Goal: Task Accomplishment & Management: Use online tool/utility

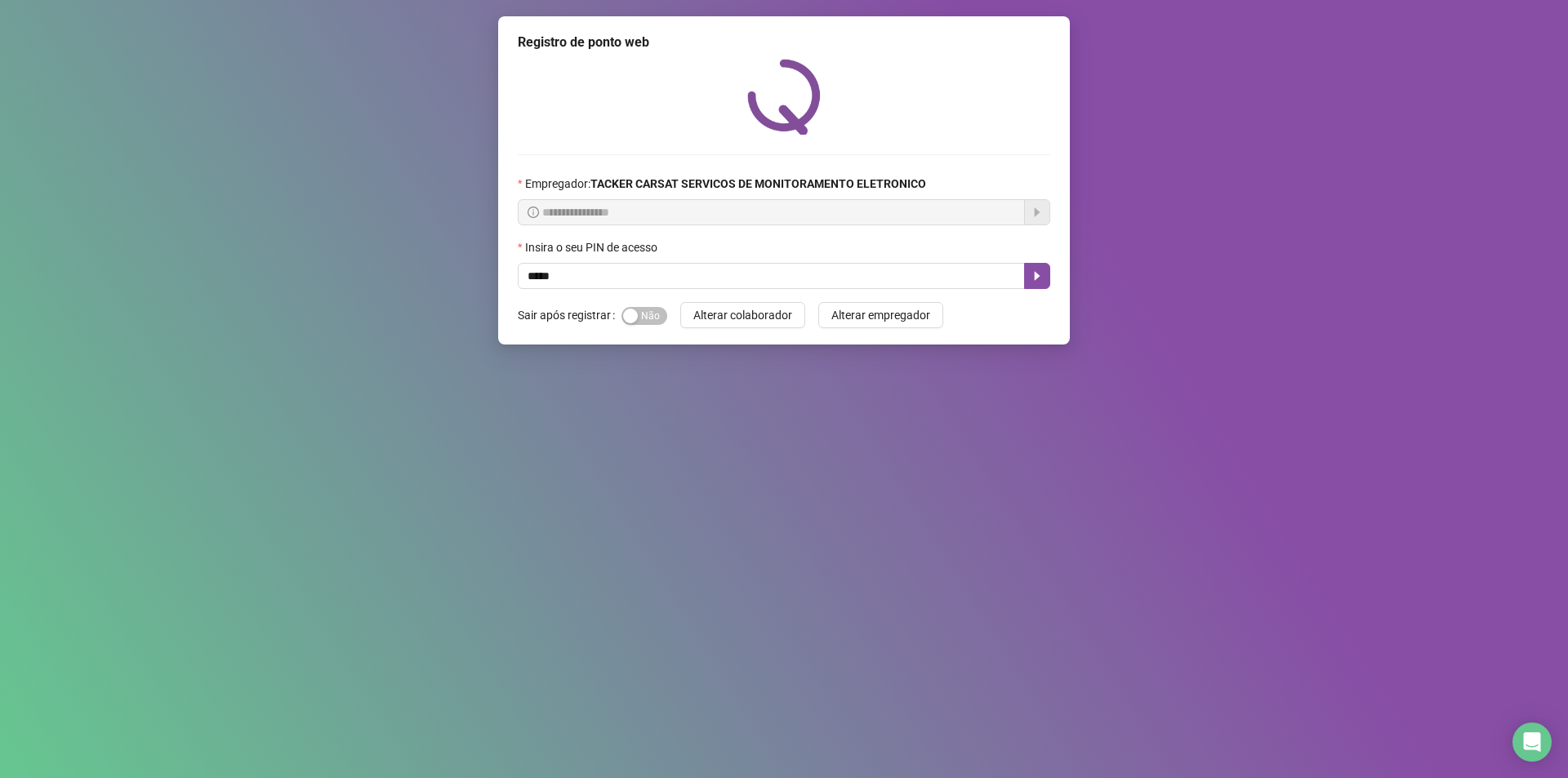
type input "*****"
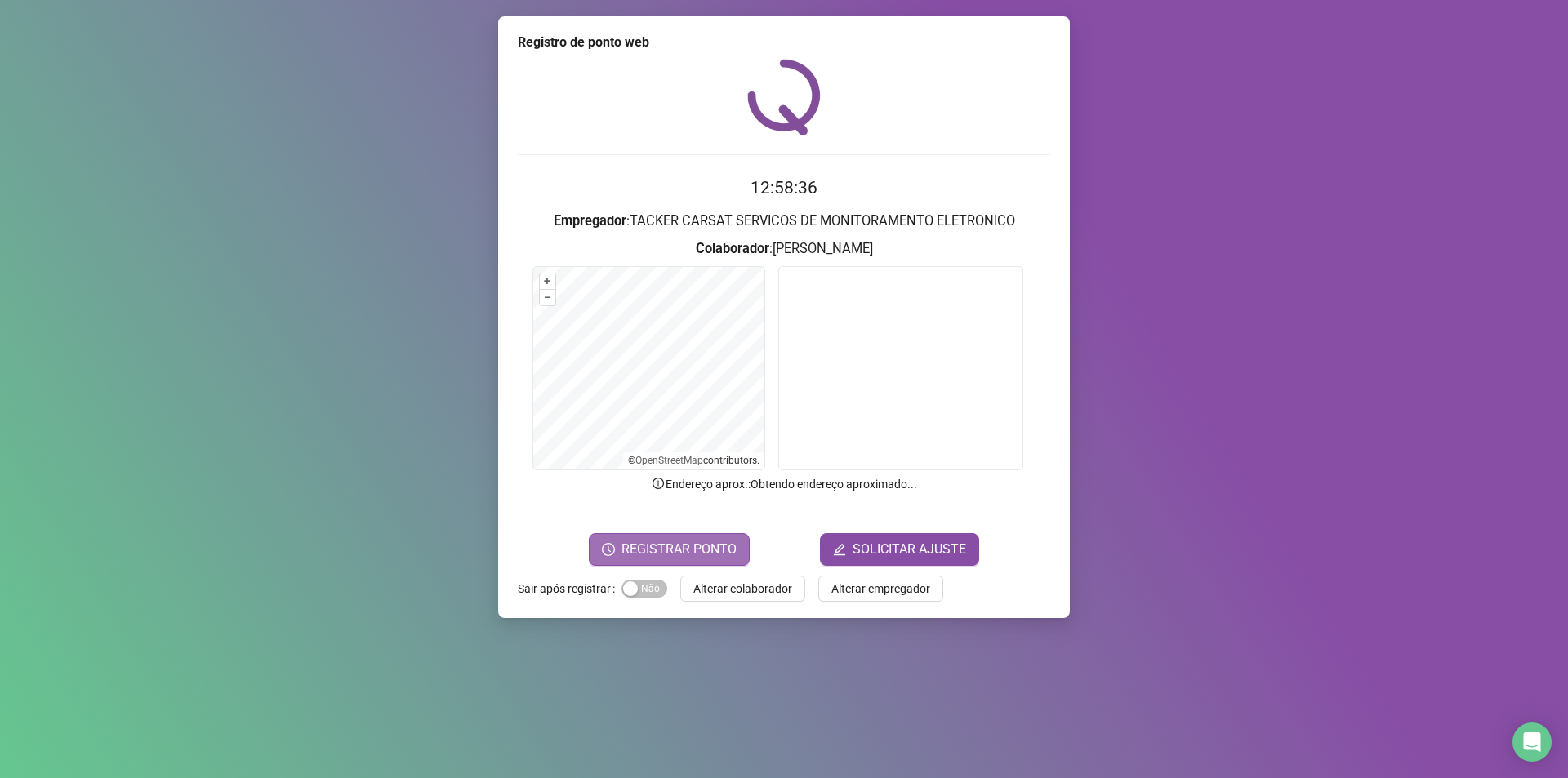
click at [705, 541] on span "REGISTRAR PONTO" at bounding box center [678, 550] width 115 height 20
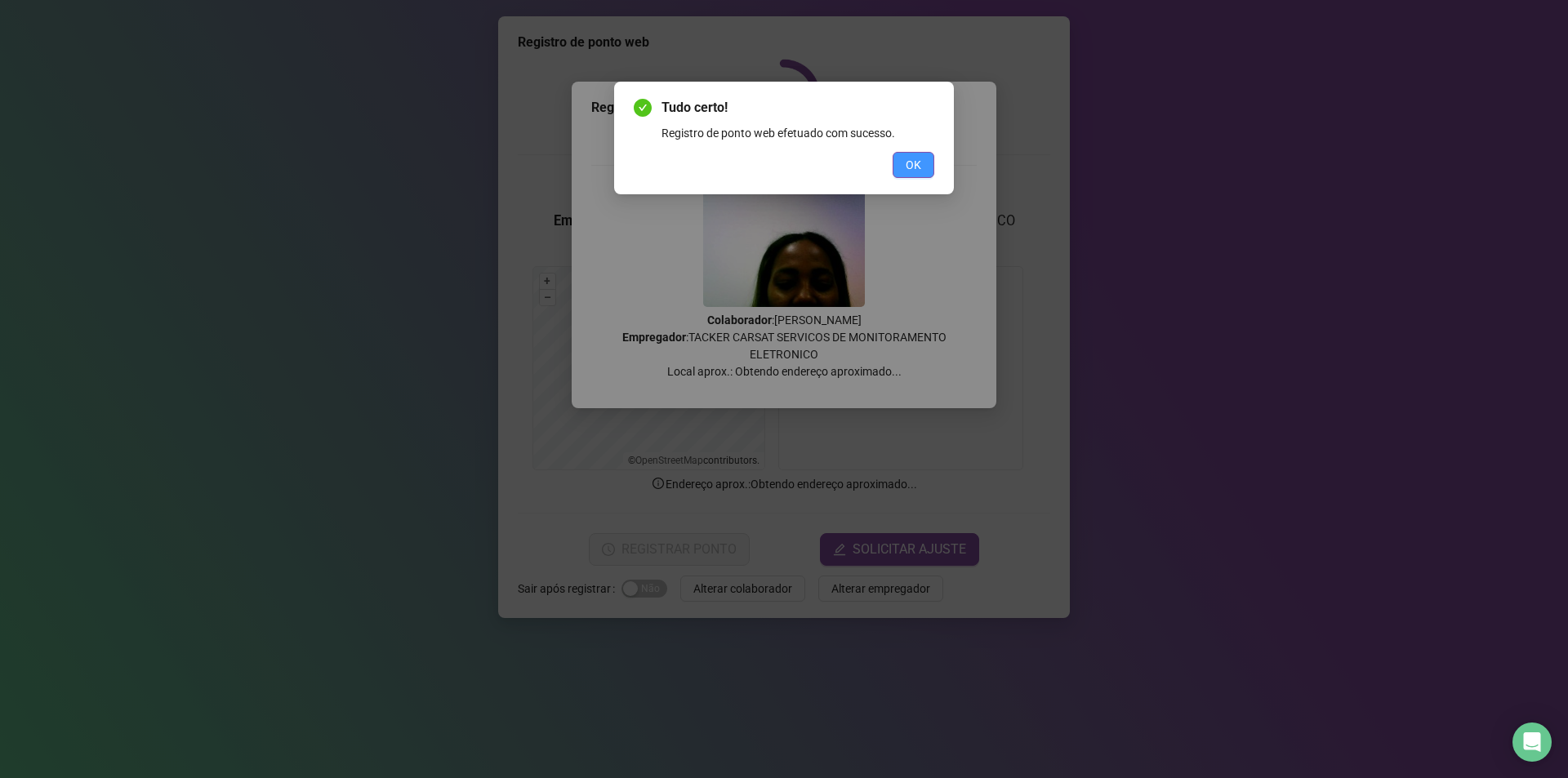
click at [894, 157] on button "OK" at bounding box center [913, 165] width 41 height 27
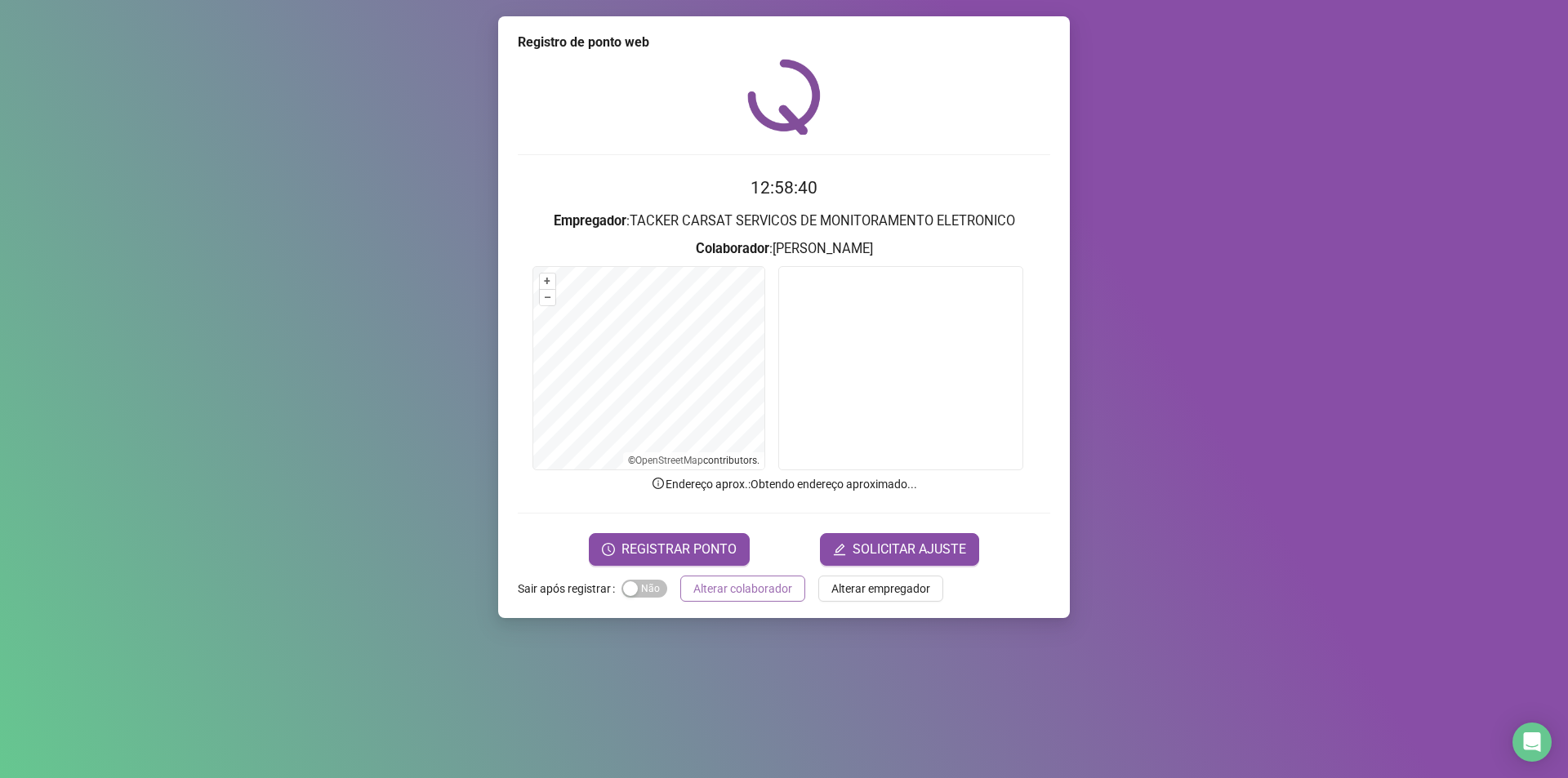
click at [749, 589] on span "Alterar colaborador" at bounding box center [742, 588] width 99 height 18
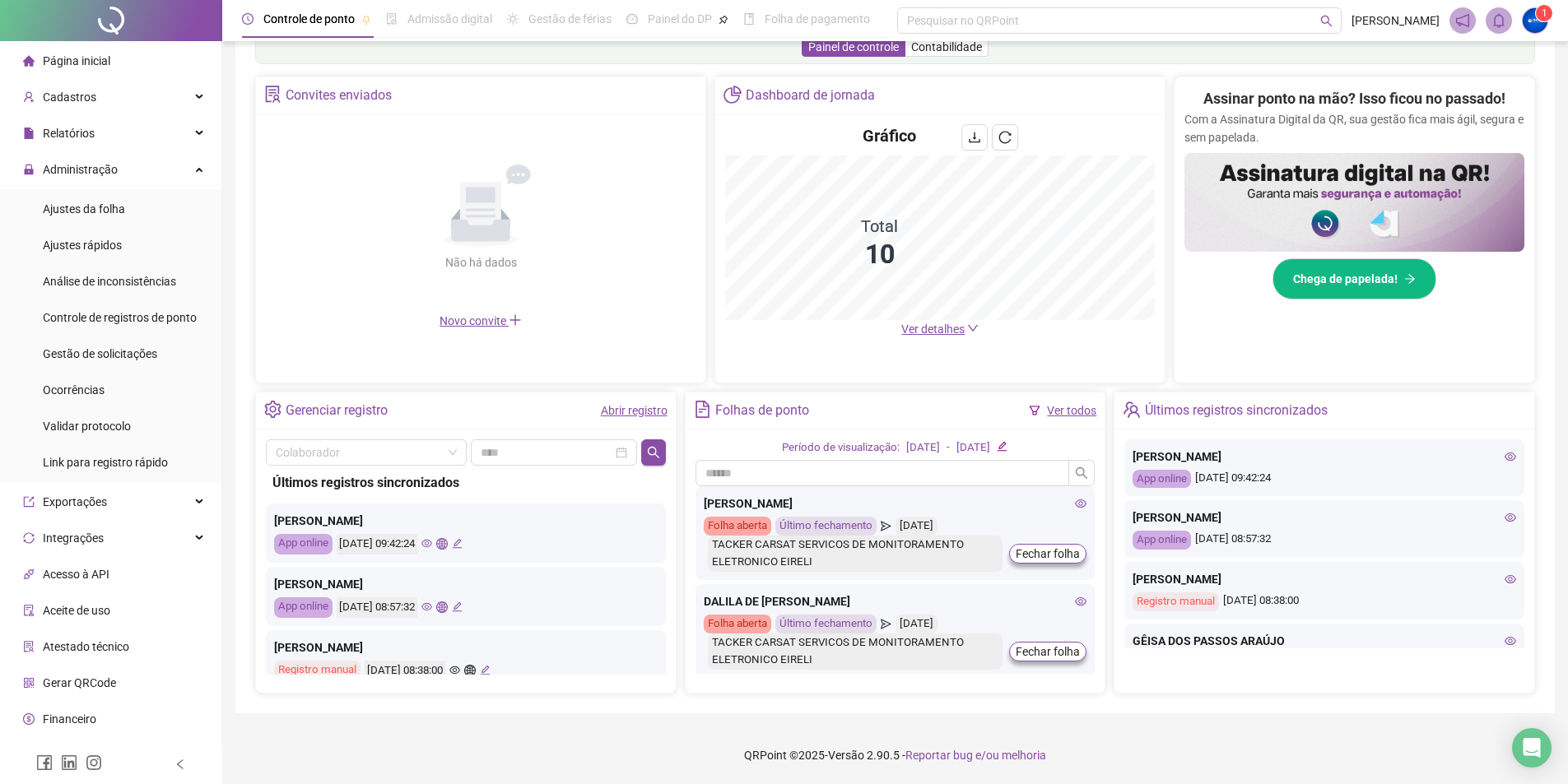
scroll to position [556, 0]
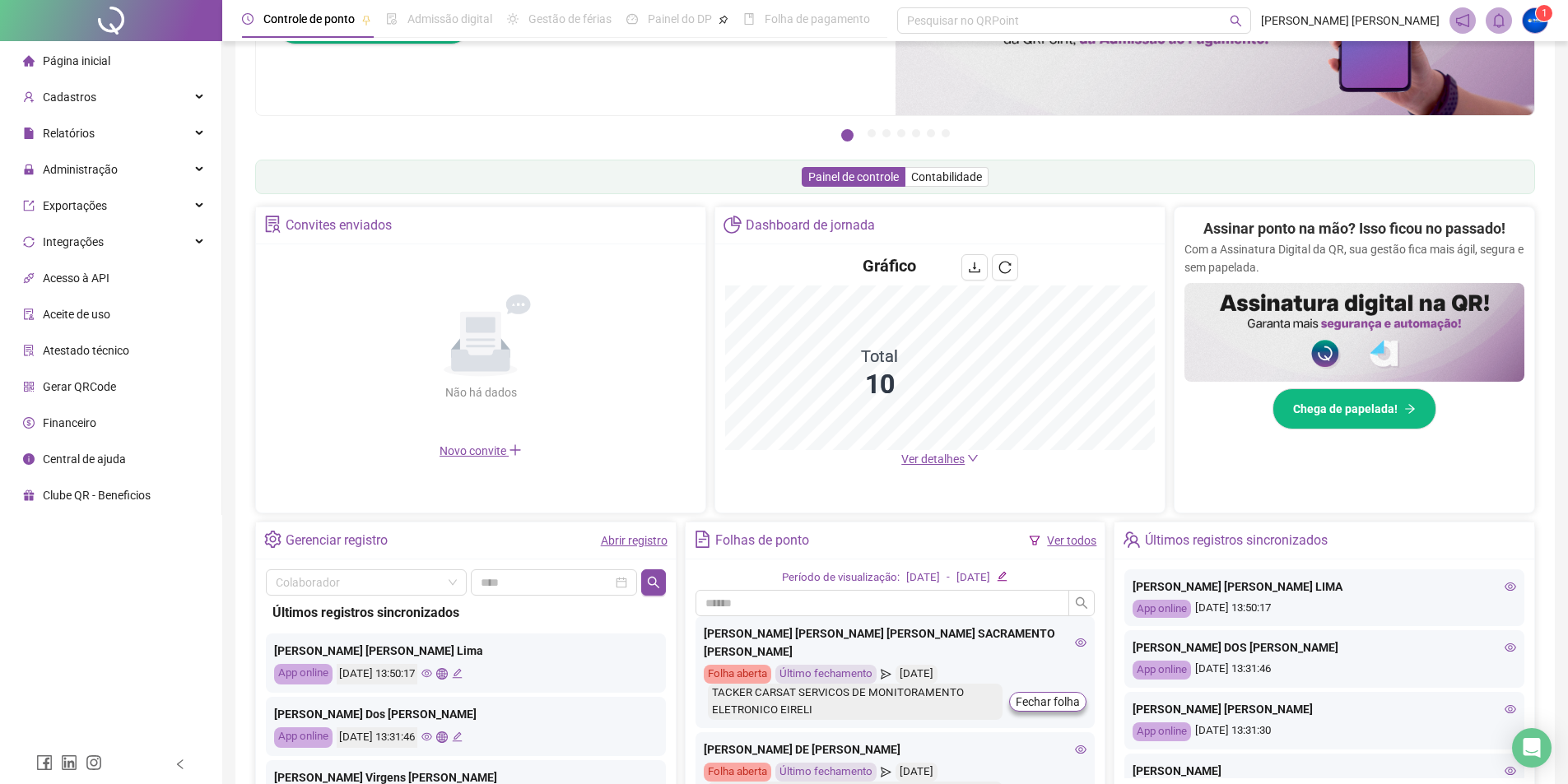
scroll to position [287, 0]
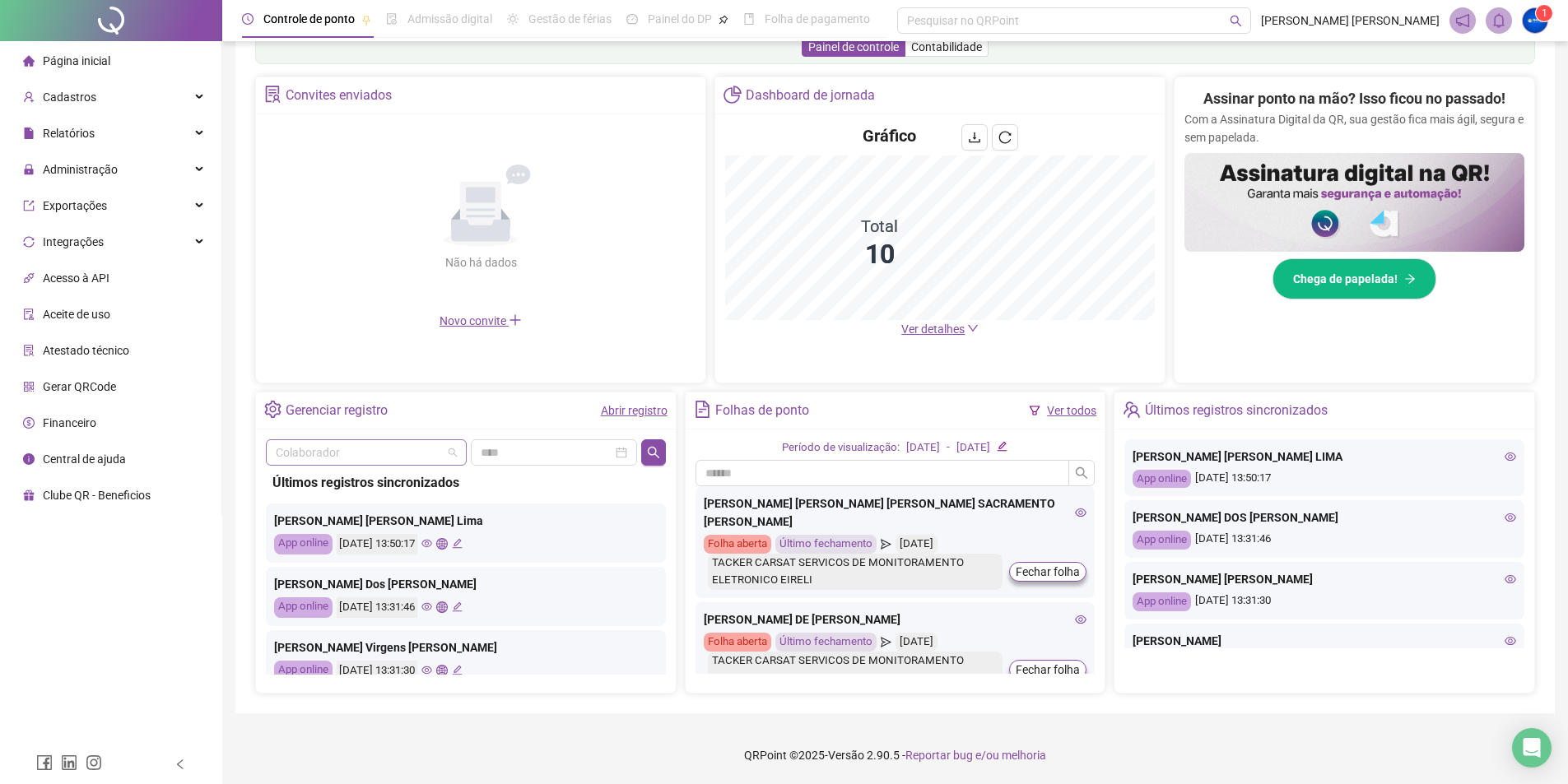
click at [374, 454] on input "search" at bounding box center [359, 452] width 166 height 25
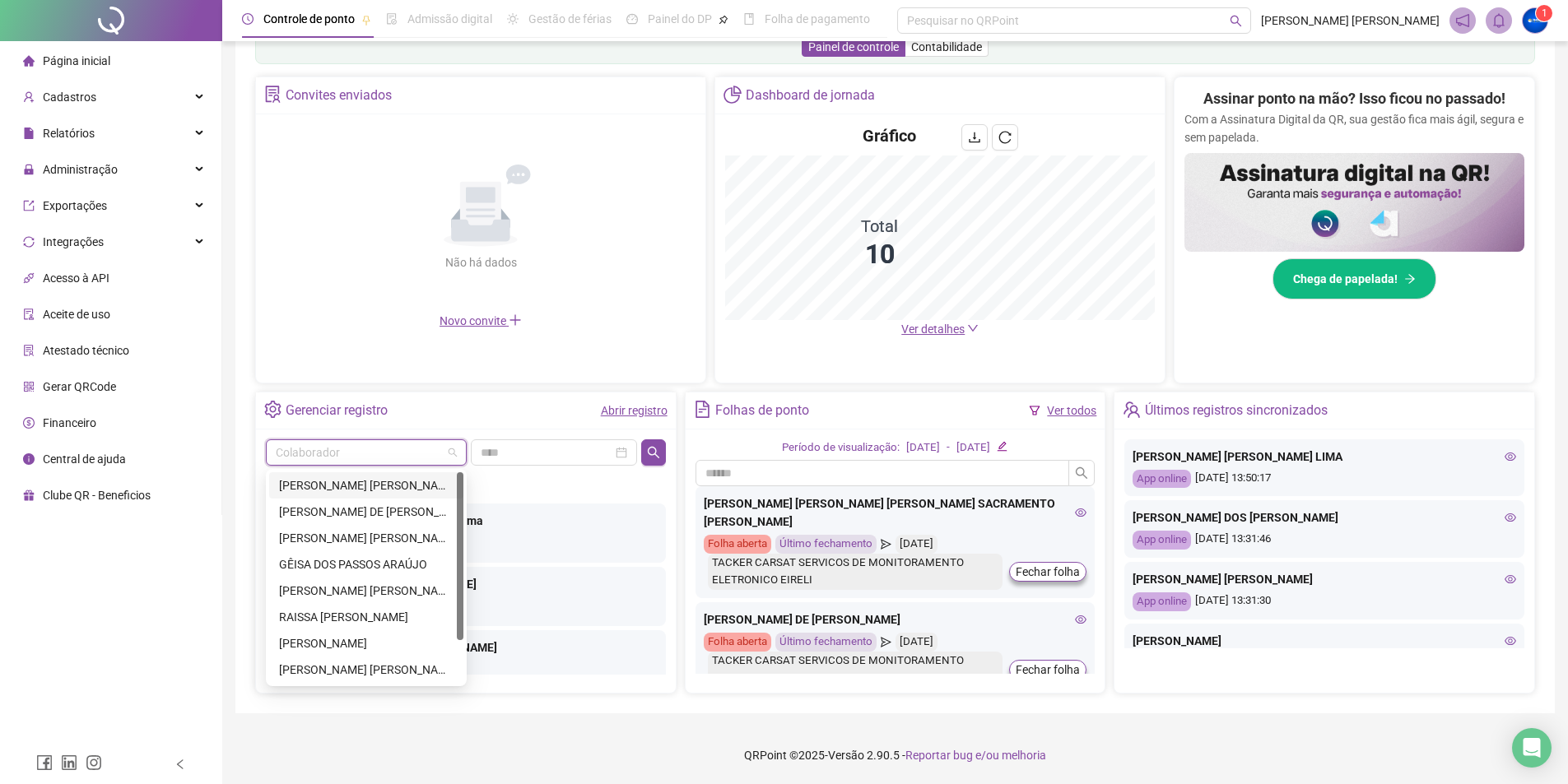
click at [349, 482] on div "[PERSON_NAME]" at bounding box center [366, 485] width 174 height 18
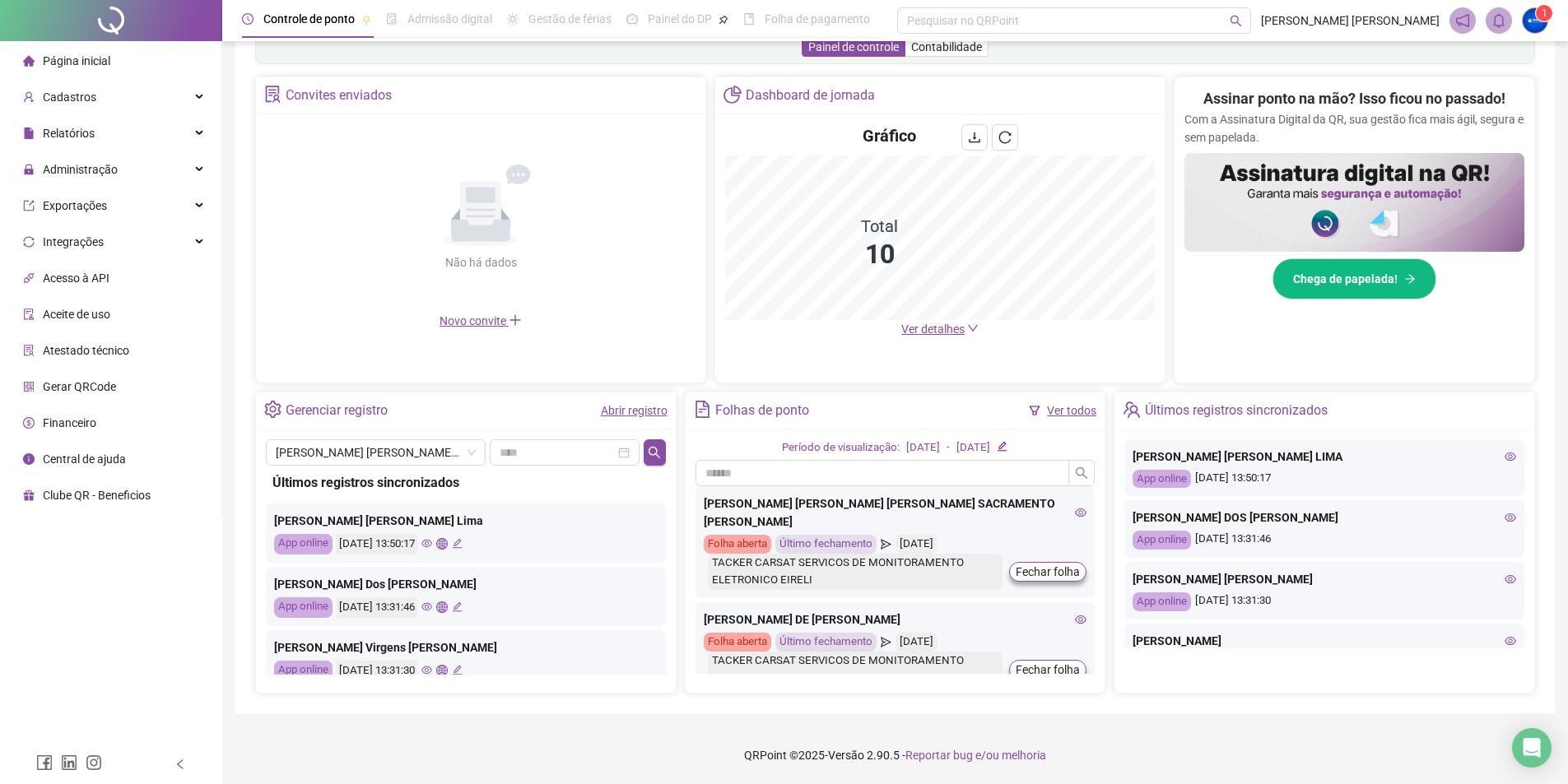
click at [641, 462] on div "[PERSON_NAME]" at bounding box center [466, 452] width 400 height 27
click at [656, 452] on icon "search" at bounding box center [653, 452] width 13 height 13
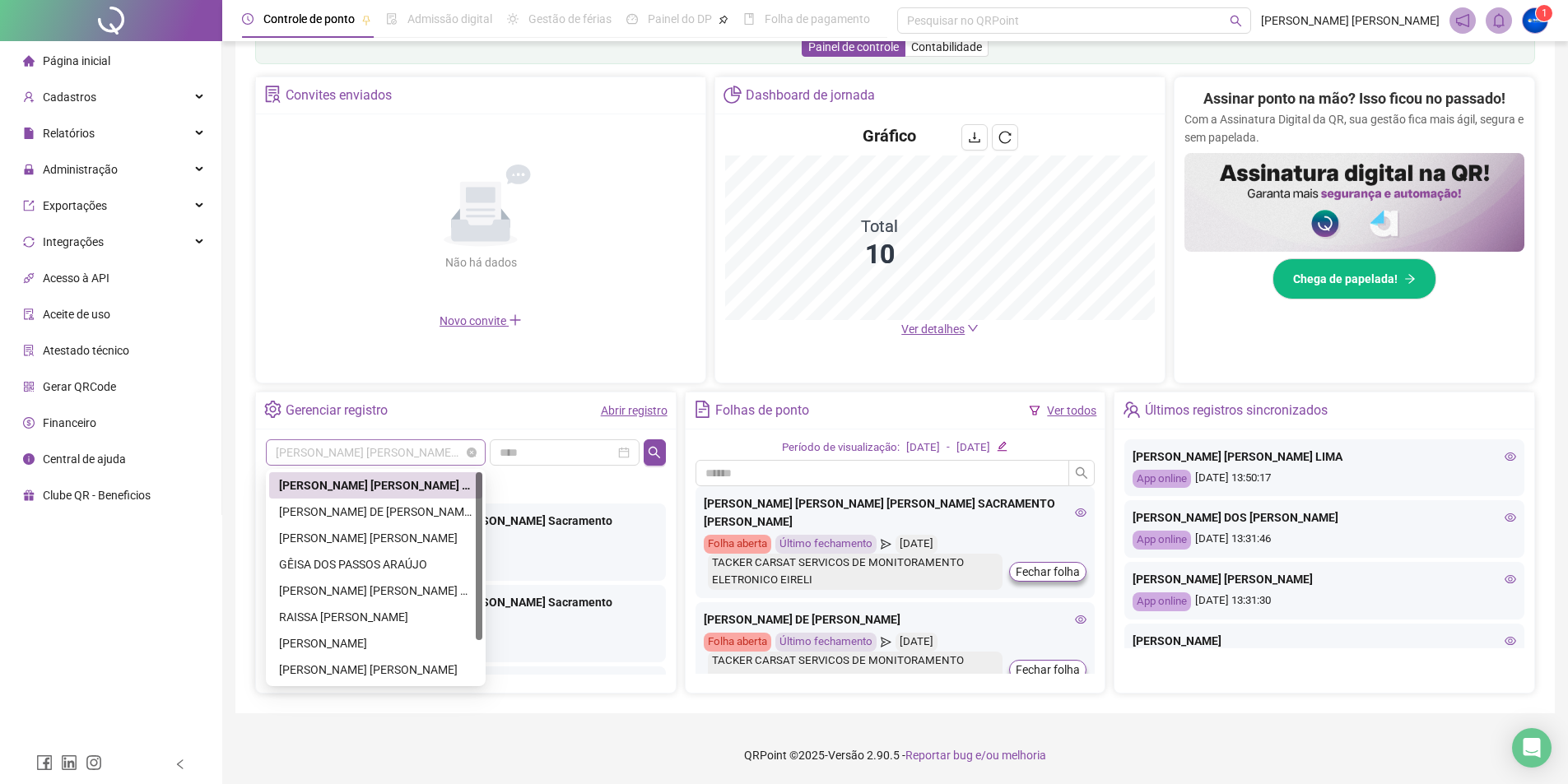
click at [359, 449] on span "[PERSON_NAME]" at bounding box center [376, 452] width 200 height 25
click at [393, 511] on div "[PERSON_NAME] DE [PERSON_NAME]" at bounding box center [375, 512] width 193 height 18
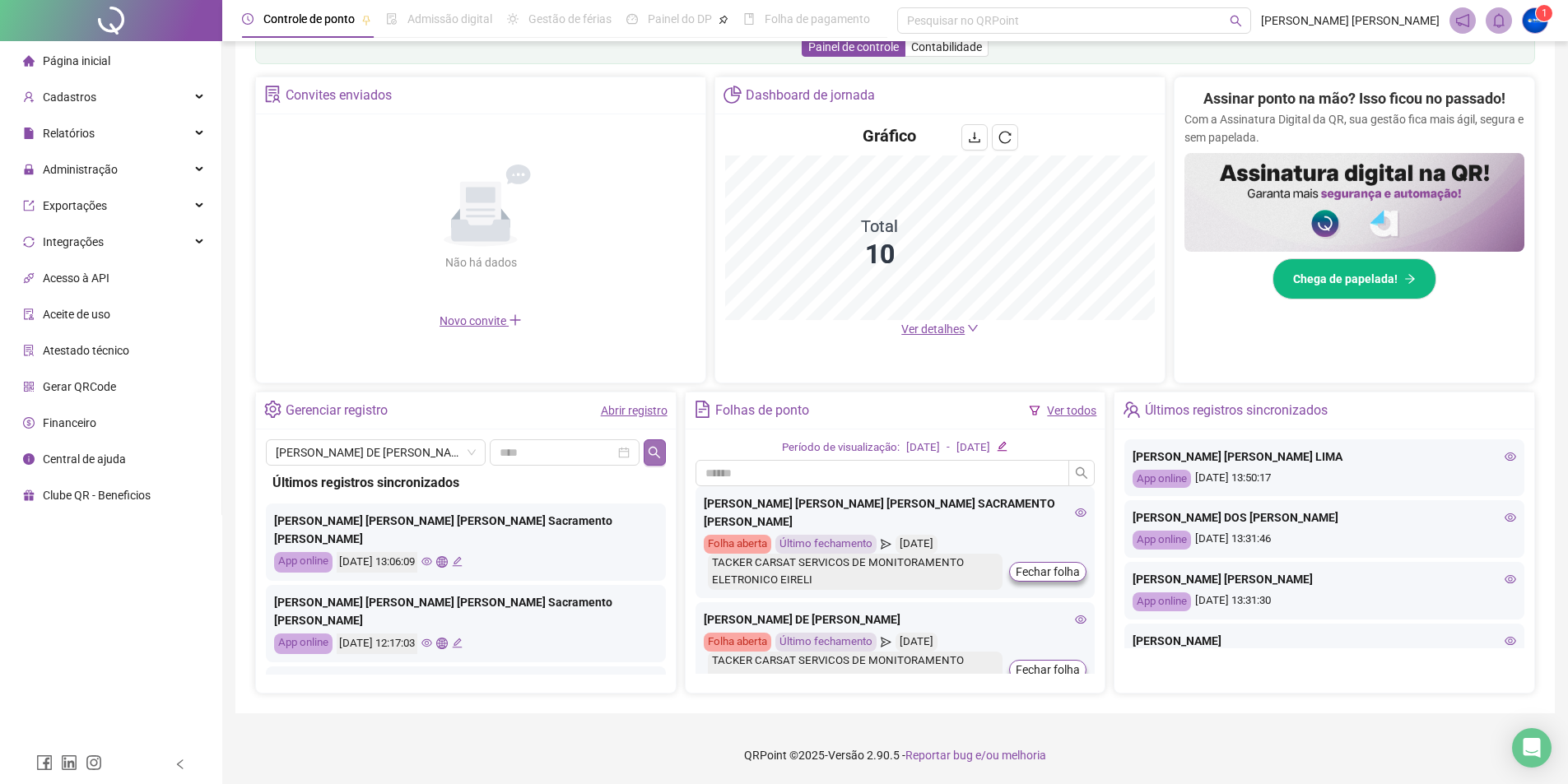
click at [653, 447] on icon "search" at bounding box center [654, 452] width 12 height 12
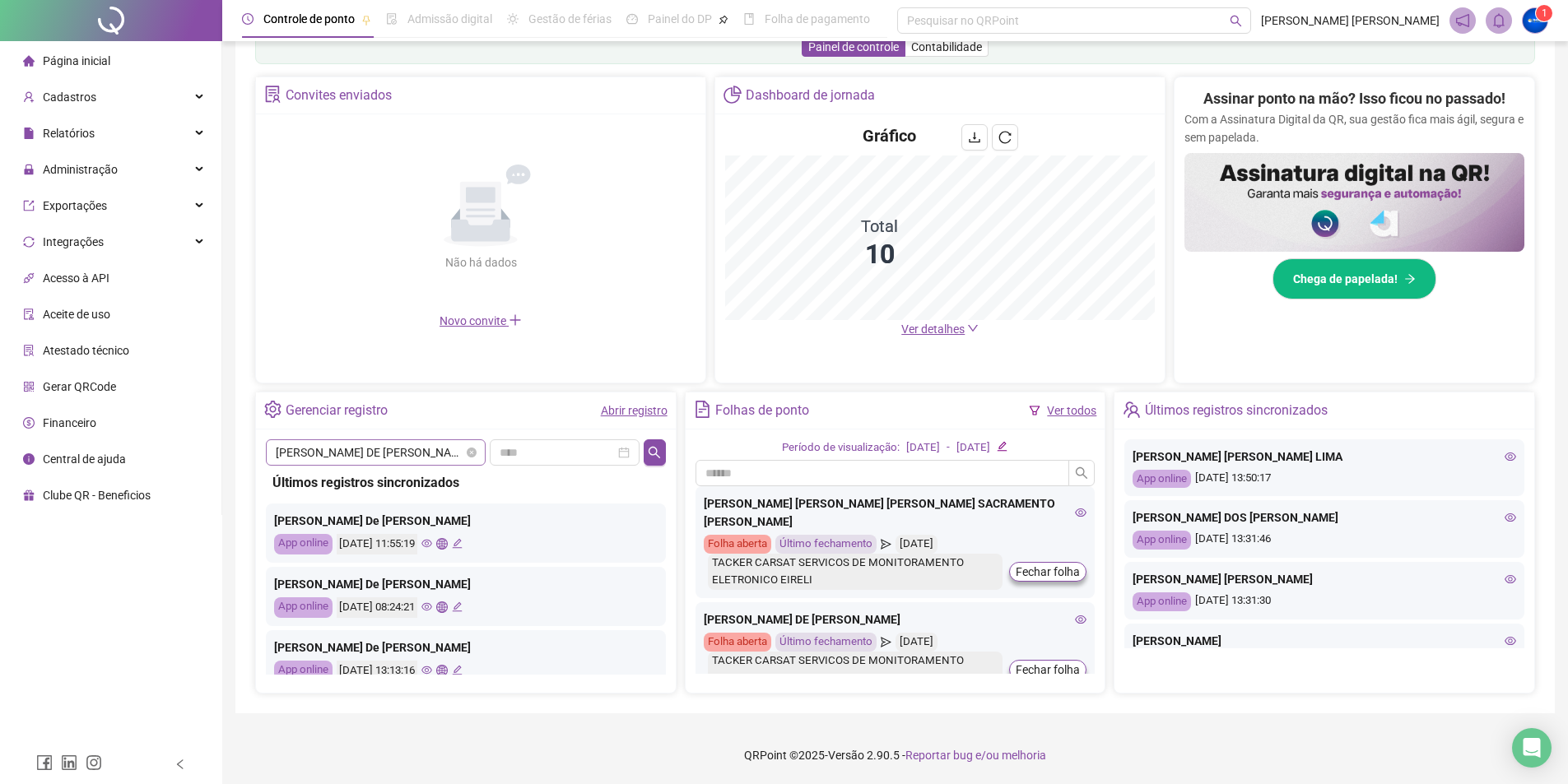
click at [393, 447] on span "[PERSON_NAME] DE [PERSON_NAME]" at bounding box center [376, 452] width 200 height 25
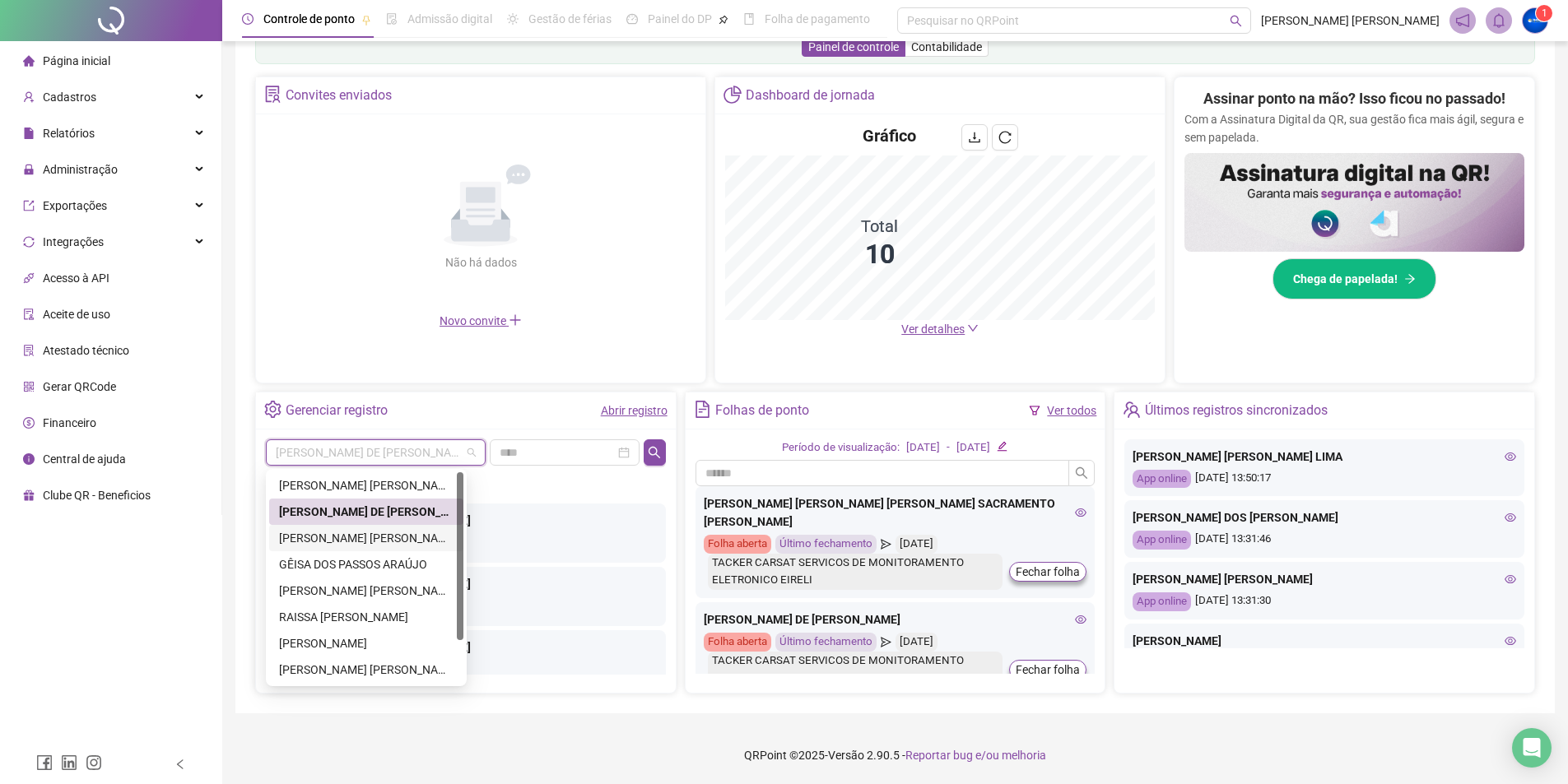
click at [359, 539] on div "[PERSON_NAME] [PERSON_NAME]" at bounding box center [366, 539] width 174 height 18
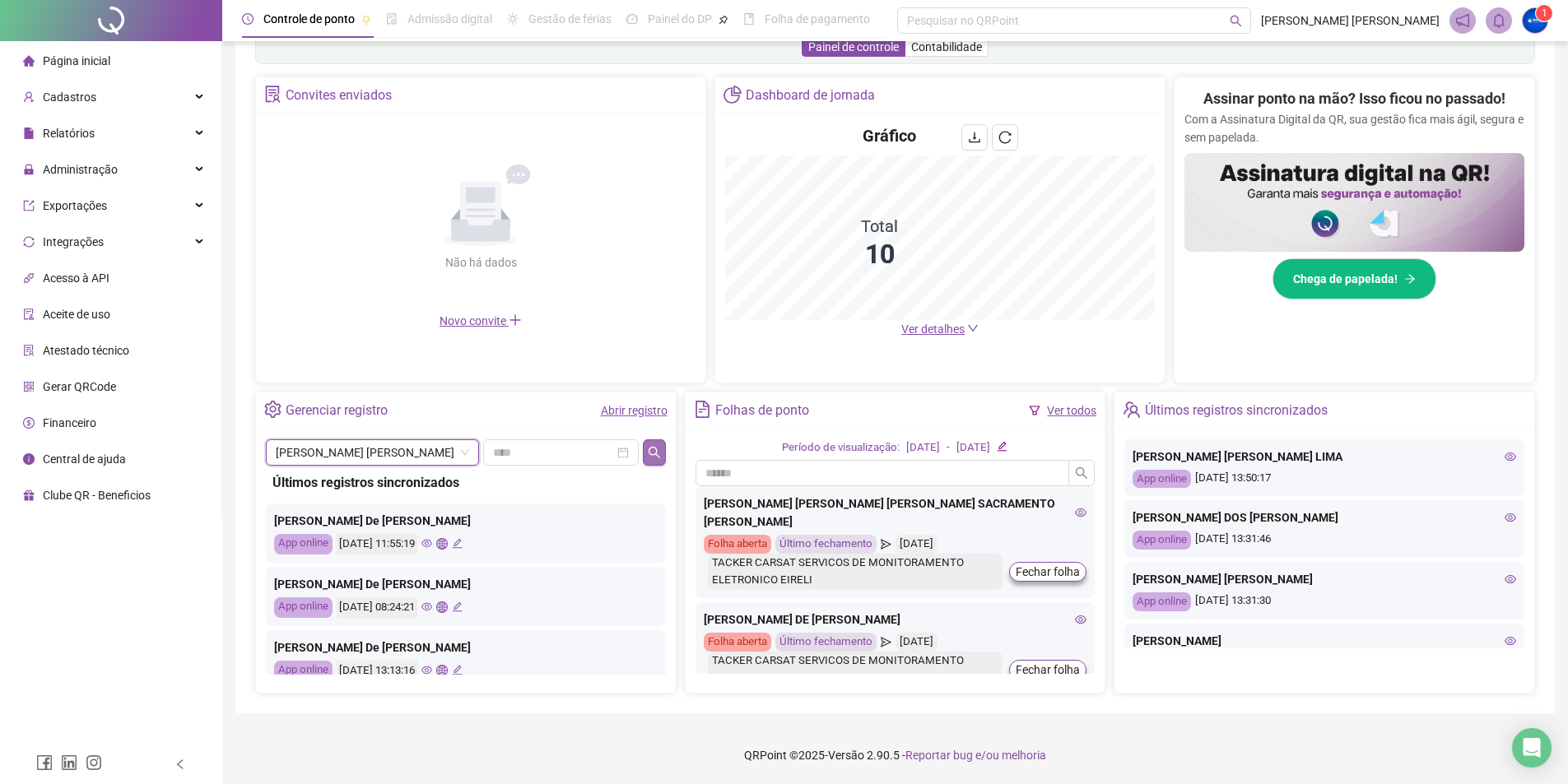
click at [662, 453] on button "button" at bounding box center [653, 452] width 22 height 27
click at [428, 450] on span "[PERSON_NAME] [PERSON_NAME]" at bounding box center [372, 452] width 193 height 25
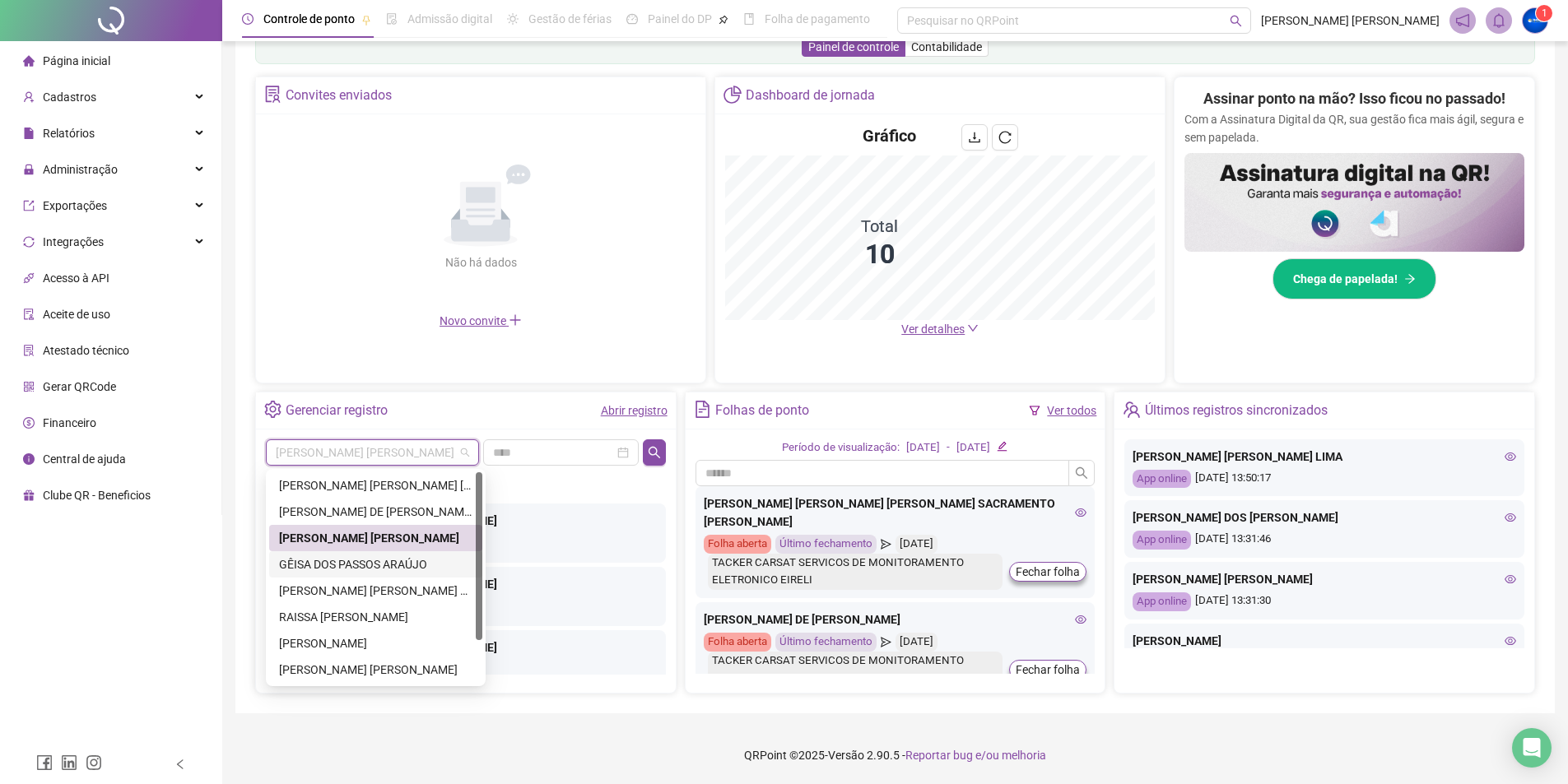
click at [413, 562] on div "GÊISA DOS PASSOS ARAÚJO" at bounding box center [375, 564] width 193 height 18
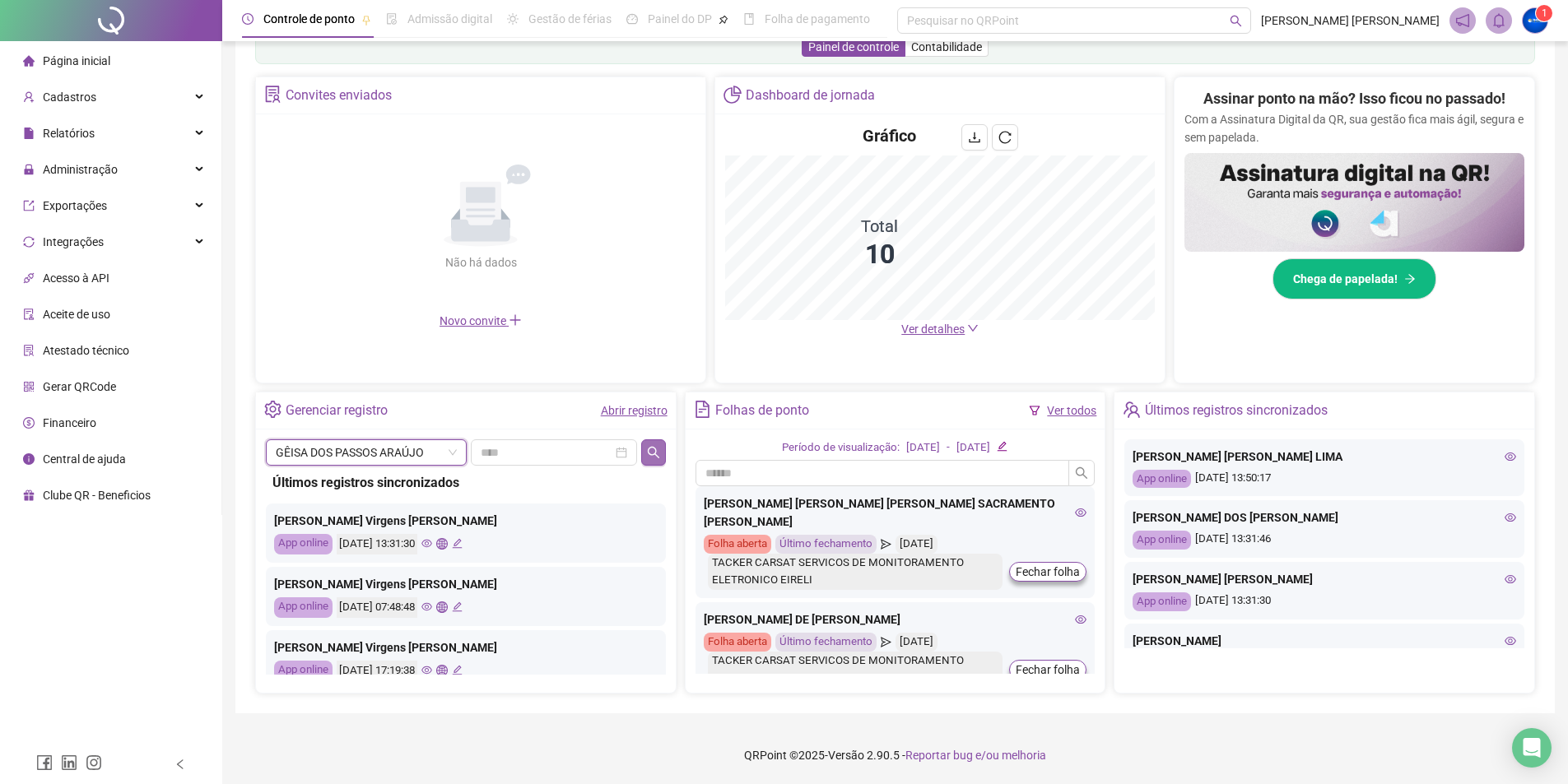
click at [653, 455] on icon "search" at bounding box center [653, 452] width 13 height 13
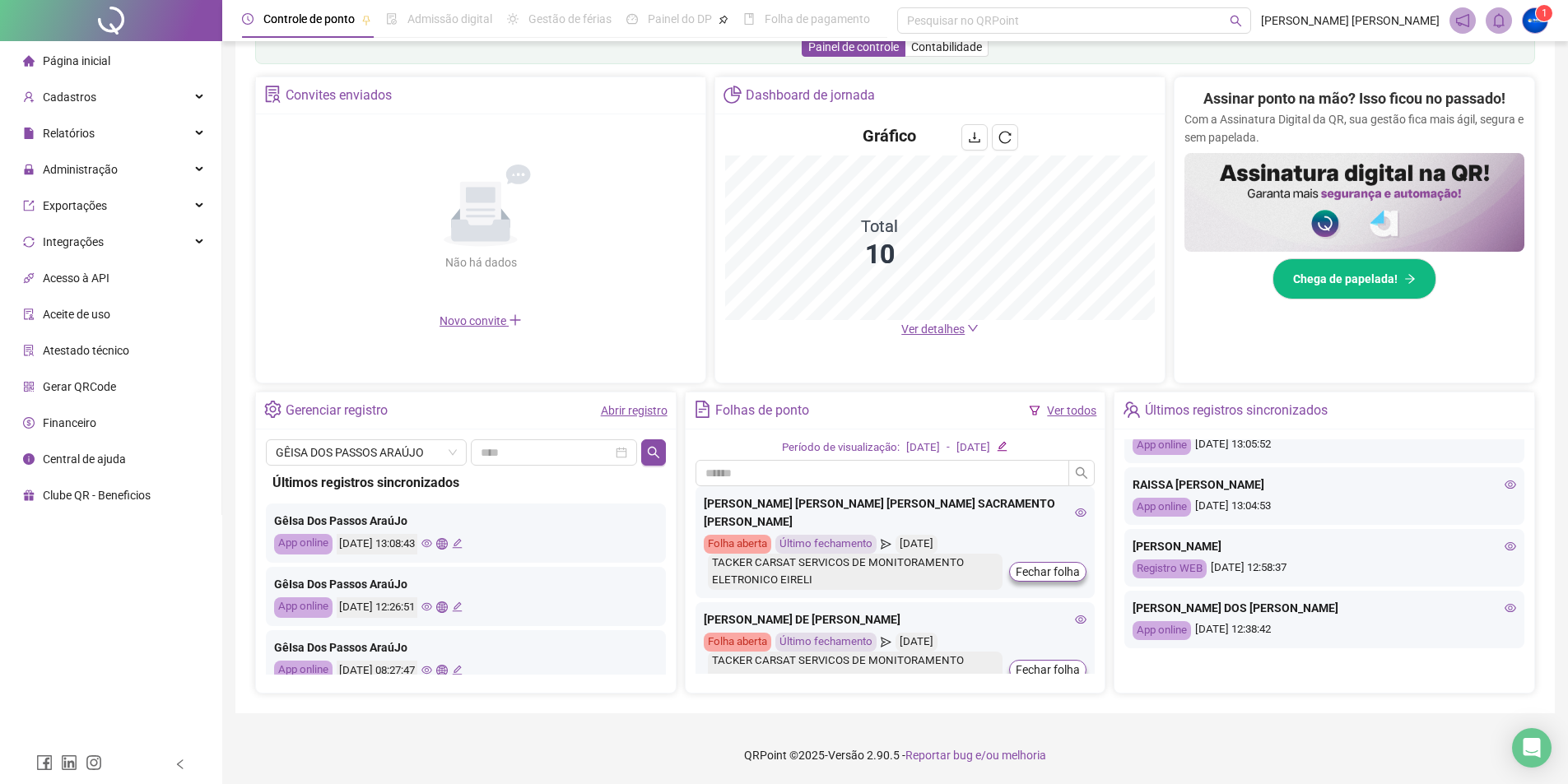
scroll to position [0, 0]
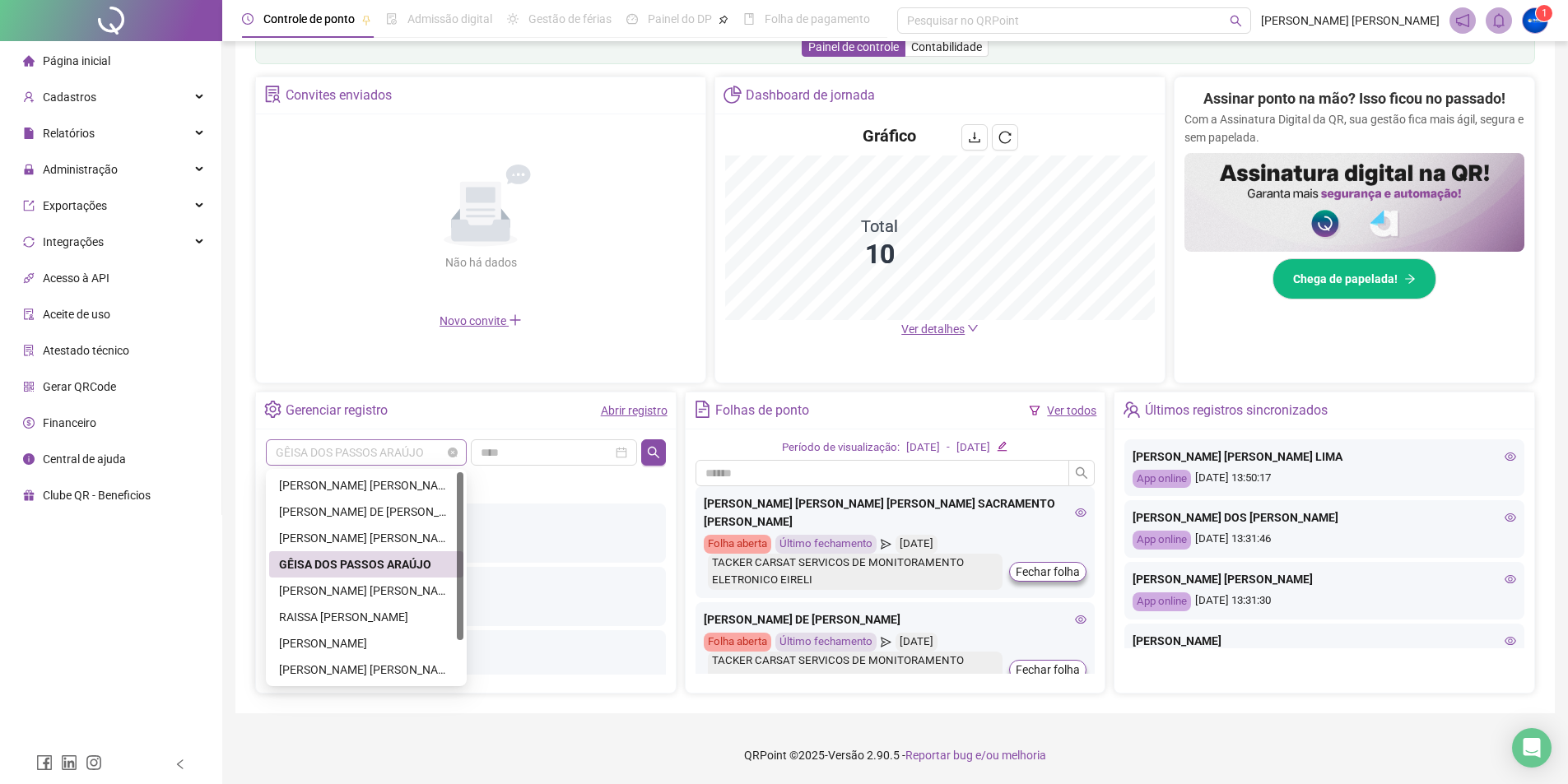
click at [444, 460] on span "GÊISA DOS PASSOS ARAÚJO" at bounding box center [366, 452] width 181 height 25
click at [410, 586] on div "[PERSON_NAME] [PERSON_NAME] LIMA" at bounding box center [366, 591] width 174 height 18
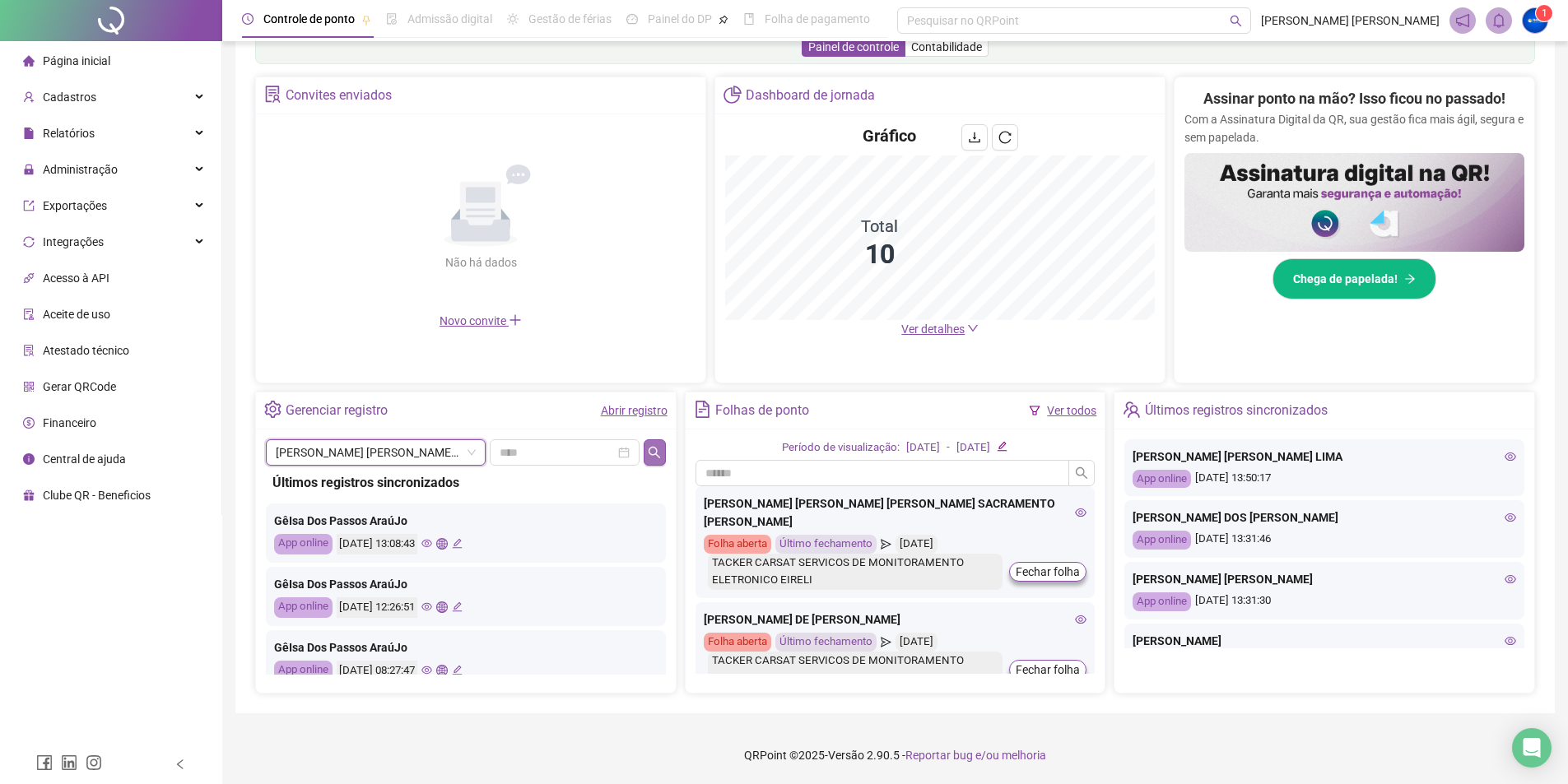
click at [652, 451] on icon "search" at bounding box center [653, 452] width 13 height 13
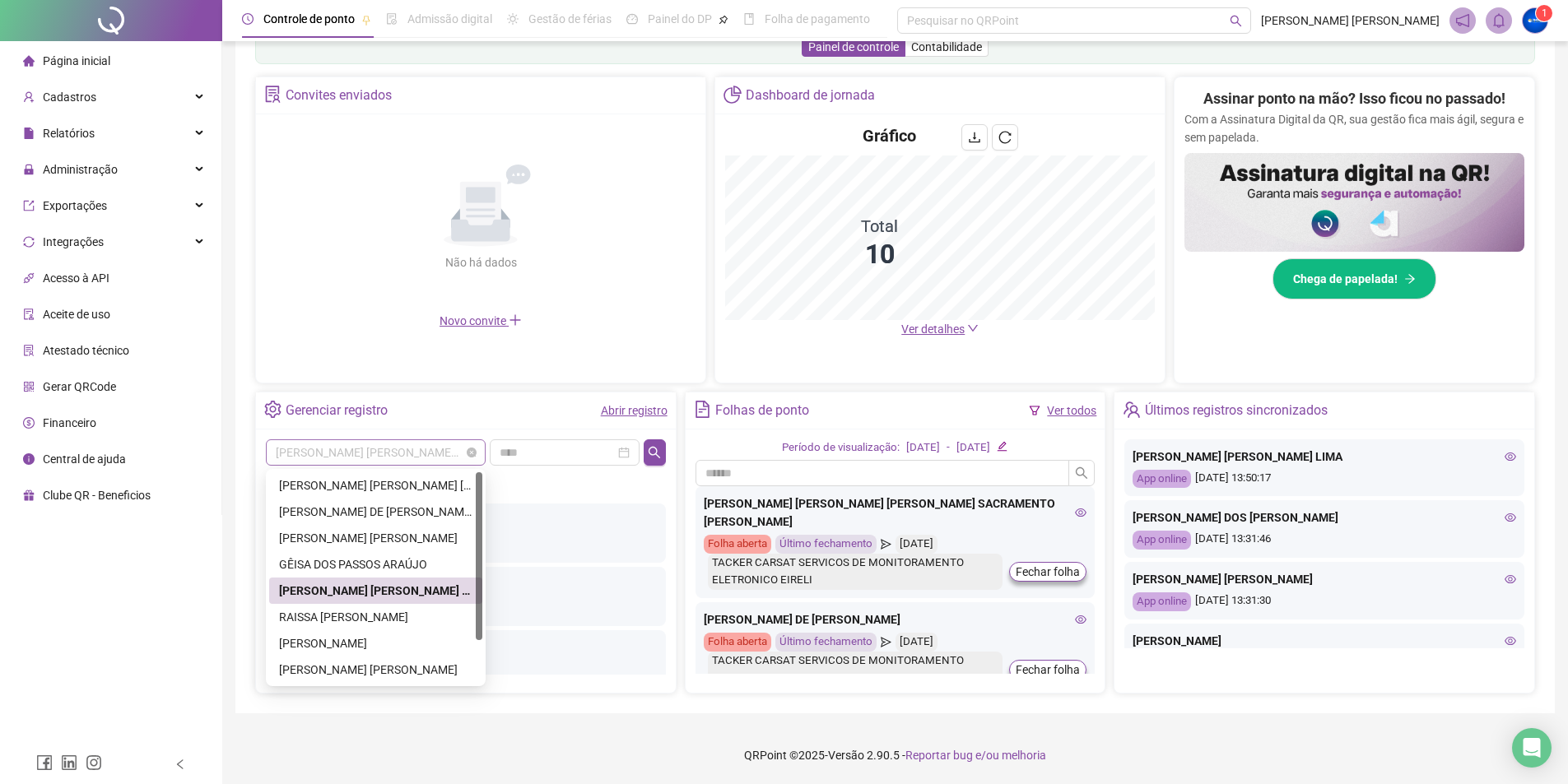
click at [385, 459] on span "[PERSON_NAME] [PERSON_NAME] LIMA" at bounding box center [376, 452] width 200 height 25
click at [363, 624] on div "RAISSA [PERSON_NAME]" at bounding box center [375, 618] width 193 height 18
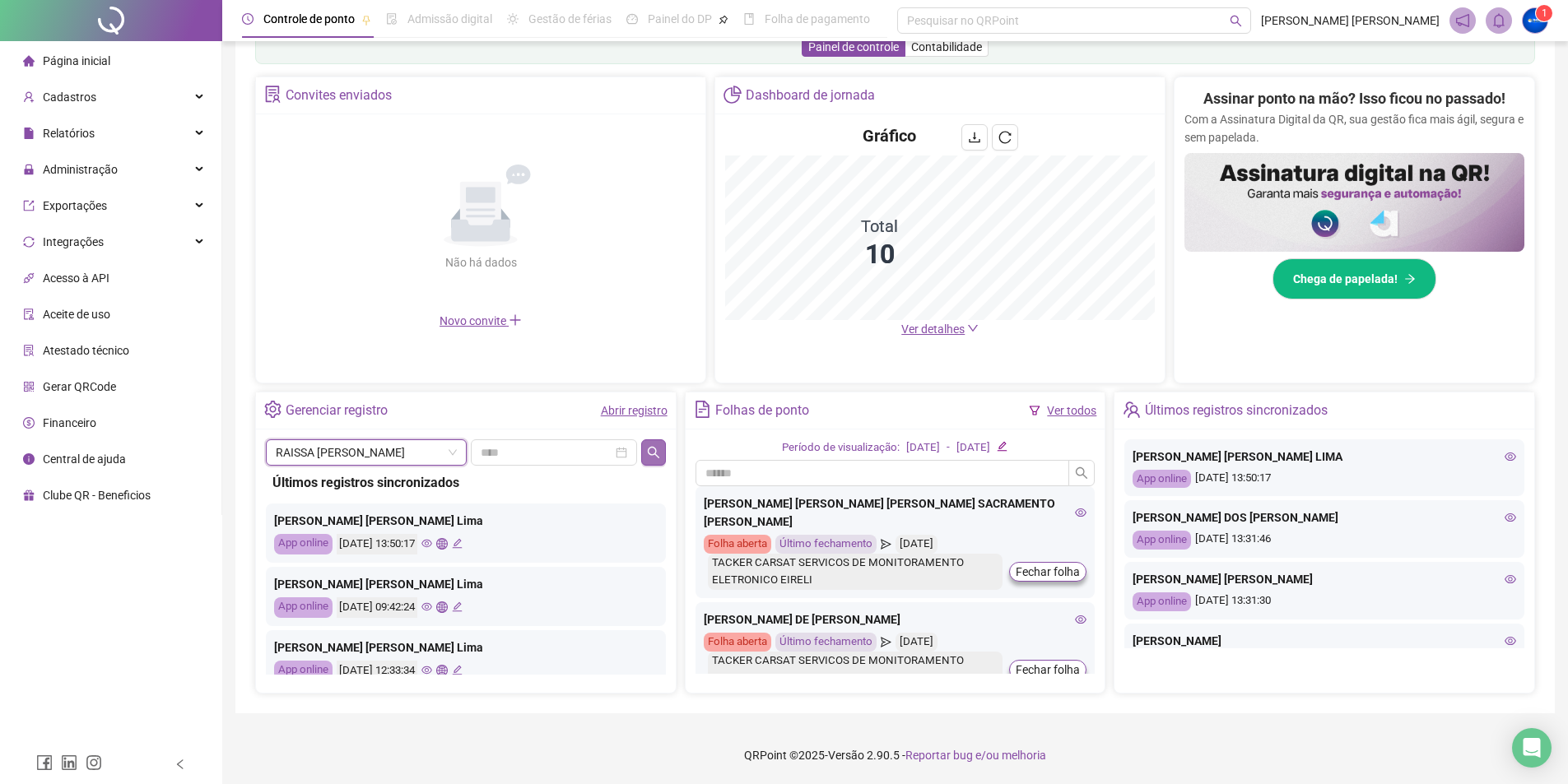
click at [660, 447] on button "button" at bounding box center [653, 452] width 24 height 27
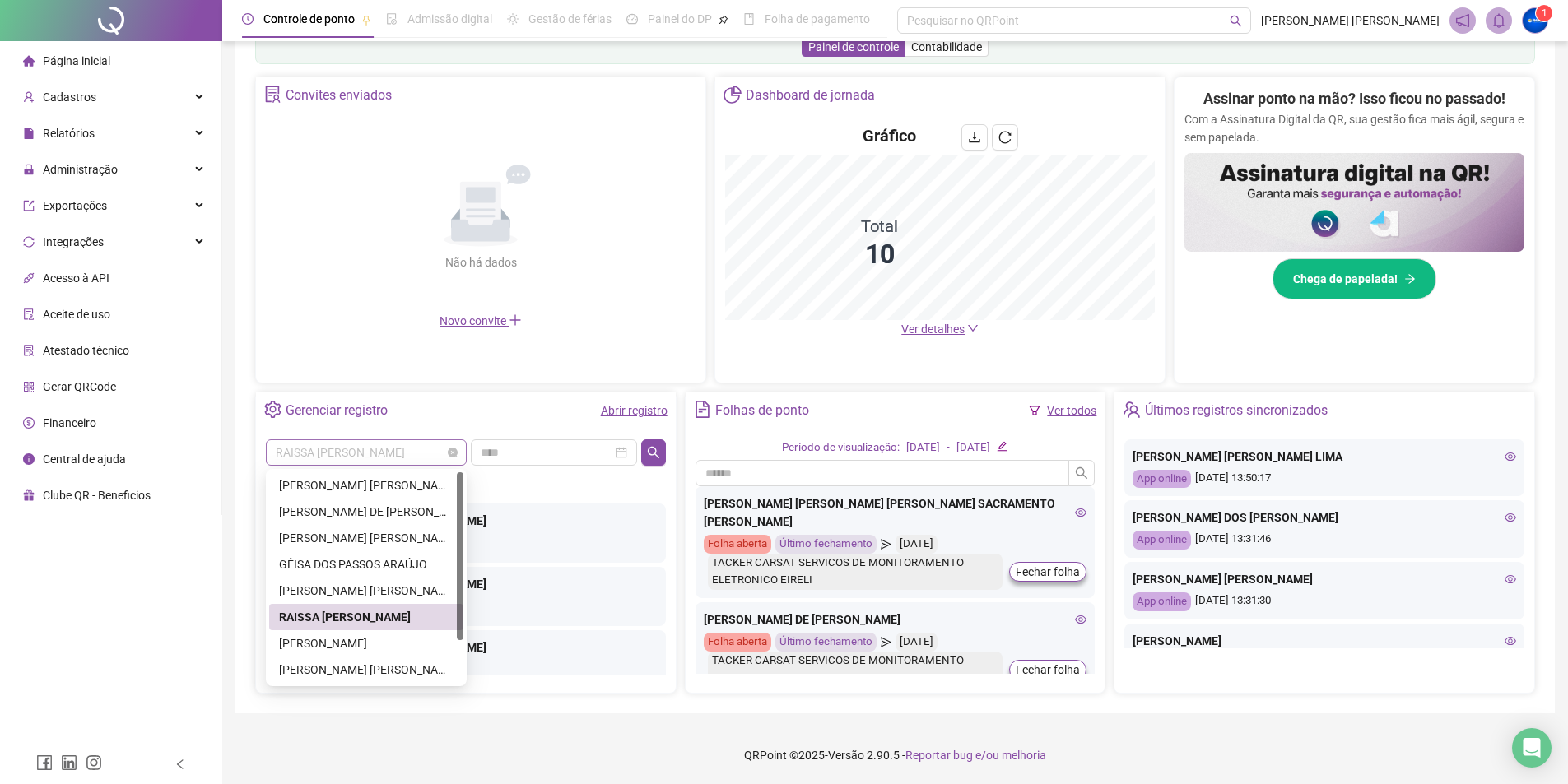
click at [411, 453] on span "RAISSA [PERSON_NAME]" at bounding box center [366, 452] width 181 height 25
click at [359, 645] on div "[PERSON_NAME]" at bounding box center [366, 643] width 174 height 18
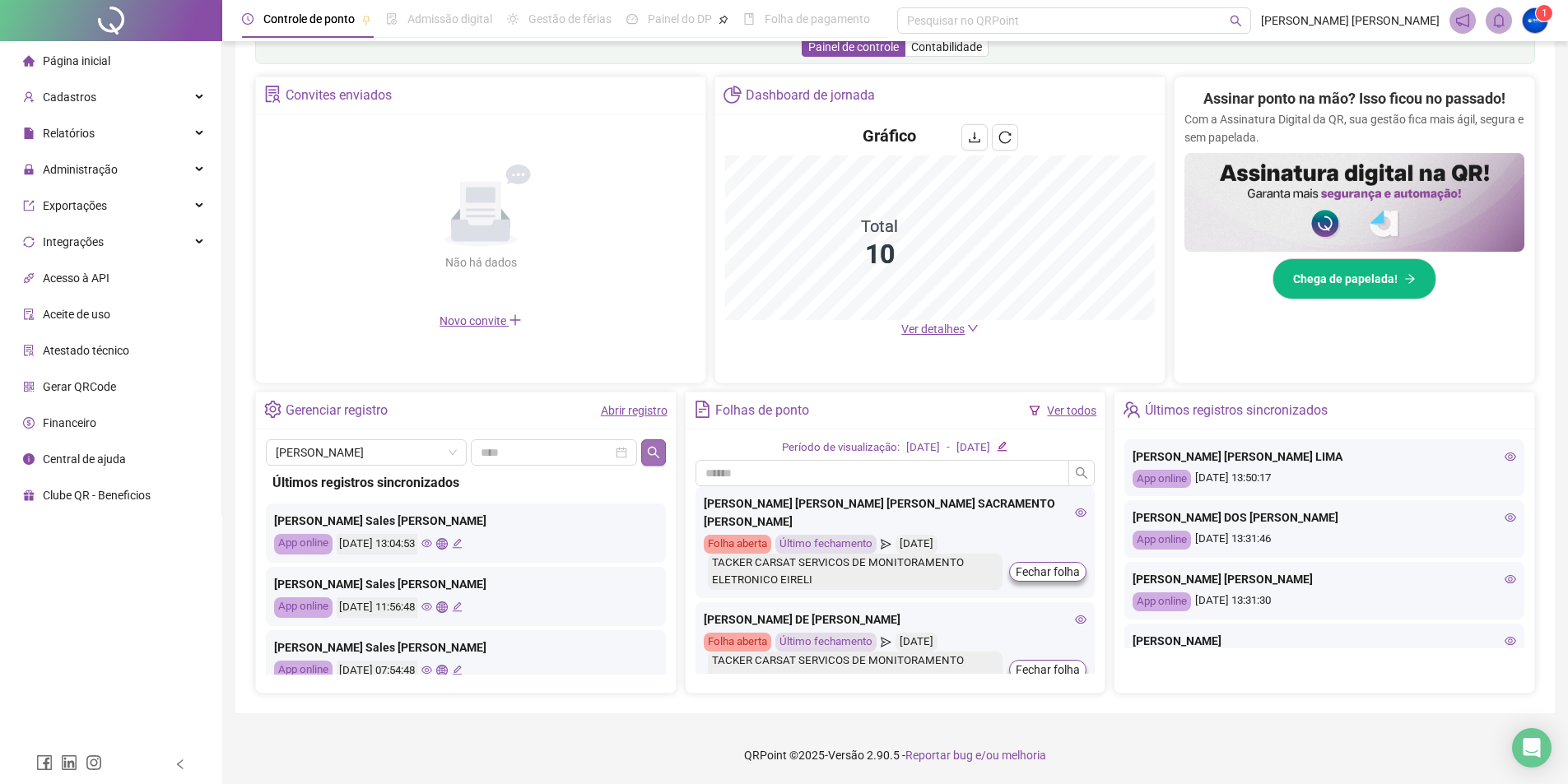
click at [651, 451] on icon "search" at bounding box center [653, 452] width 13 height 13
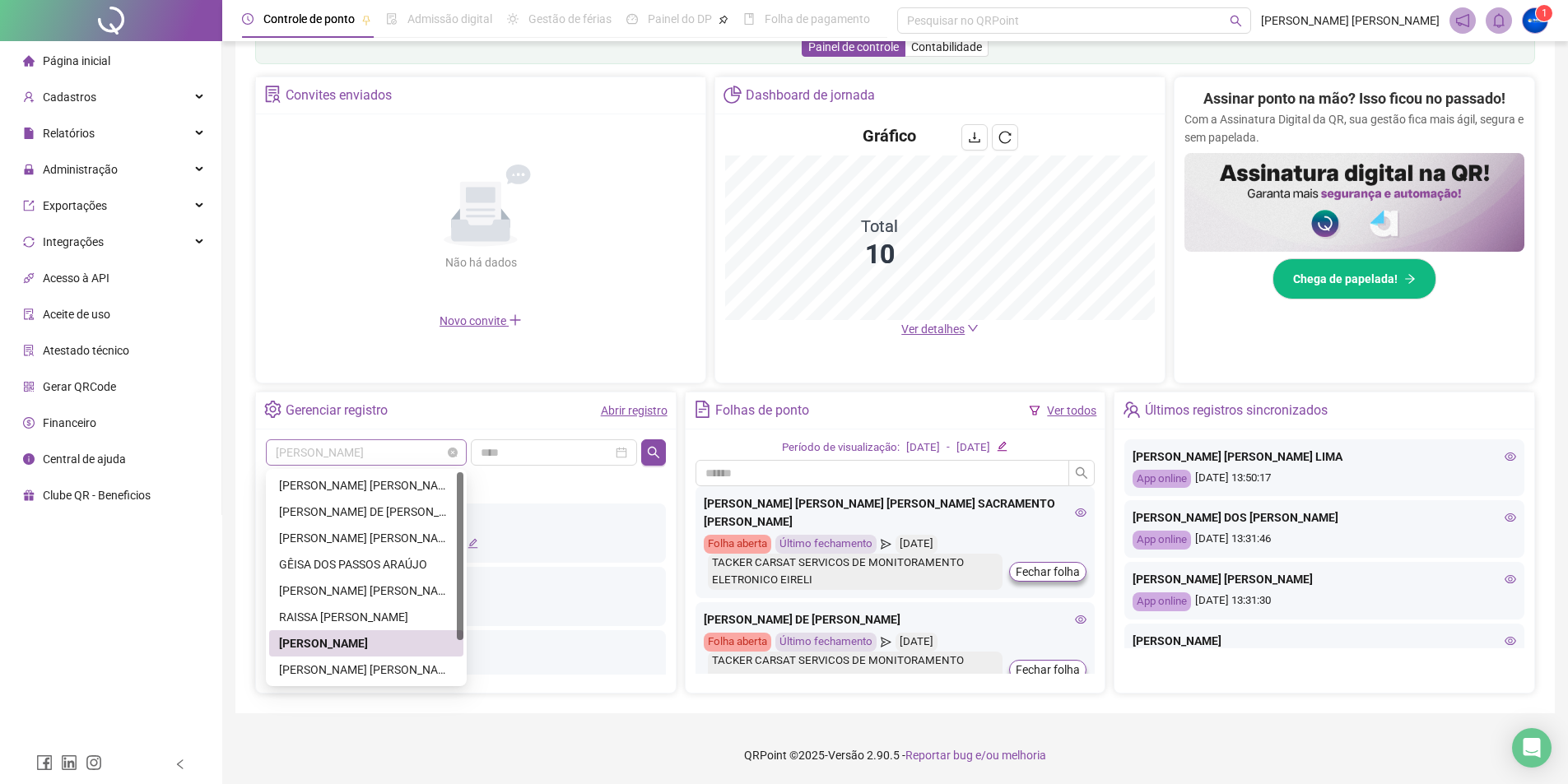
click at [406, 459] on span "[PERSON_NAME]" at bounding box center [366, 452] width 181 height 25
click at [388, 662] on div "[PERSON_NAME] [PERSON_NAME]" at bounding box center [366, 670] width 174 height 18
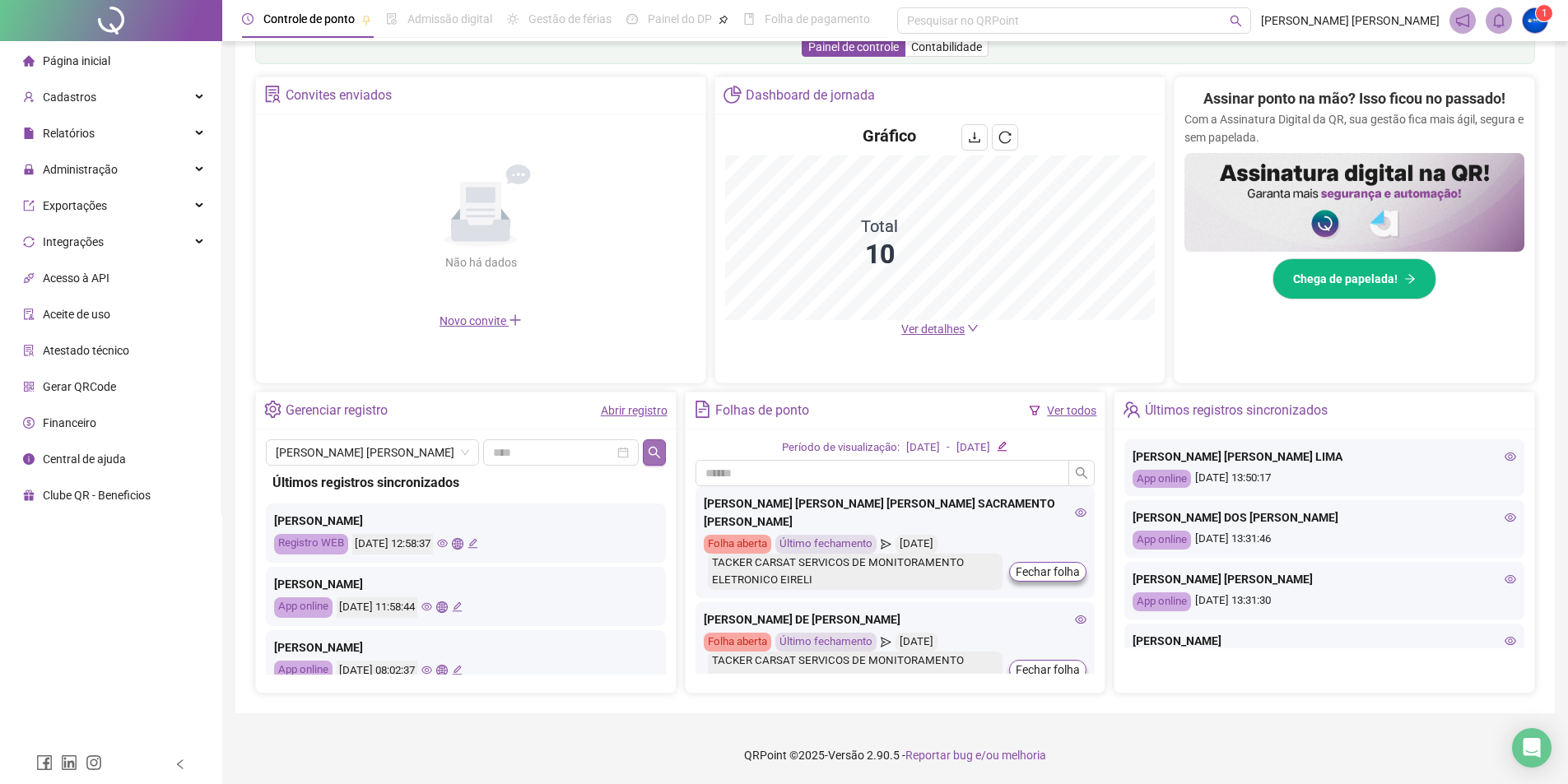
click at [657, 446] on icon "search" at bounding box center [653, 452] width 13 height 13
click at [420, 455] on span "[PERSON_NAME] [PERSON_NAME]" at bounding box center [372, 452] width 193 height 25
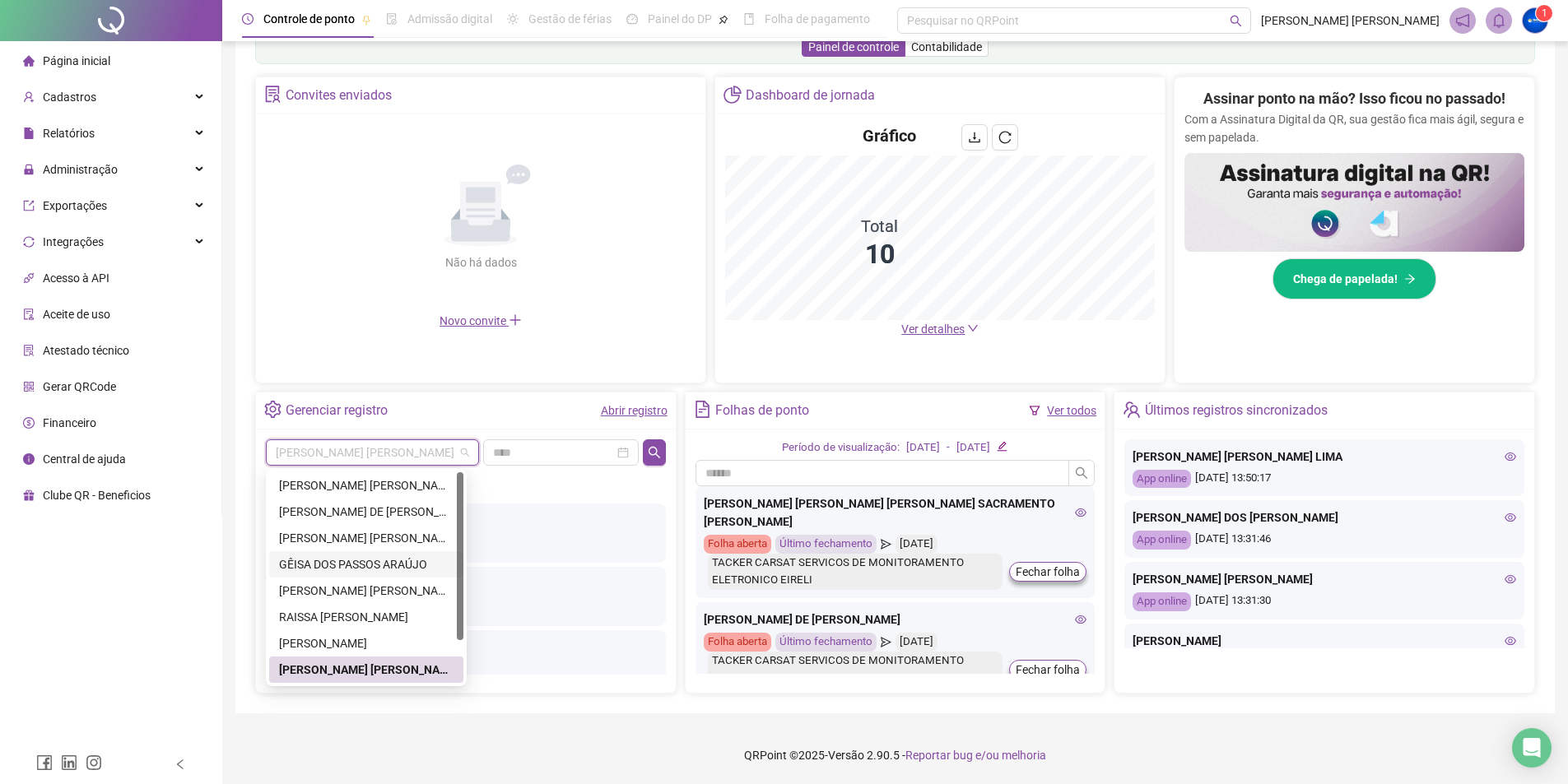
scroll to position [52, 0]
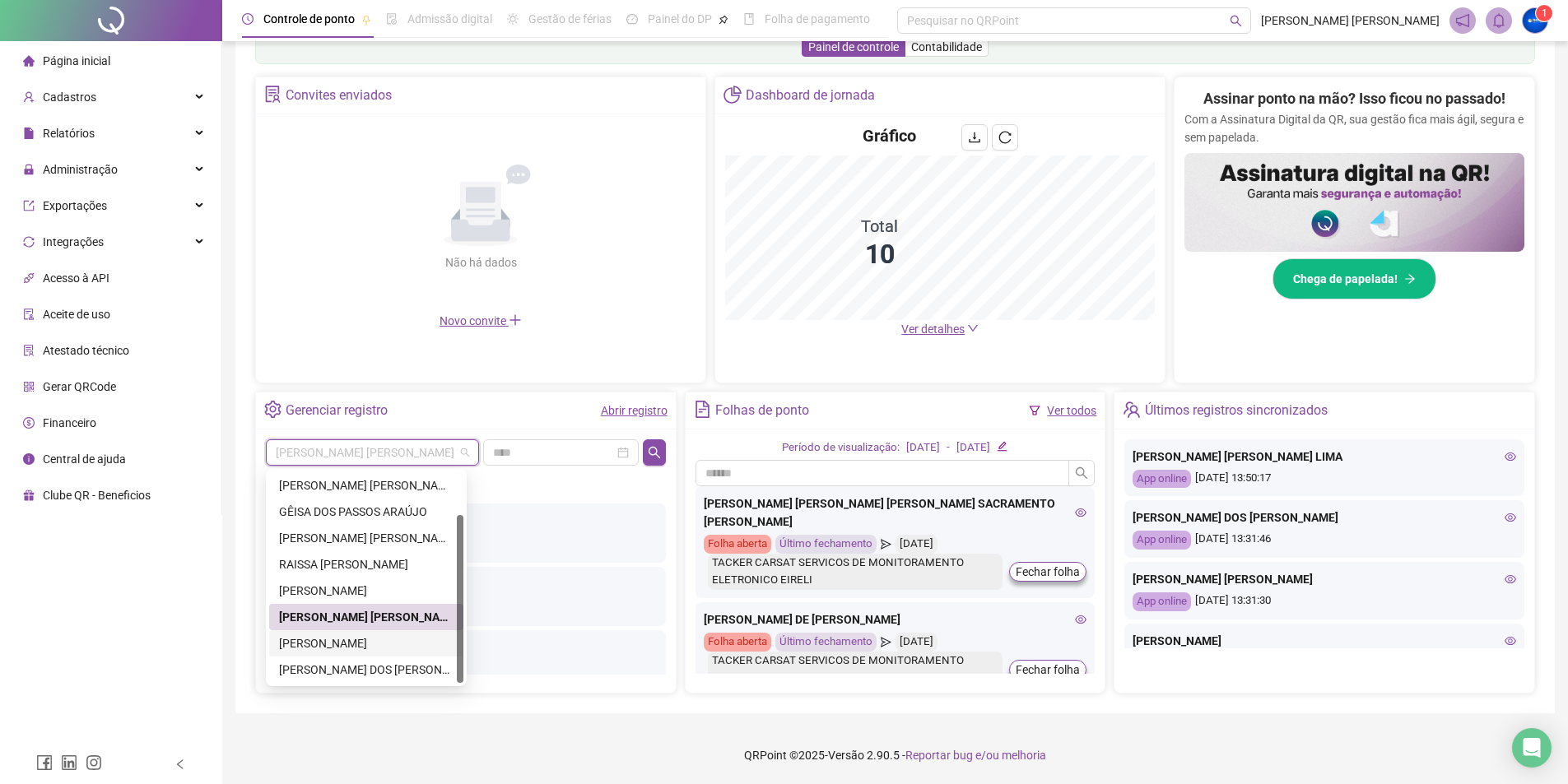
click at [364, 648] on div "[PERSON_NAME]" at bounding box center [366, 643] width 174 height 18
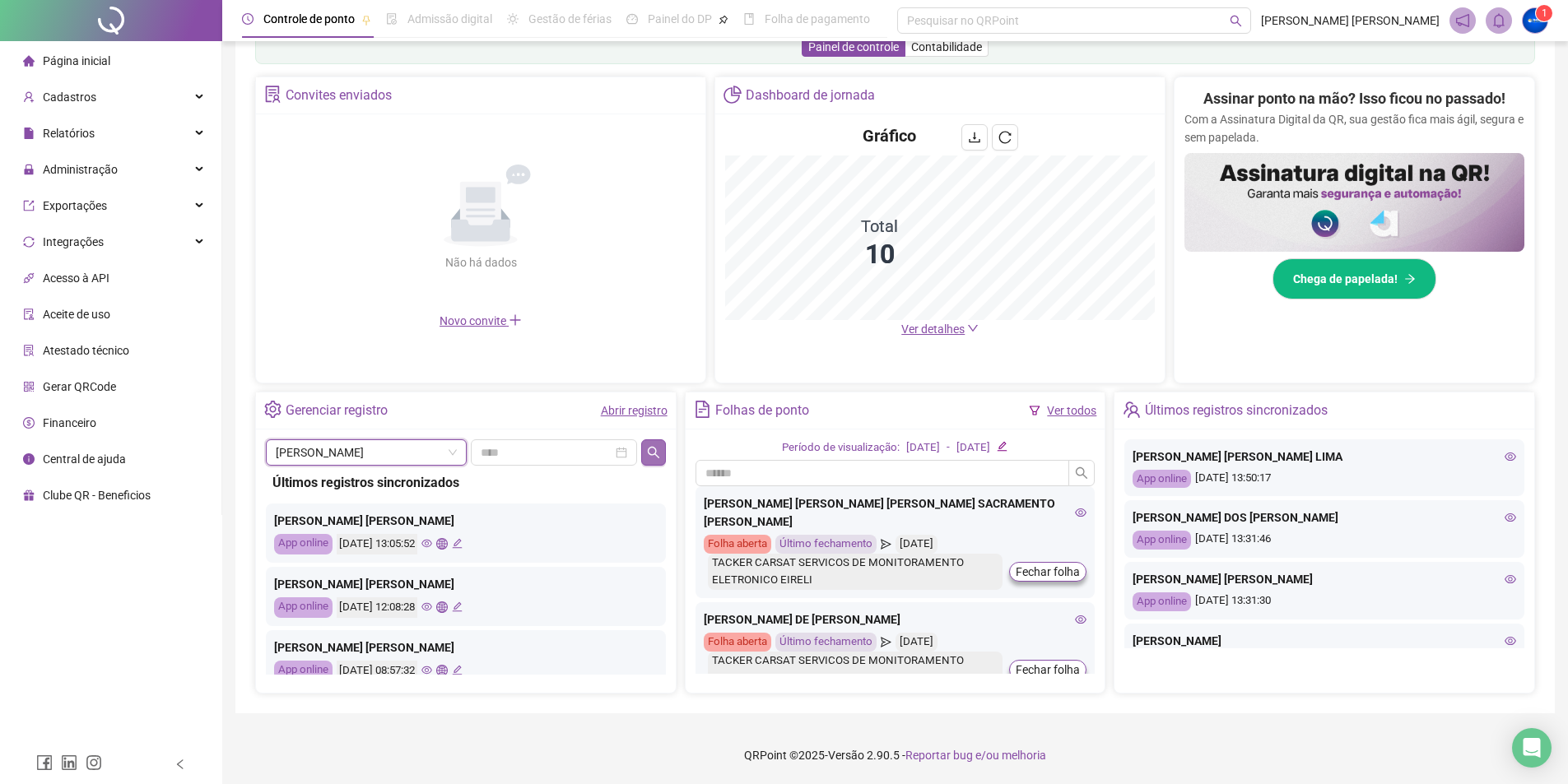
click at [659, 452] on icon "search" at bounding box center [653, 452] width 13 height 13
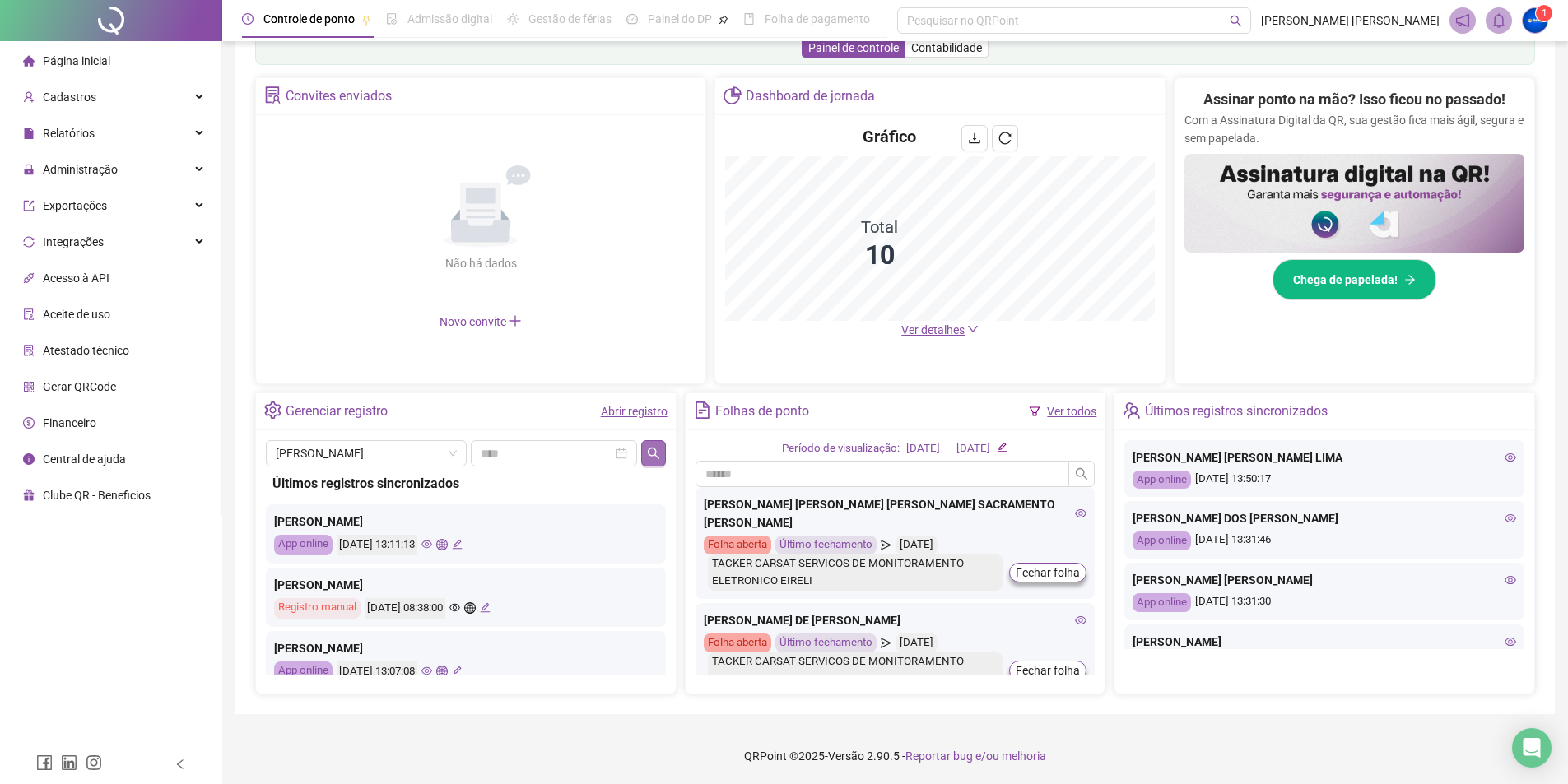
scroll to position [287, 0]
click at [396, 452] on span "[PERSON_NAME]" at bounding box center [366, 452] width 181 height 25
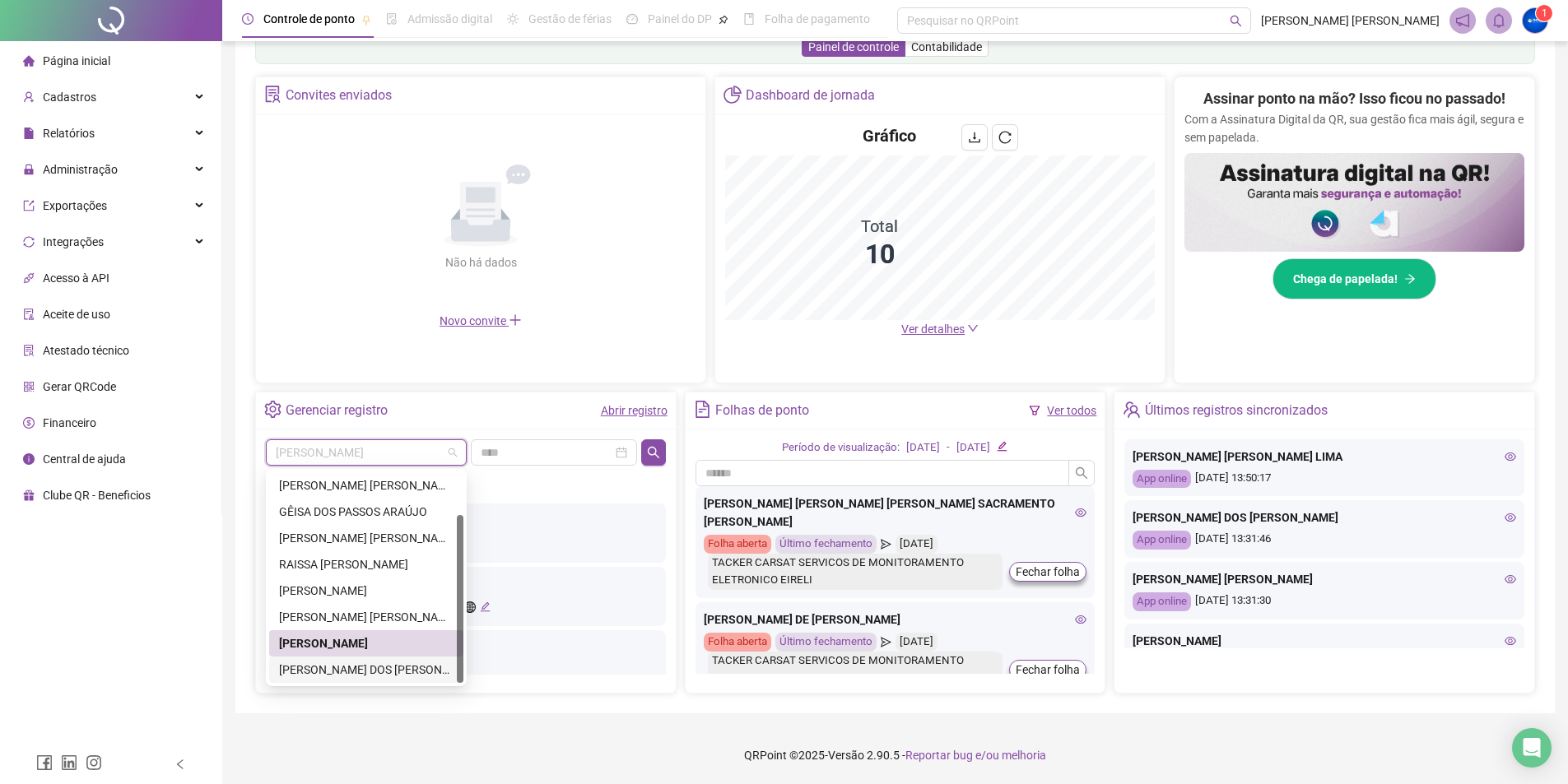
click at [413, 662] on div "[PERSON_NAME] DOS [PERSON_NAME]" at bounding box center [366, 670] width 174 height 18
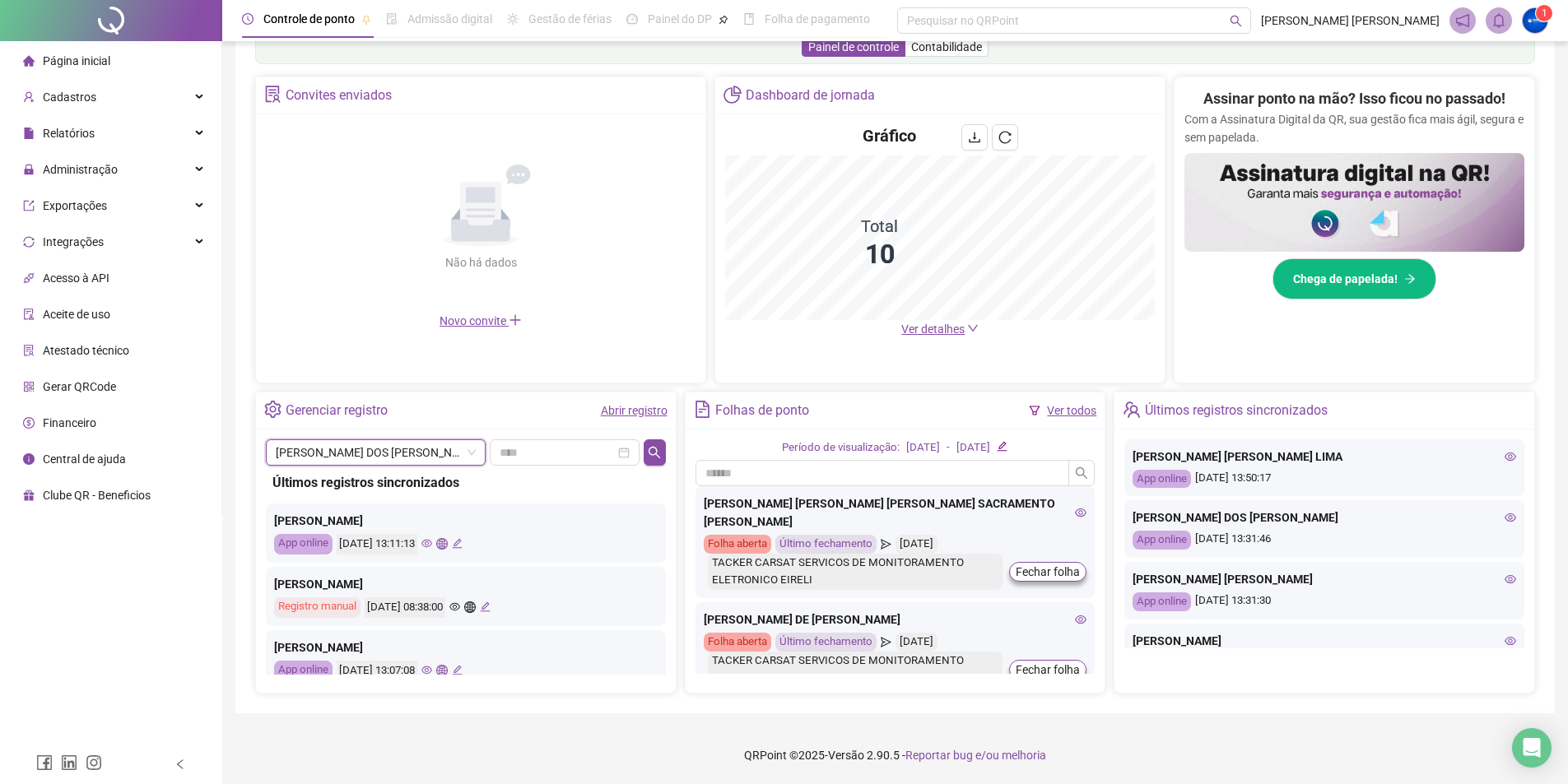
click at [668, 452] on div "WILMA RIBEIRO DOS SANTOS WILMA RIBEIRO DOS SANTOS Últimos registros sincronizad…" at bounding box center [466, 561] width 420 height 263
click at [655, 449] on icon "search" at bounding box center [654, 452] width 12 height 12
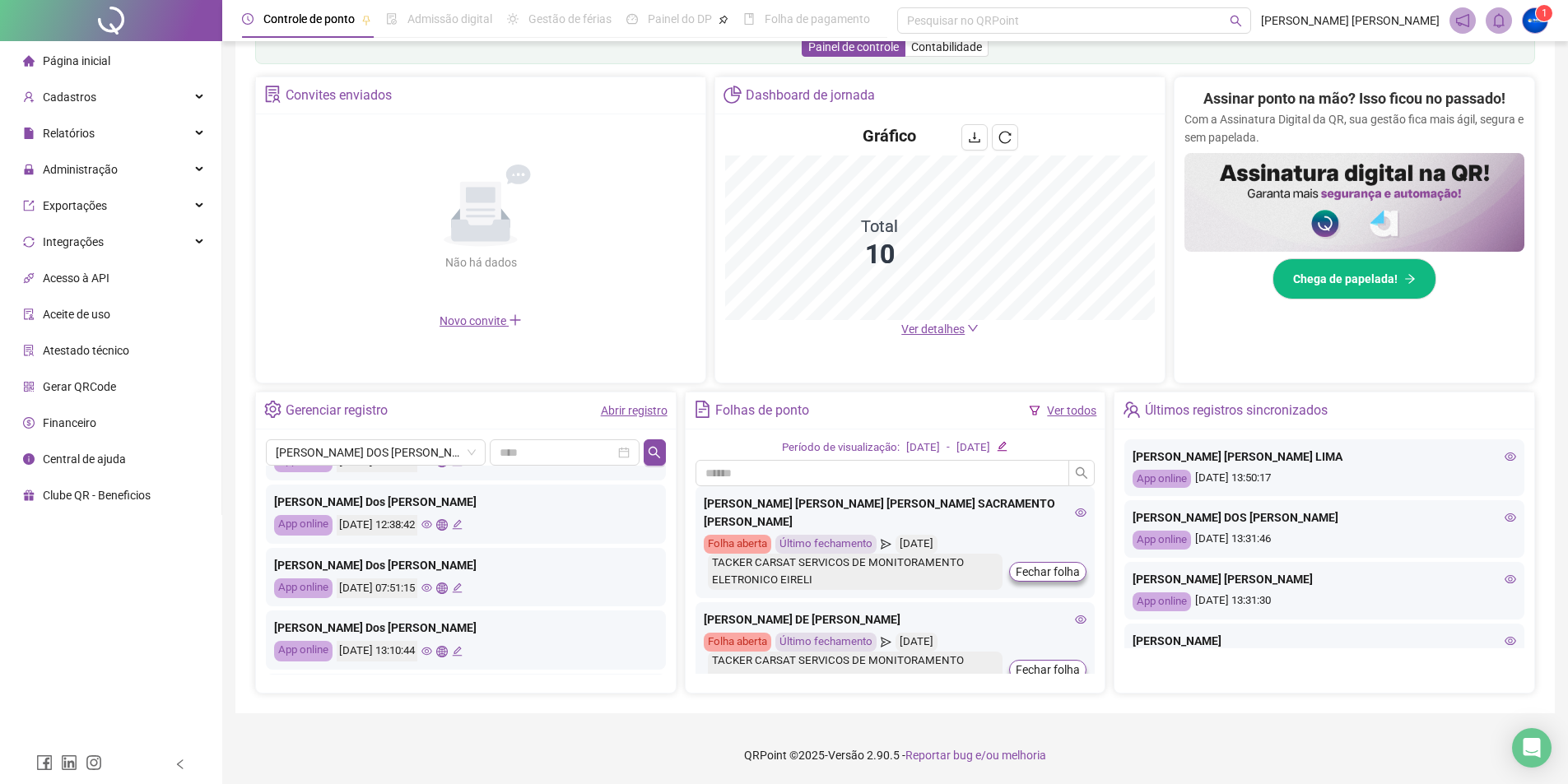
click at [413, 472] on div "Wilma Ribeiro Dos Santos App online 18/08/2025 13:31:46" at bounding box center [466, 451] width 400 height 59
click at [416, 461] on span "[PERSON_NAME] DOS [PERSON_NAME]" at bounding box center [376, 452] width 200 height 25
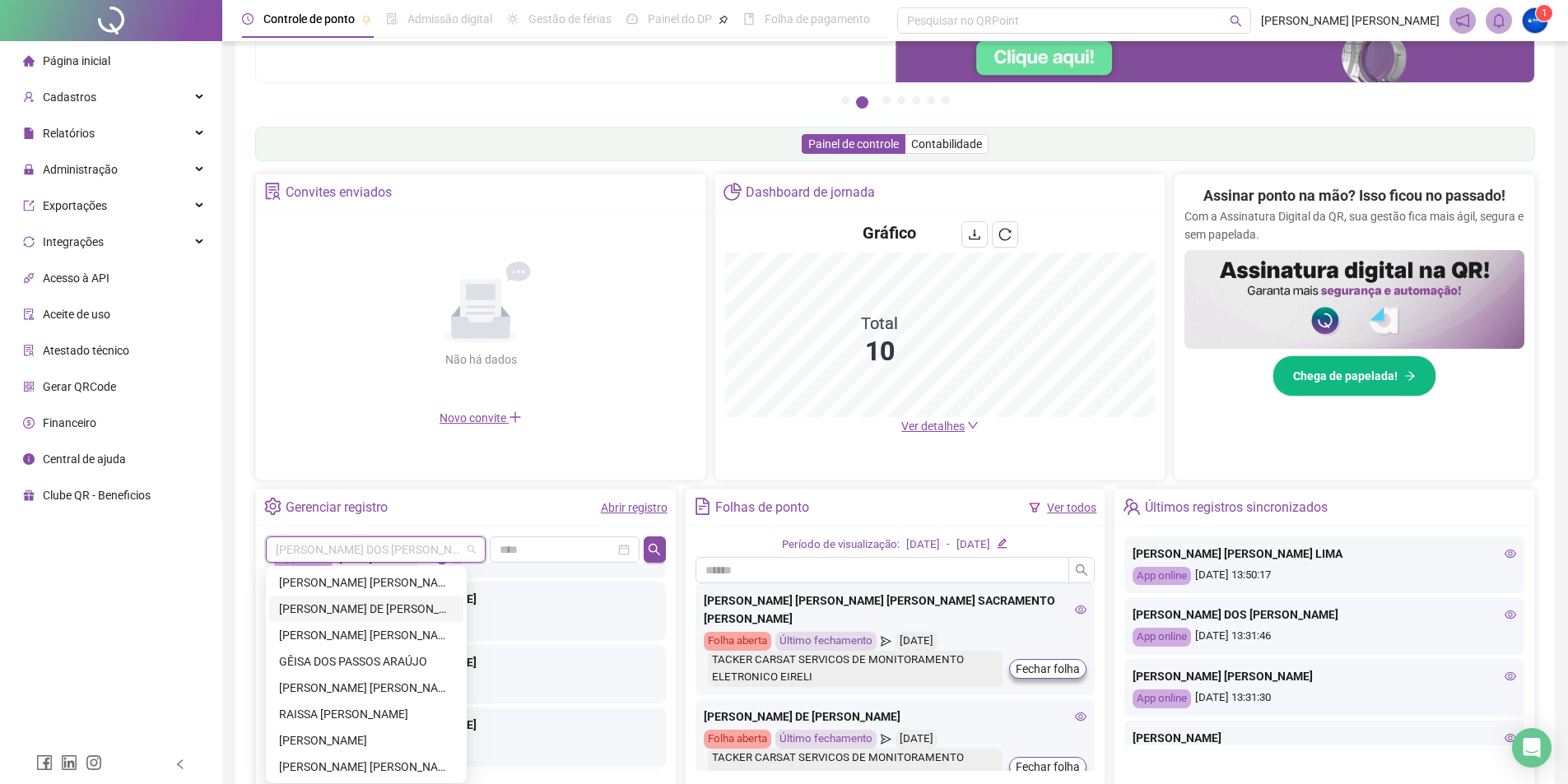
scroll to position [123, 0]
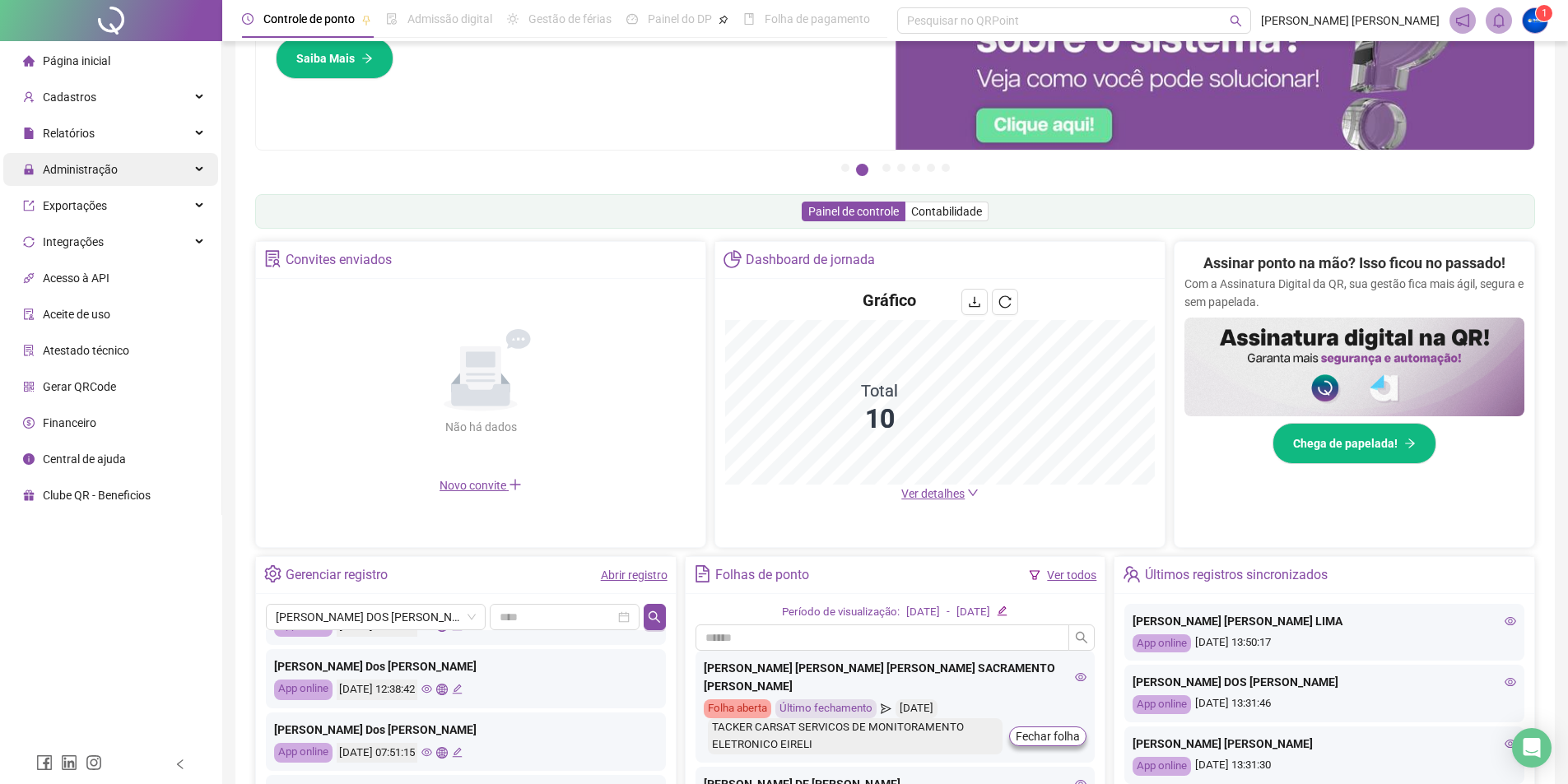
click at [115, 167] on span "Administração" at bounding box center [80, 169] width 75 height 13
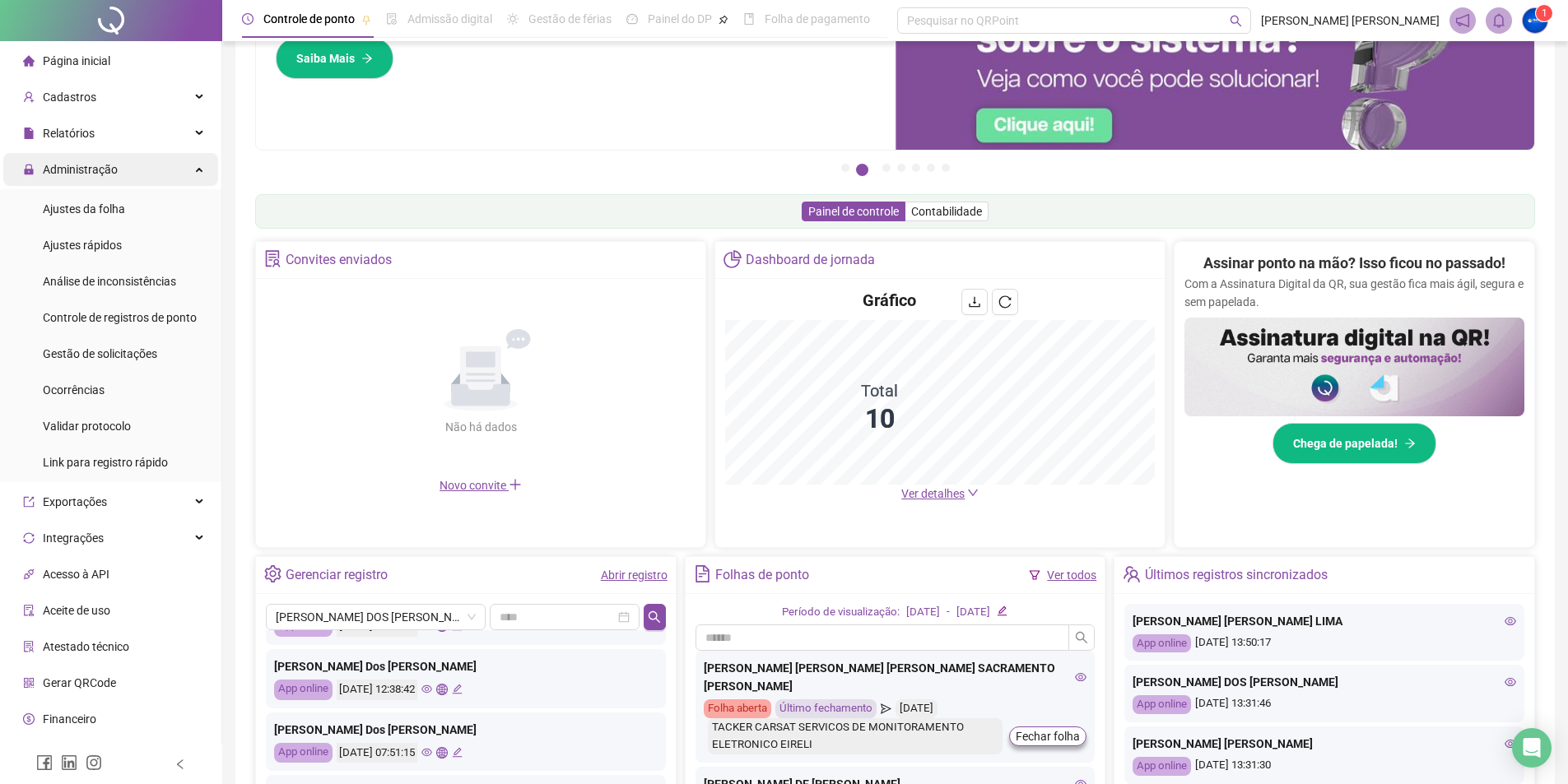
click at [128, 173] on div "Administração" at bounding box center [110, 169] width 215 height 33
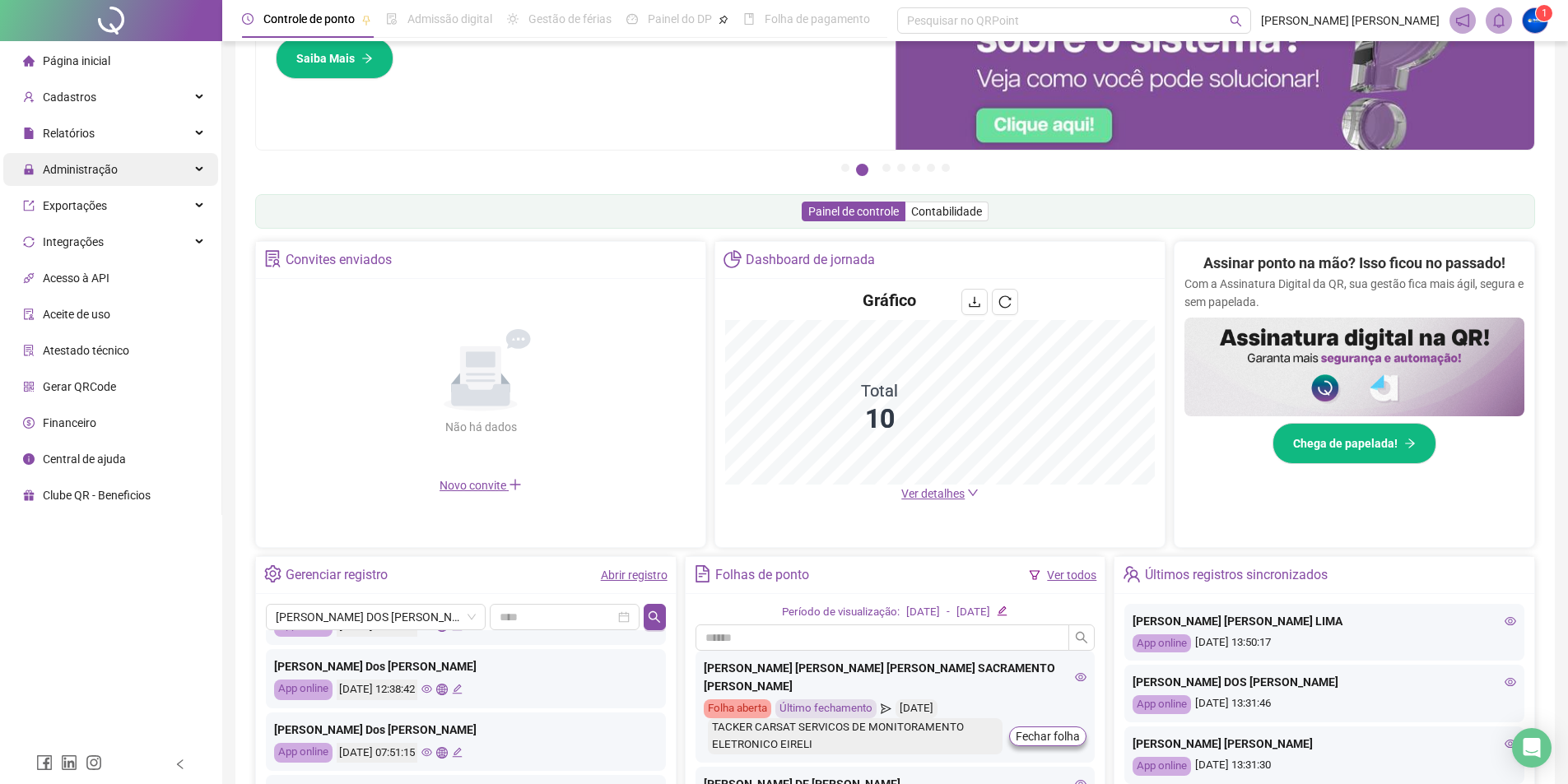
click at [128, 173] on div "Administração" at bounding box center [110, 169] width 215 height 33
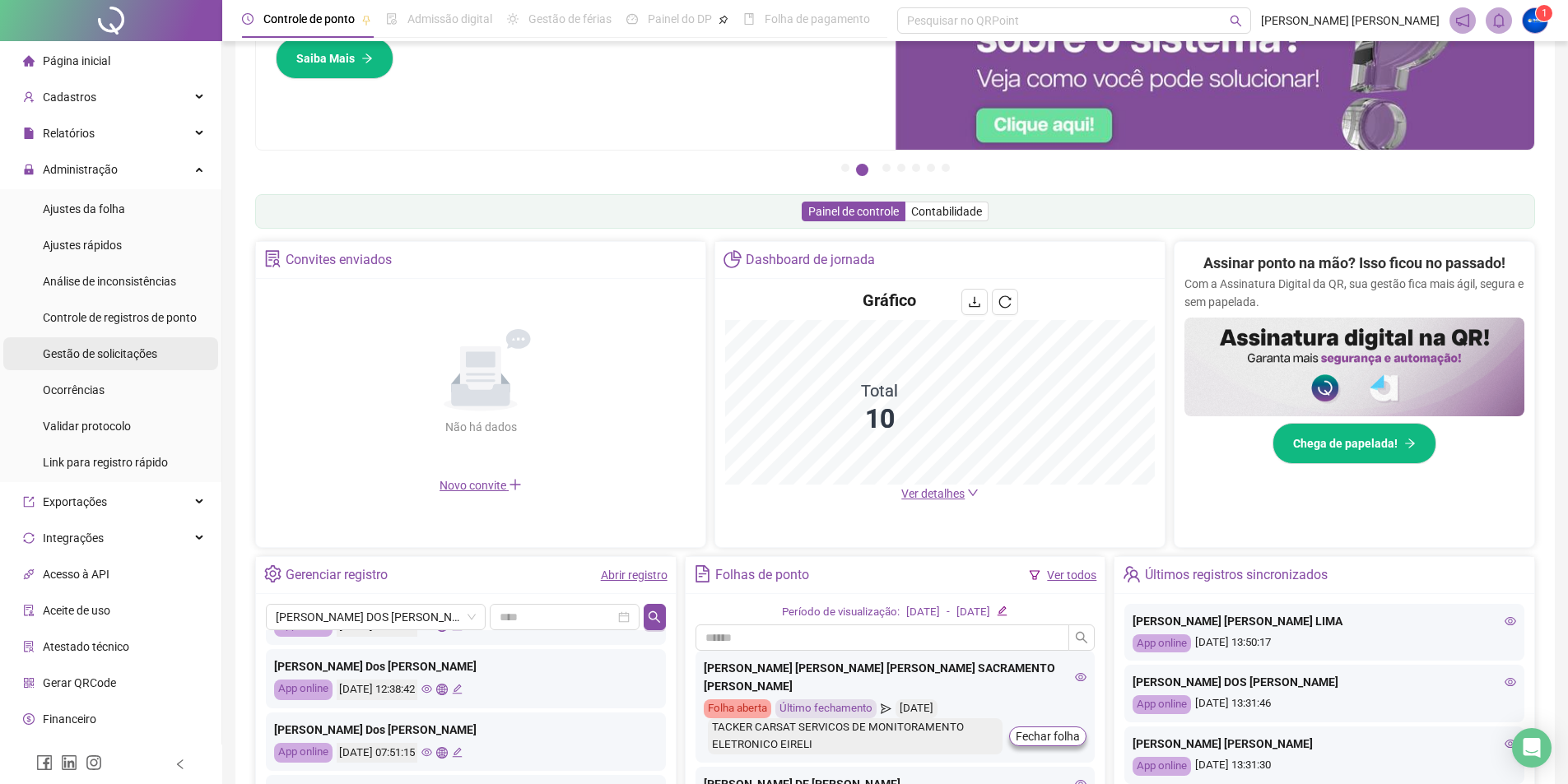
click at [134, 357] on span "Gestão de solicitações" at bounding box center [100, 353] width 115 height 13
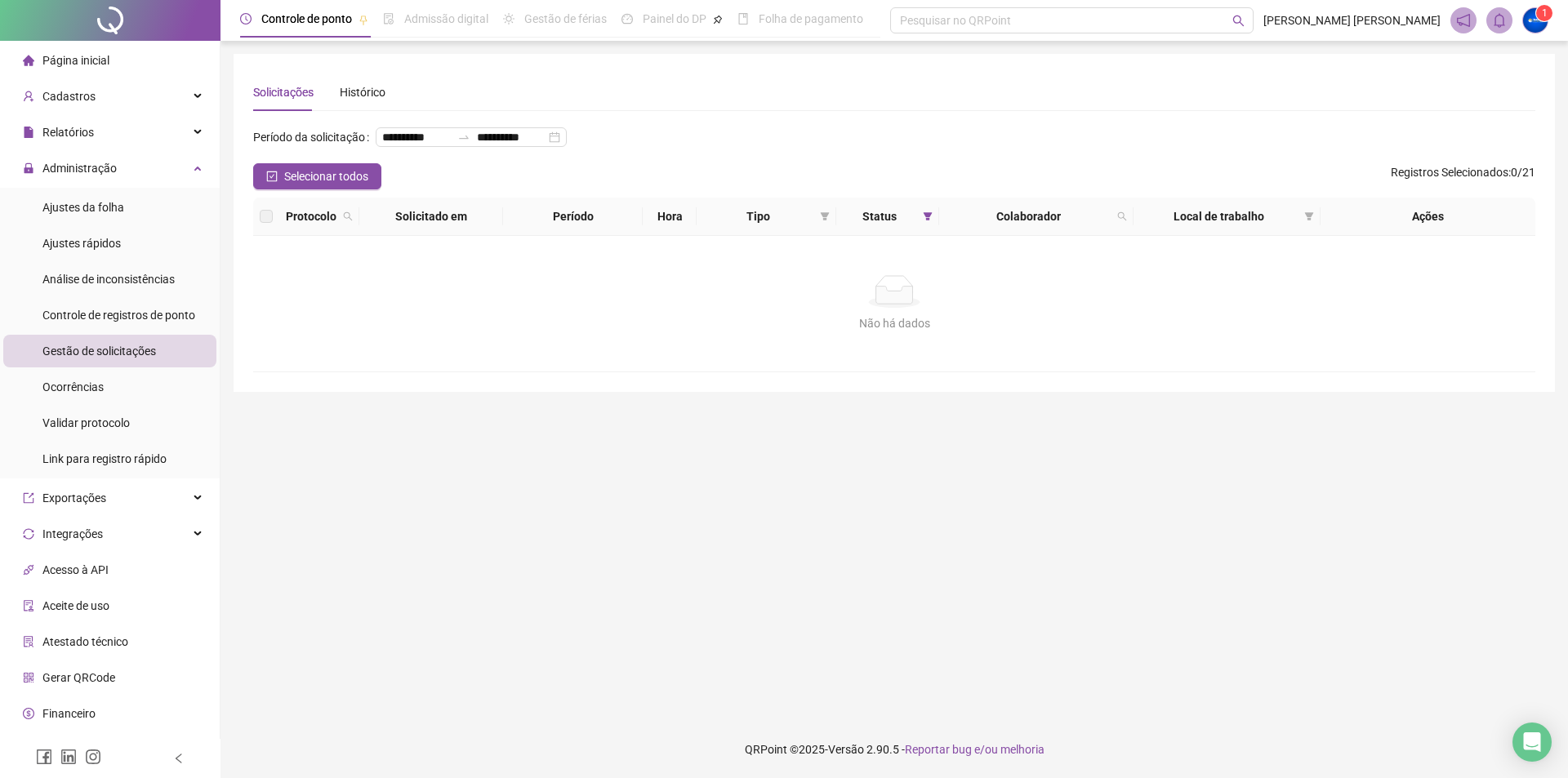
click at [69, 67] on span "Página inicial" at bounding box center [76, 60] width 67 height 13
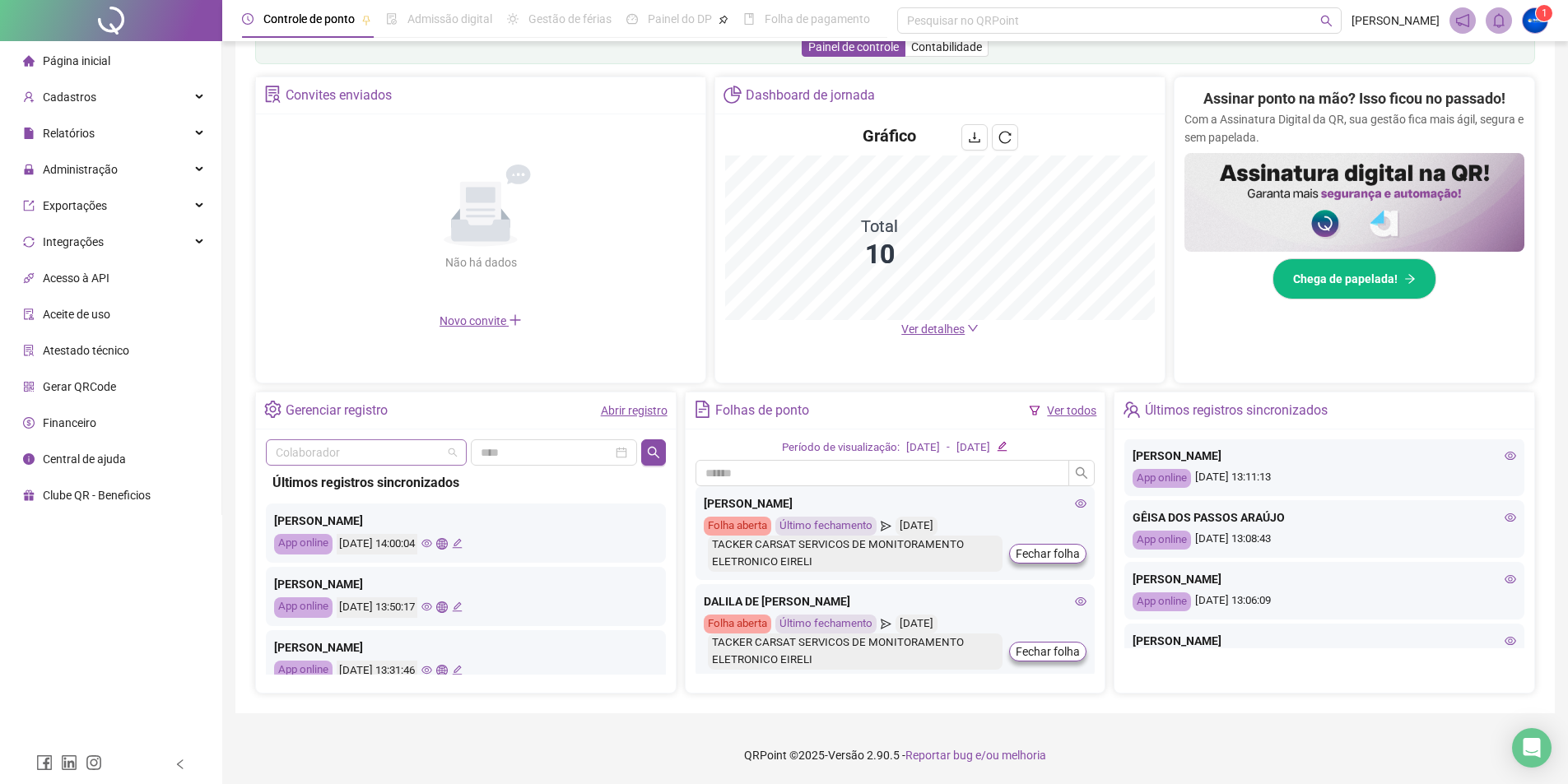
click at [398, 445] on input "search" at bounding box center [359, 452] width 166 height 25
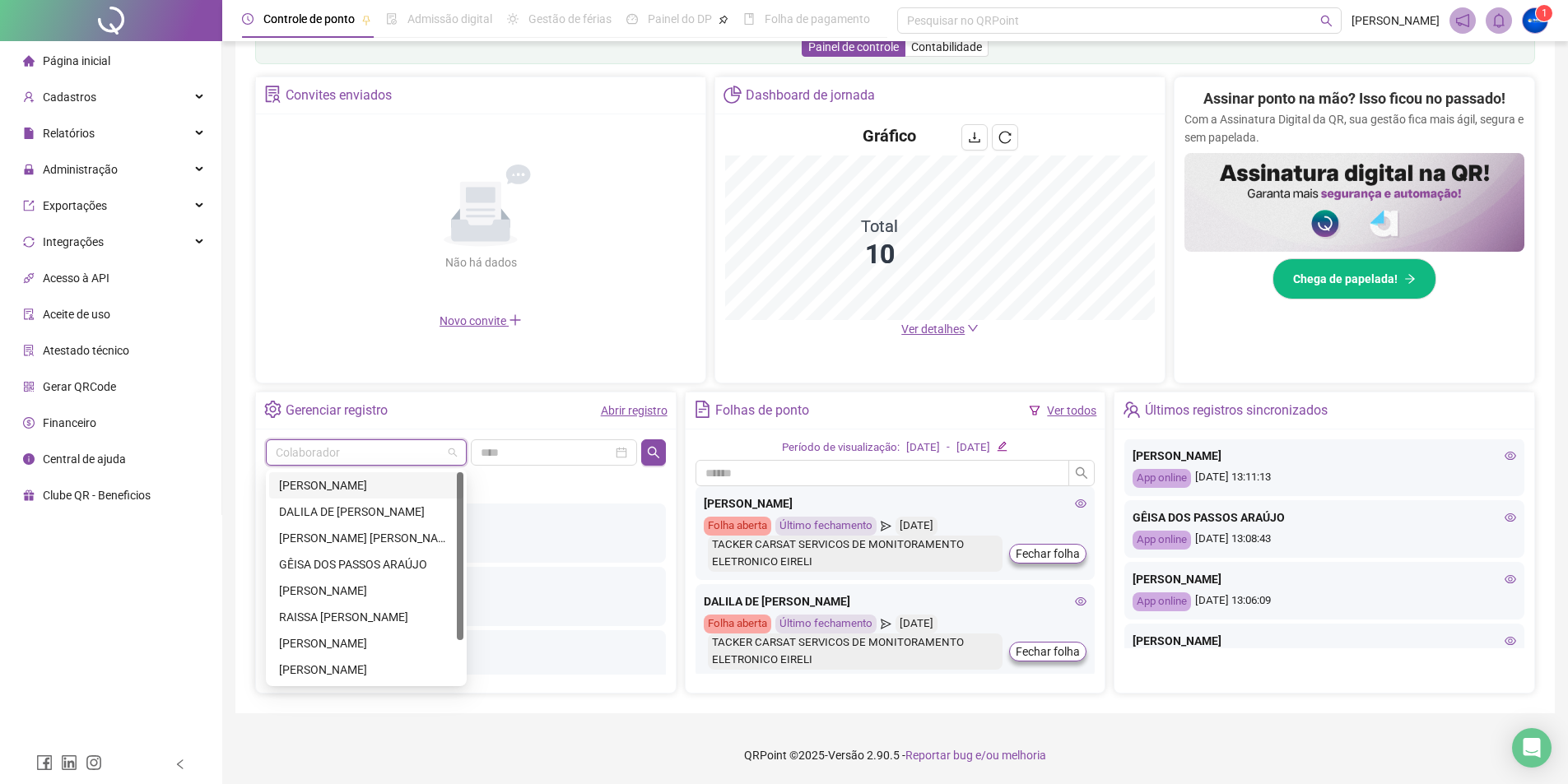
click at [433, 486] on div "[PERSON_NAME] [PERSON_NAME] [PERSON_NAME] SACRAMENTO [PERSON_NAME]" at bounding box center [366, 485] width 174 height 18
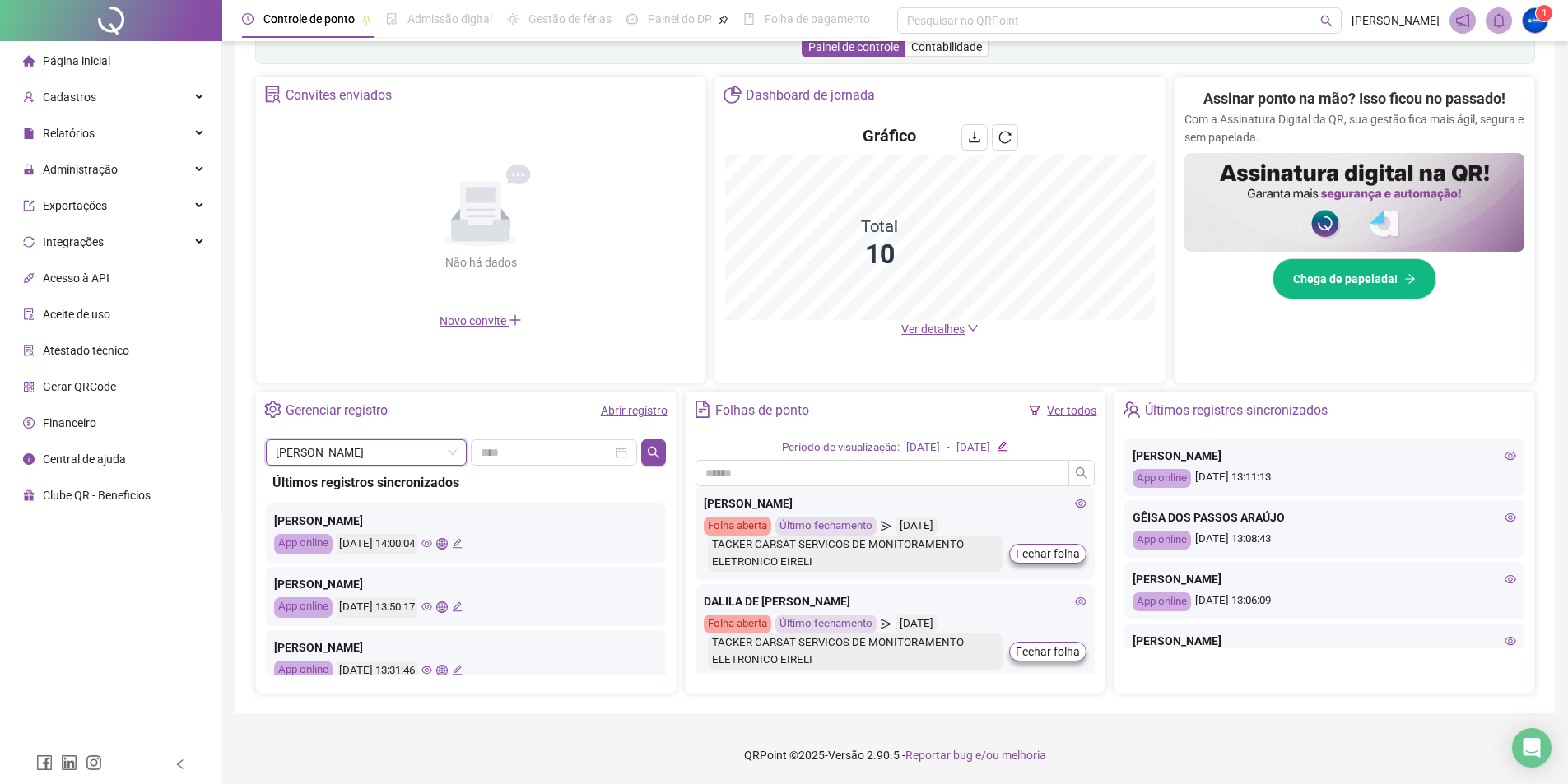
click at [686, 452] on div "Período de visualização: 01/08/2025 - 17/08/2025 ANA PAULA JESUS SACRAMENTO NAS…" at bounding box center [896, 561] width 420 height 263
click at [660, 452] on icon "search" at bounding box center [653, 452] width 13 height 13
click at [431, 454] on span "[PERSON_NAME] [PERSON_NAME] [PERSON_NAME] SACRAMENTO [PERSON_NAME]" at bounding box center [366, 452] width 181 height 25
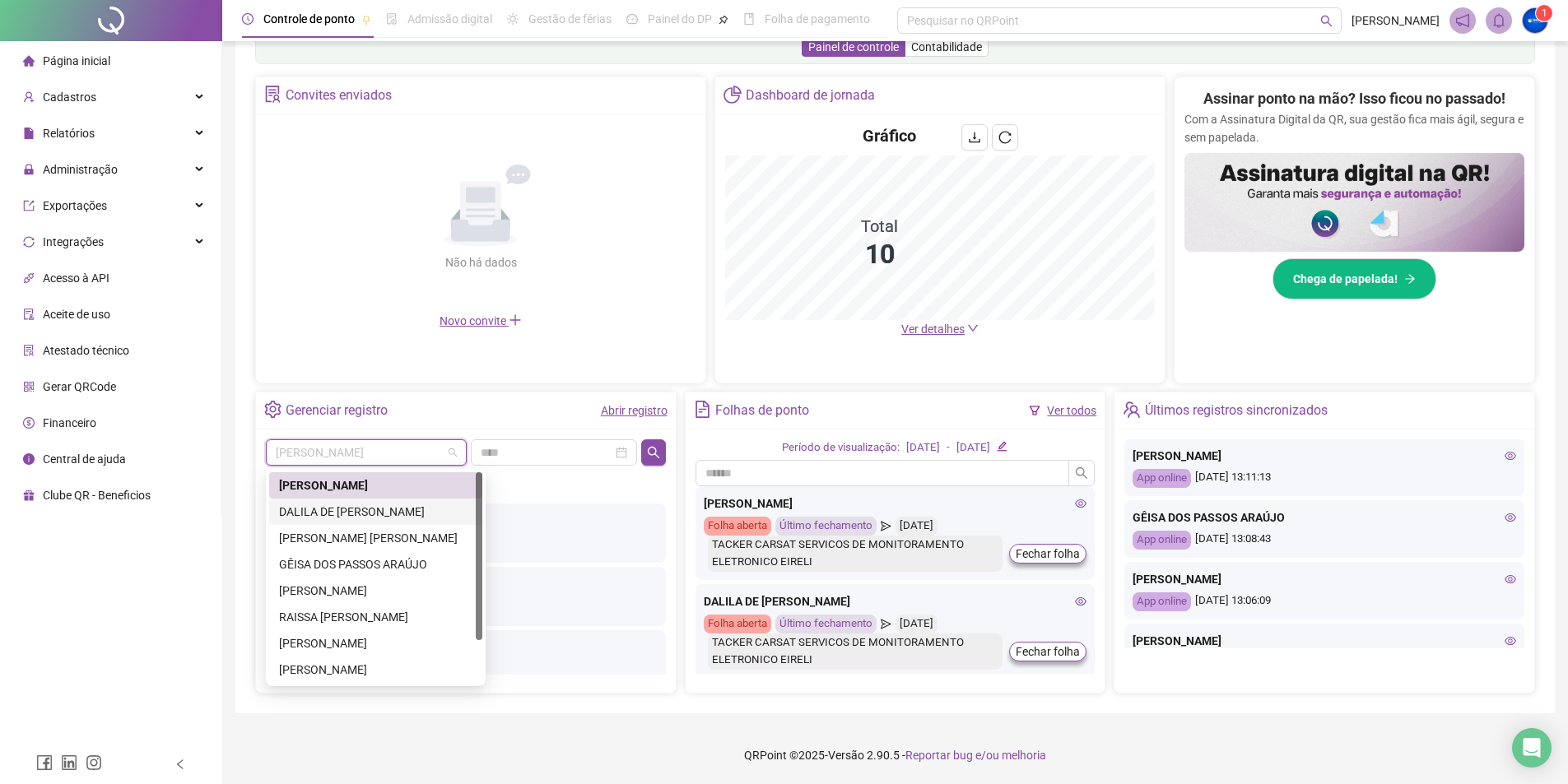
click at [392, 515] on div "[PERSON_NAME] DE [PERSON_NAME]" at bounding box center [375, 512] width 193 height 18
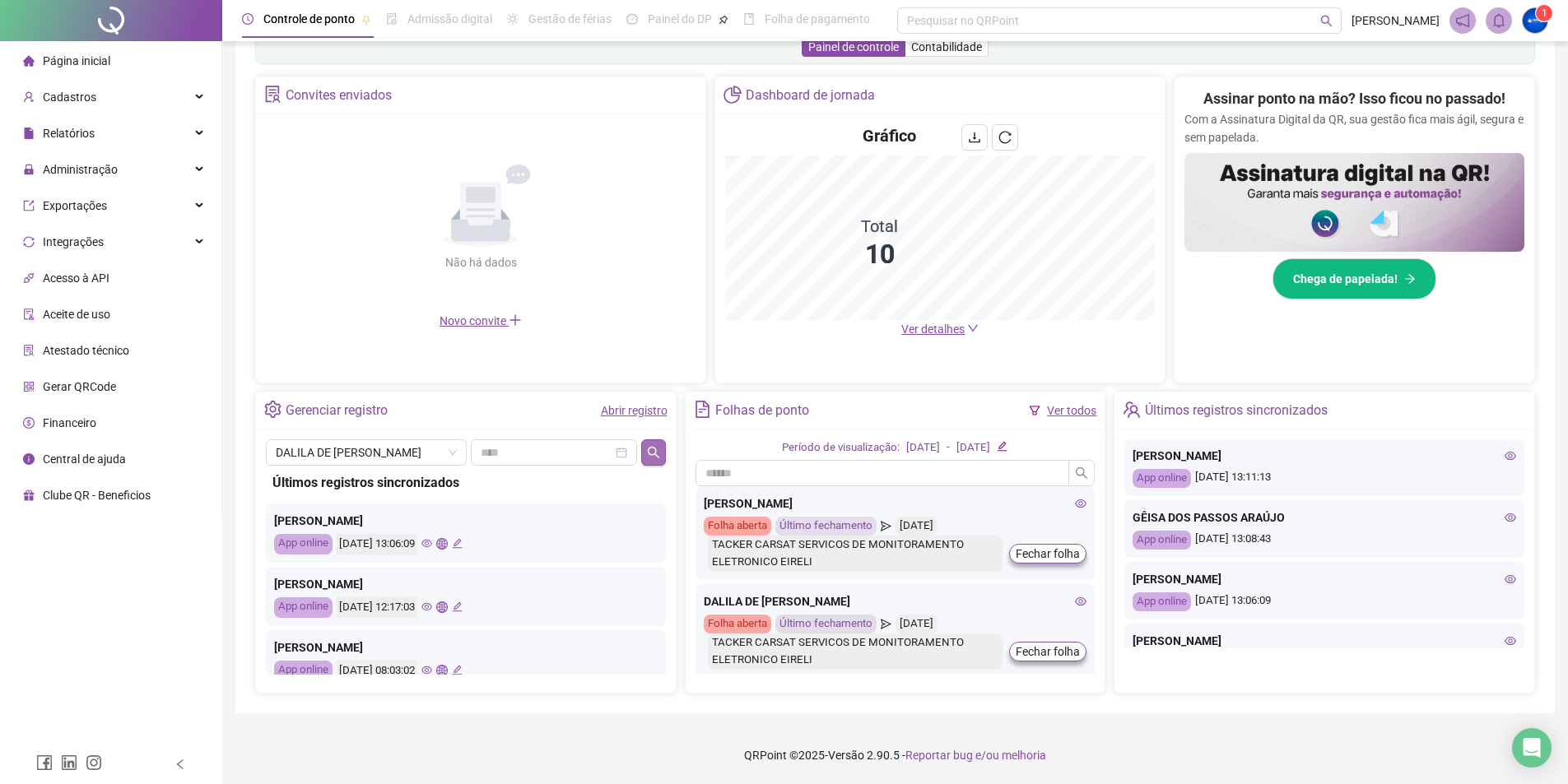
click at [657, 442] on button "button" at bounding box center [653, 452] width 24 height 27
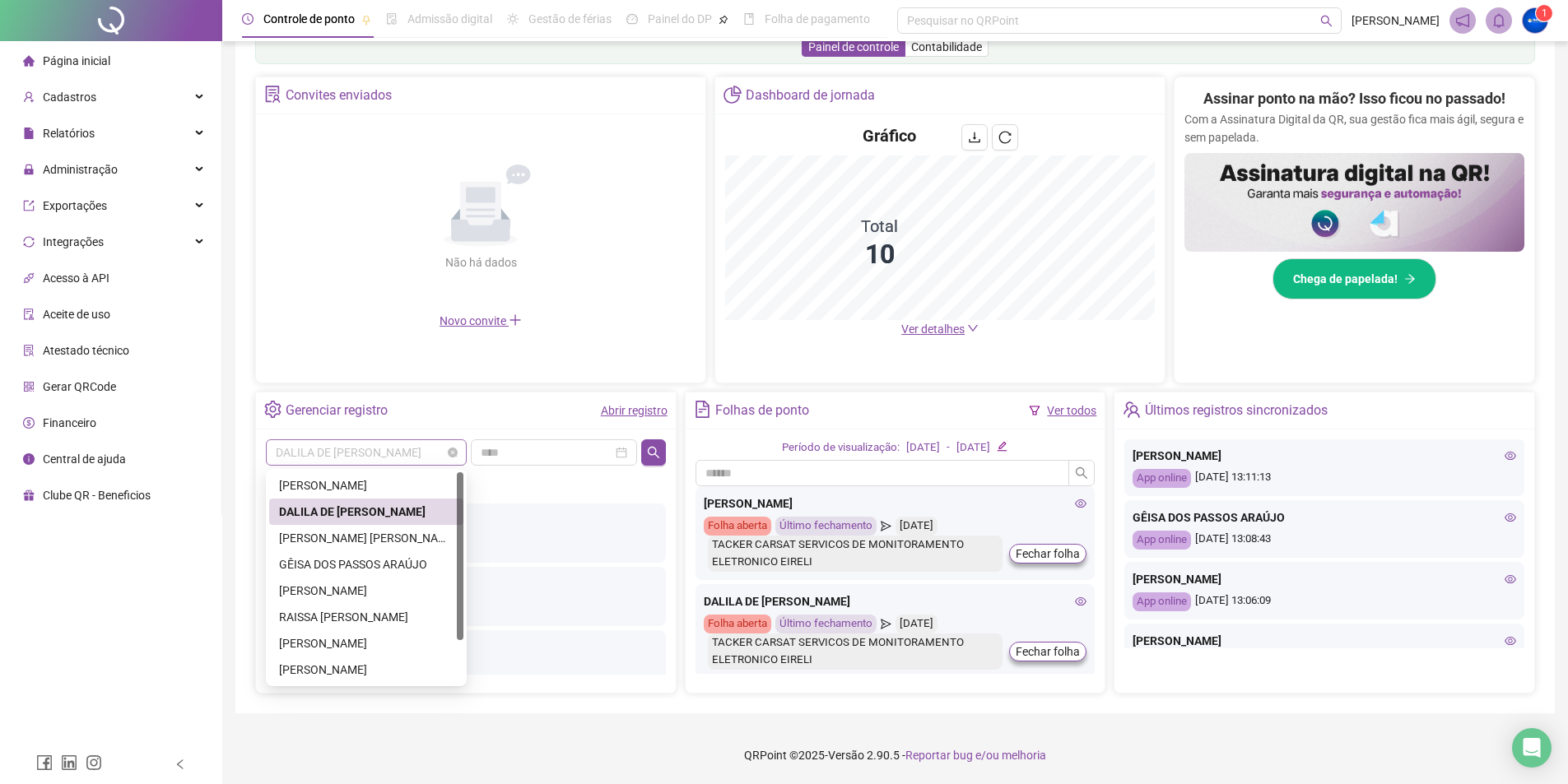
click at [392, 455] on span "[PERSON_NAME] DE [PERSON_NAME]" at bounding box center [366, 452] width 181 height 25
click at [368, 539] on div "[PERSON_NAME] [PERSON_NAME]" at bounding box center [366, 539] width 174 height 18
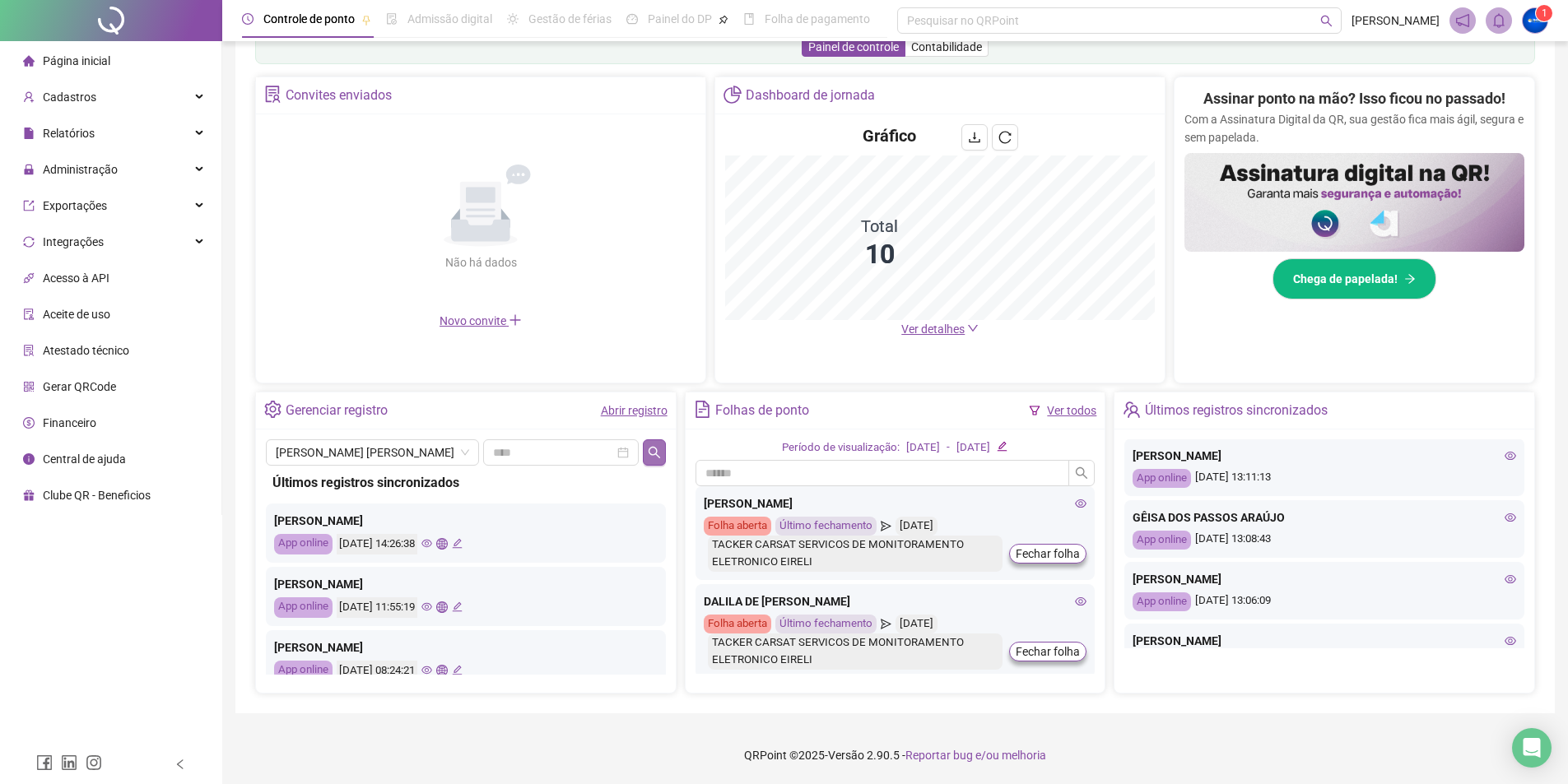
click at [647, 442] on button "button" at bounding box center [653, 452] width 22 height 27
click at [379, 463] on span "[PERSON_NAME] [PERSON_NAME]" at bounding box center [372, 452] width 193 height 25
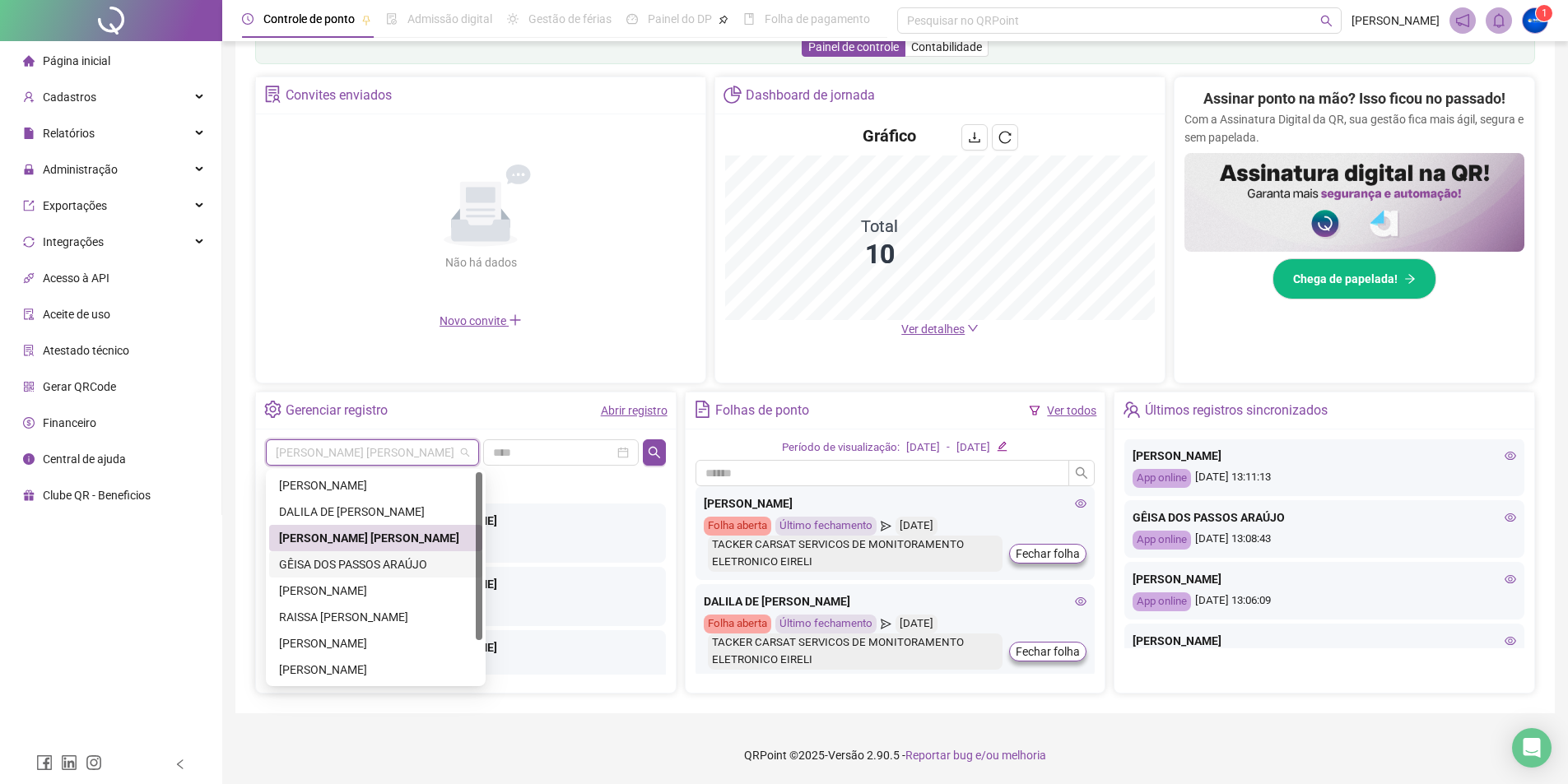
click at [393, 565] on div "GÊISA DOS PASSOS ARAÚJO" at bounding box center [375, 564] width 193 height 18
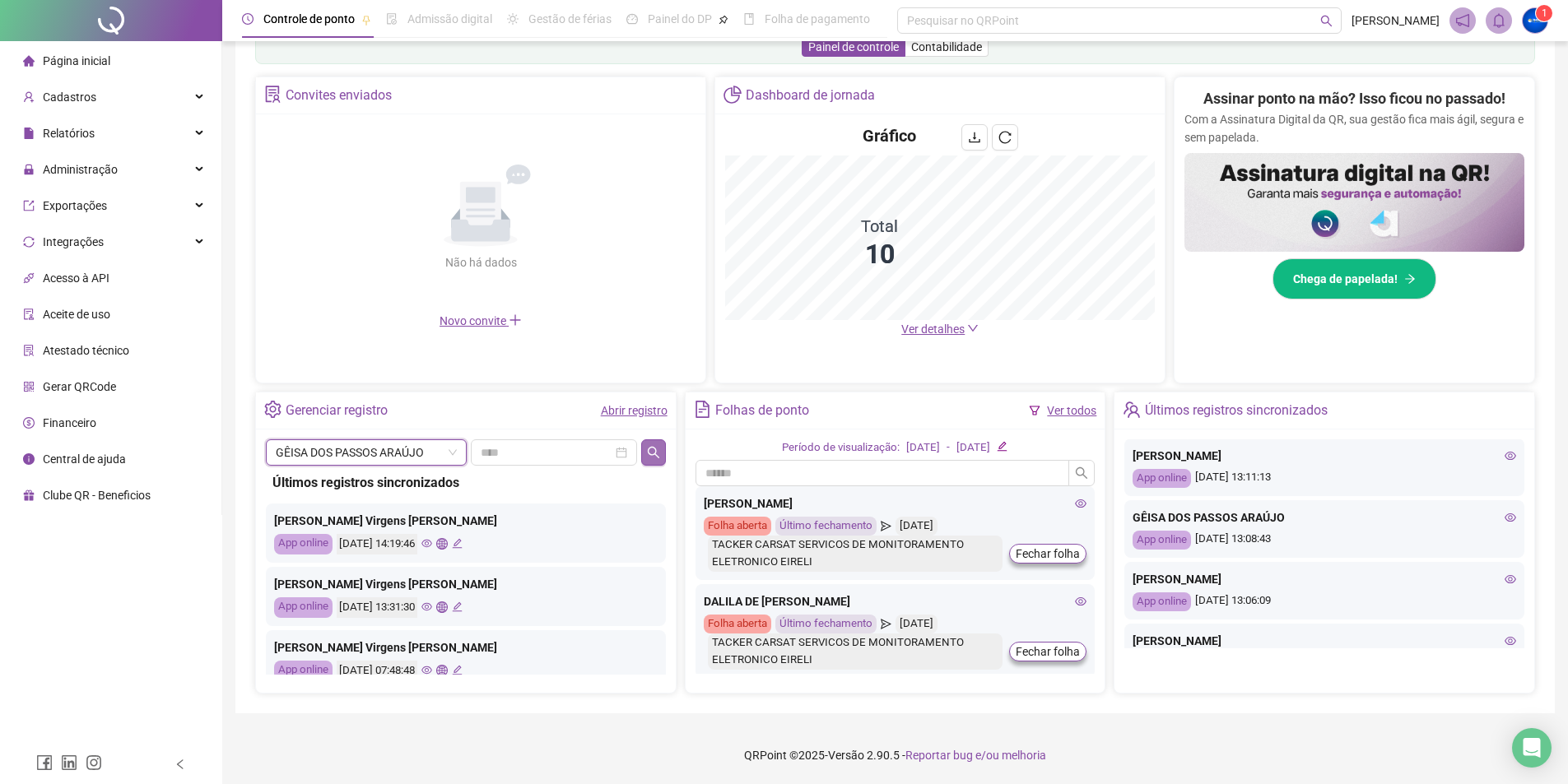
click at [657, 447] on icon "search" at bounding box center [653, 452] width 13 height 13
click at [325, 447] on span "GÊISA DOS PASSOS ARAÚJO" at bounding box center [366, 452] width 181 height 25
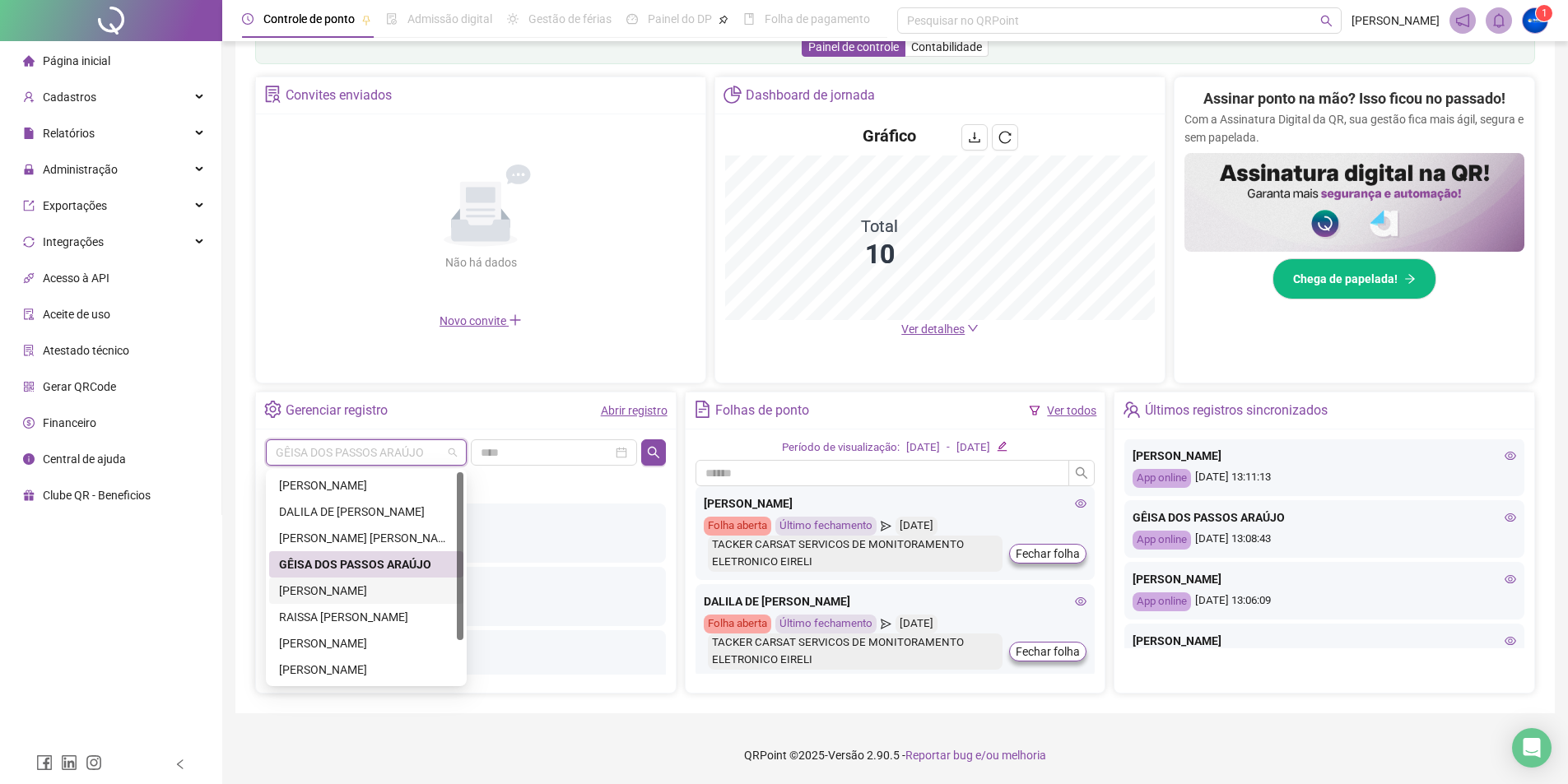
click at [340, 594] on div "[PERSON_NAME] [PERSON_NAME] LIMA" at bounding box center [366, 591] width 174 height 18
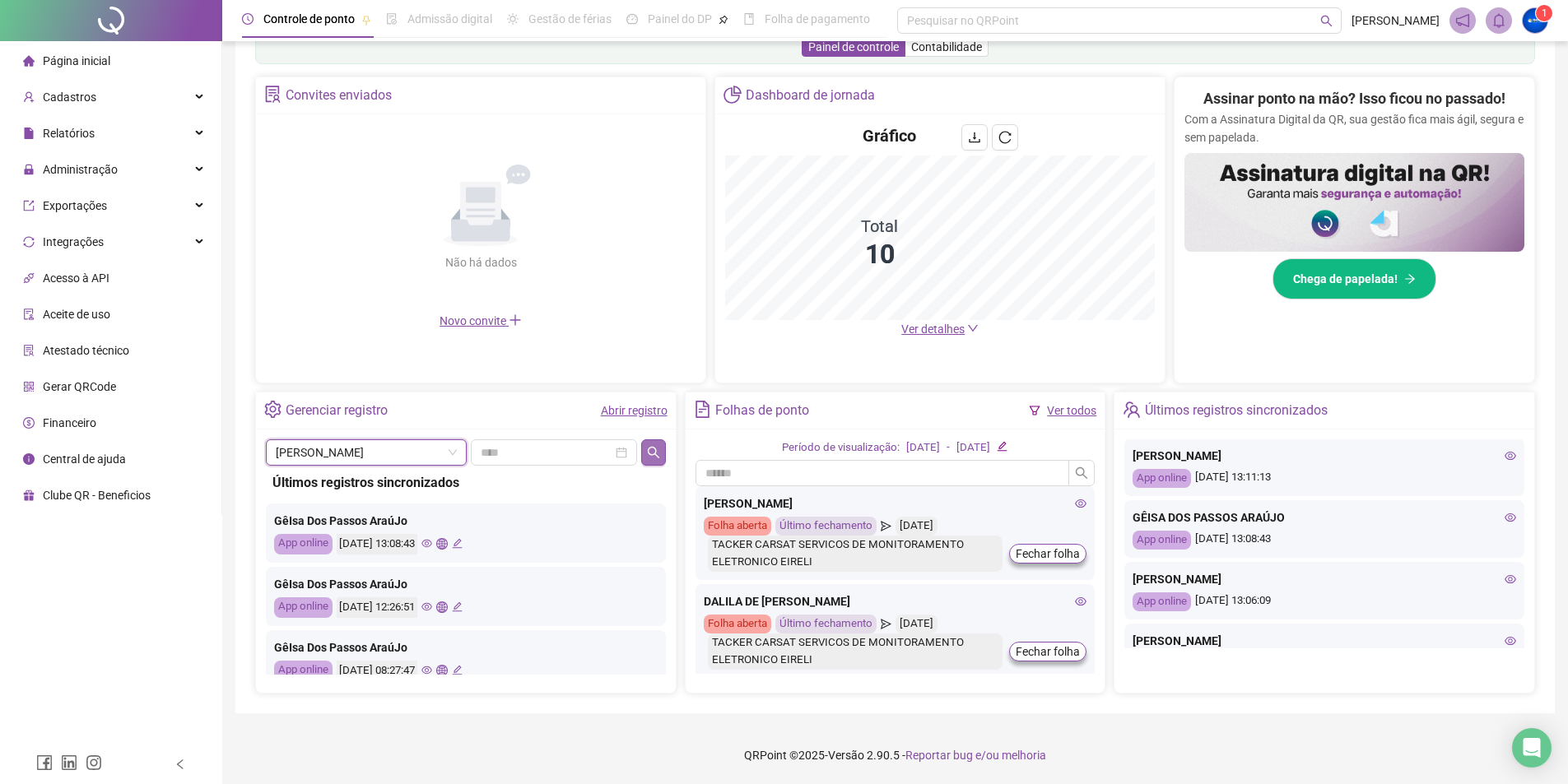
click at [656, 443] on button "button" at bounding box center [653, 452] width 24 height 27
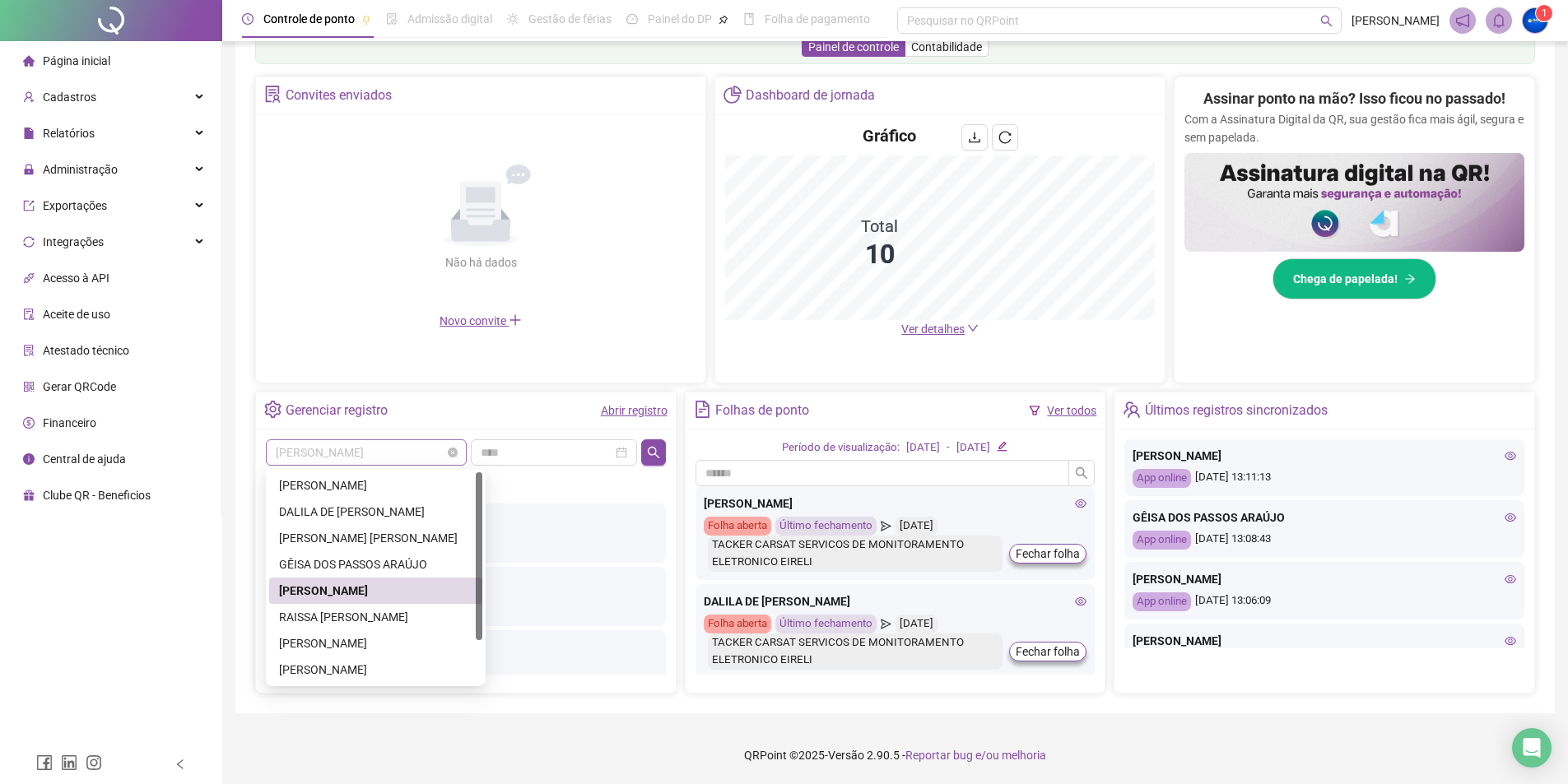
click at [378, 446] on span "[PERSON_NAME] [PERSON_NAME] LIMA" at bounding box center [366, 452] width 181 height 25
click at [425, 623] on div "RAISSA [PERSON_NAME]" at bounding box center [375, 618] width 193 height 18
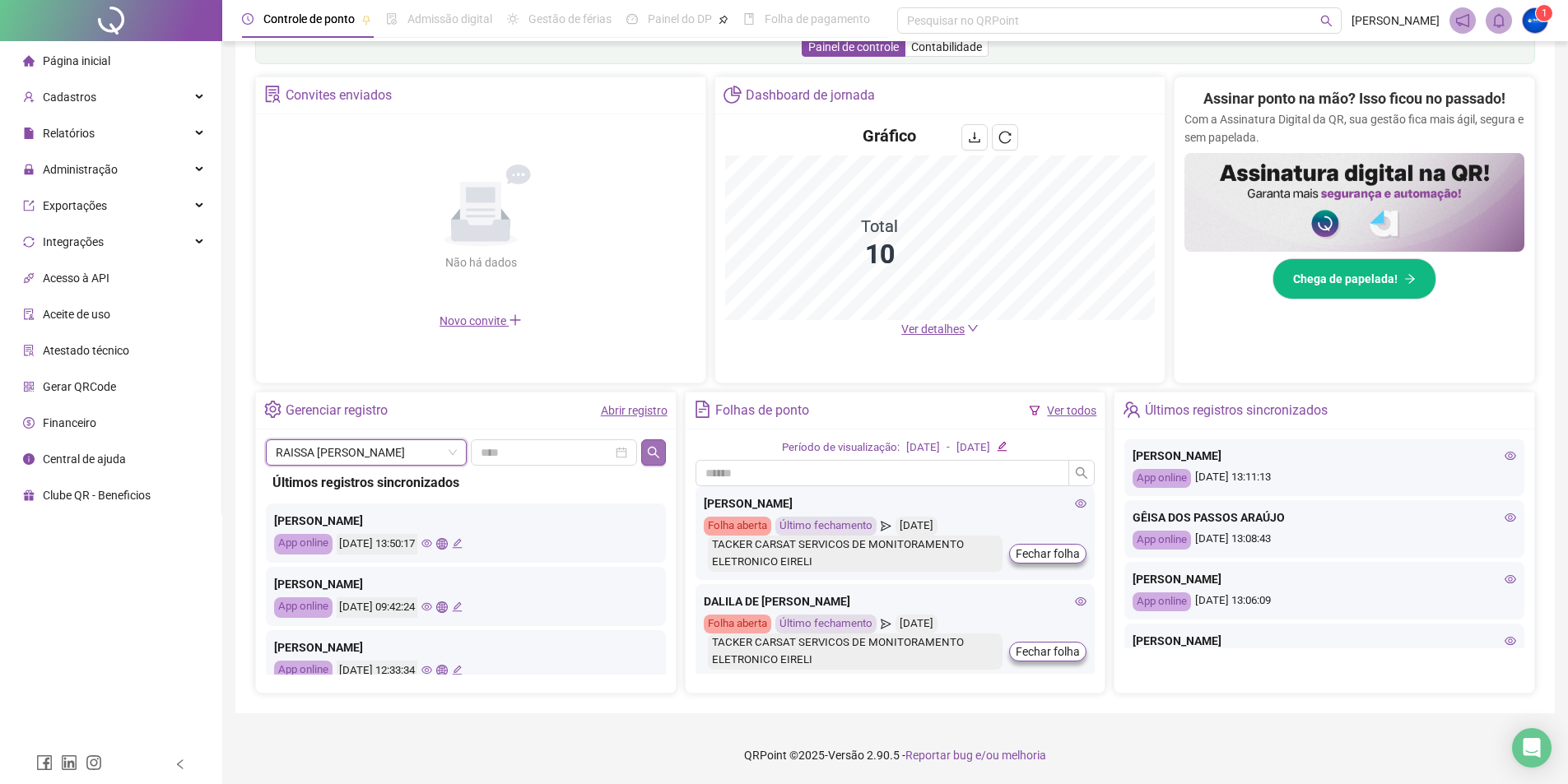
click at [647, 447] on icon "search" at bounding box center [653, 452] width 13 height 13
click at [386, 459] on span "RAISSA [PERSON_NAME]" at bounding box center [366, 452] width 181 height 25
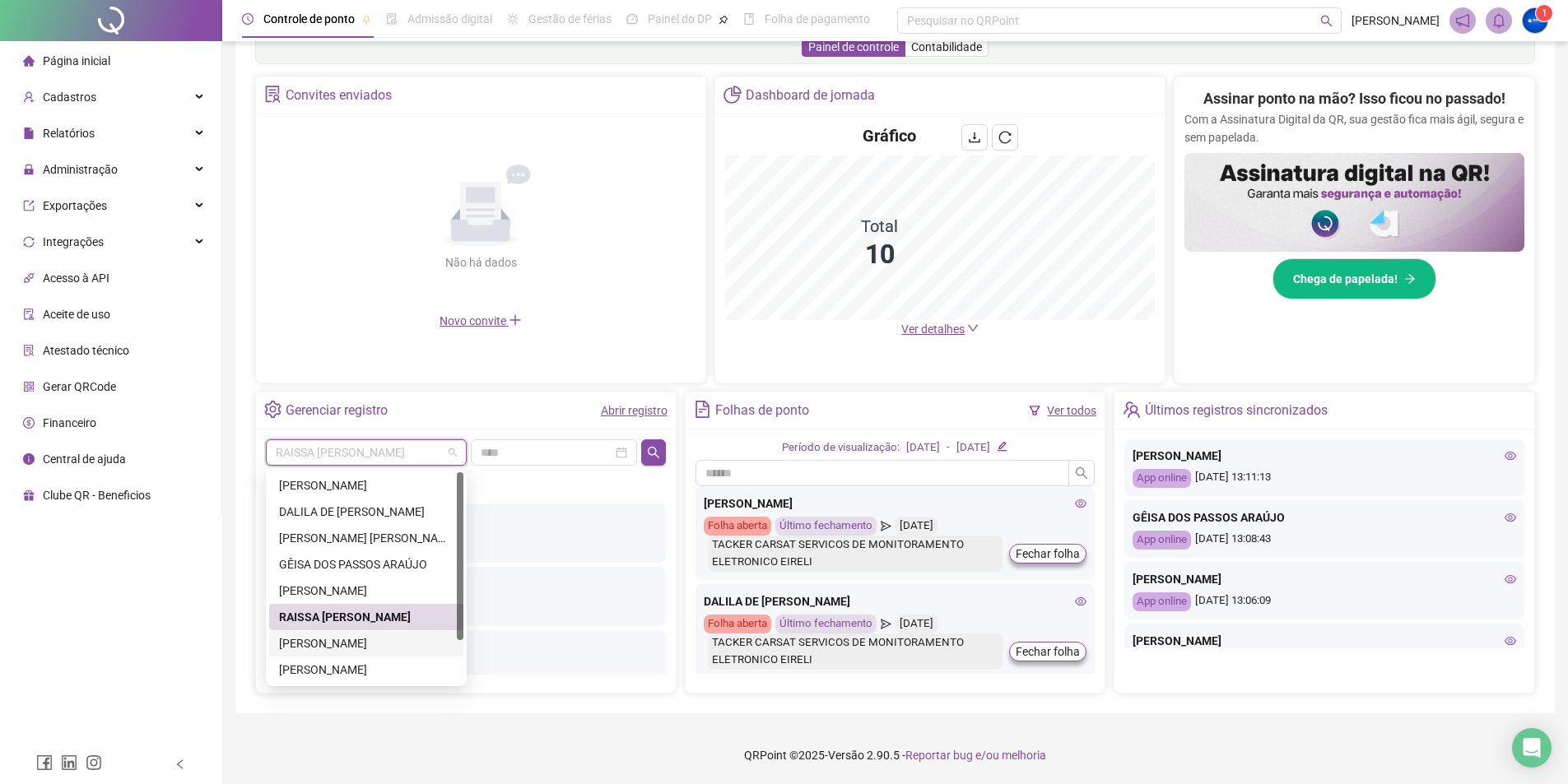
click at [379, 637] on div "[PERSON_NAME]" at bounding box center [366, 643] width 174 height 18
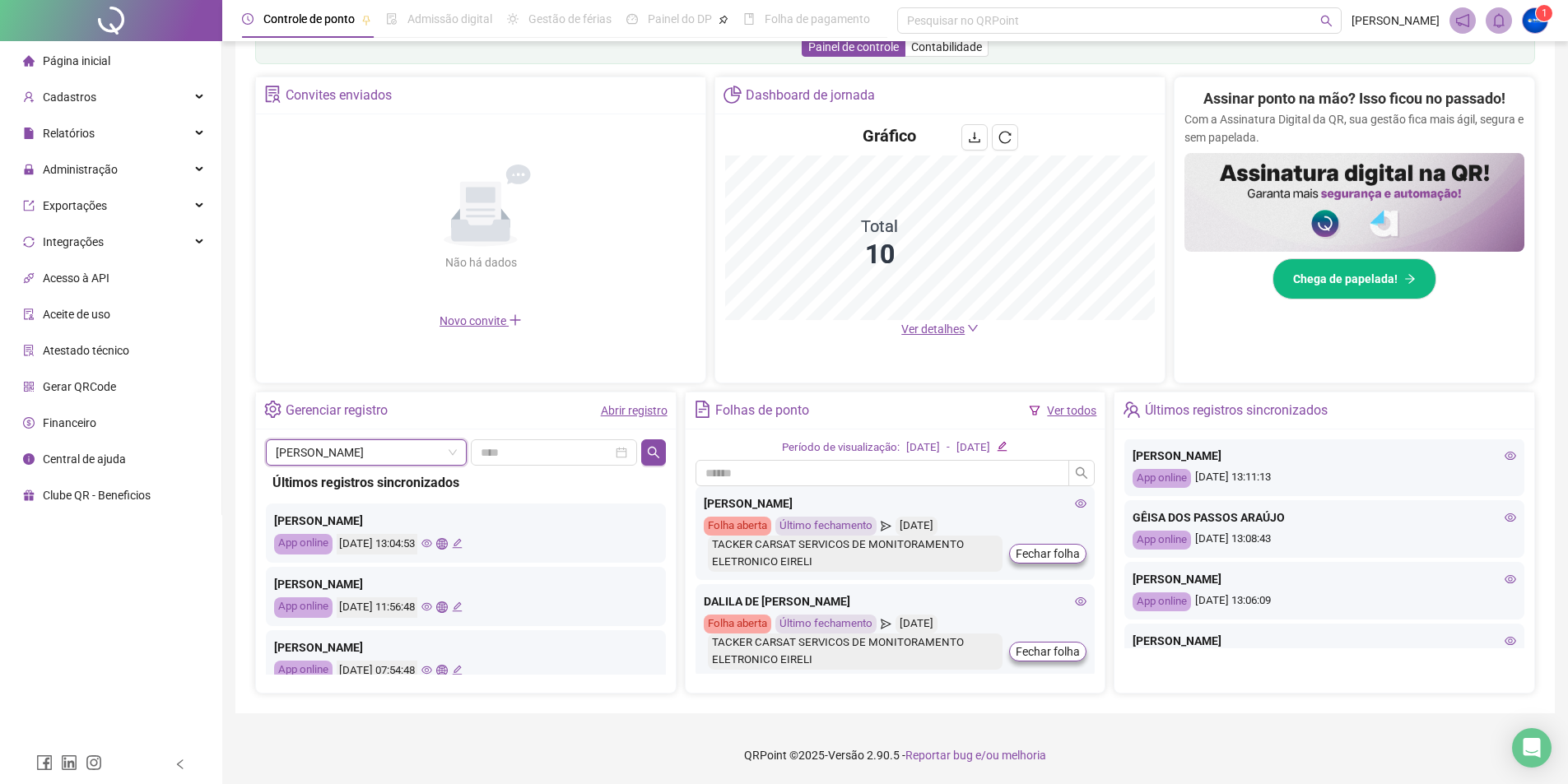
click at [638, 455] on div "SILVANA RIBEIRO DA COSTA SILVANA RIBEIRO DA COSTA" at bounding box center [466, 452] width 400 height 27
click at [643, 453] on button "button" at bounding box center [653, 452] width 24 height 27
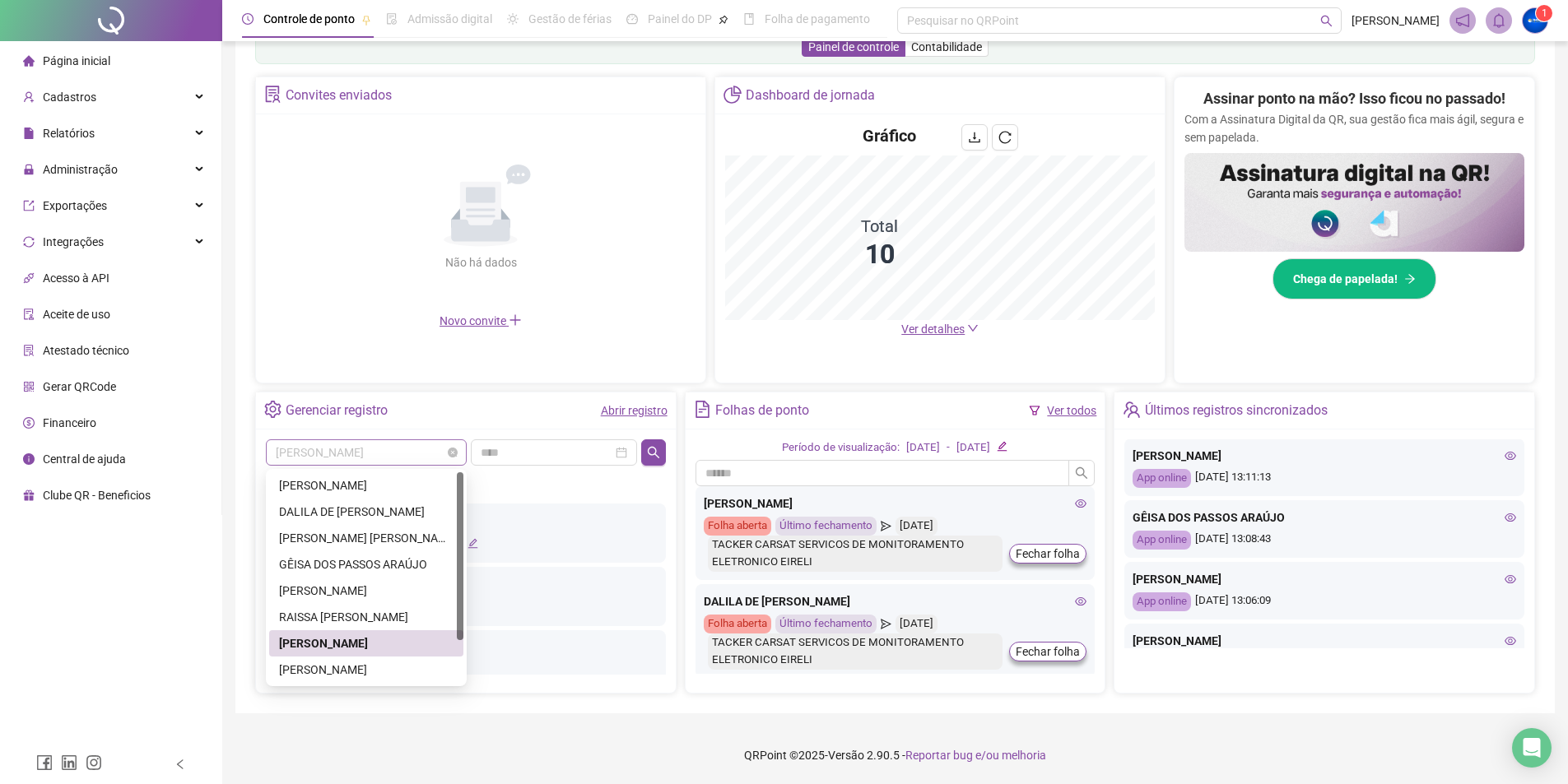
click at [426, 453] on span "[PERSON_NAME]" at bounding box center [366, 452] width 181 height 25
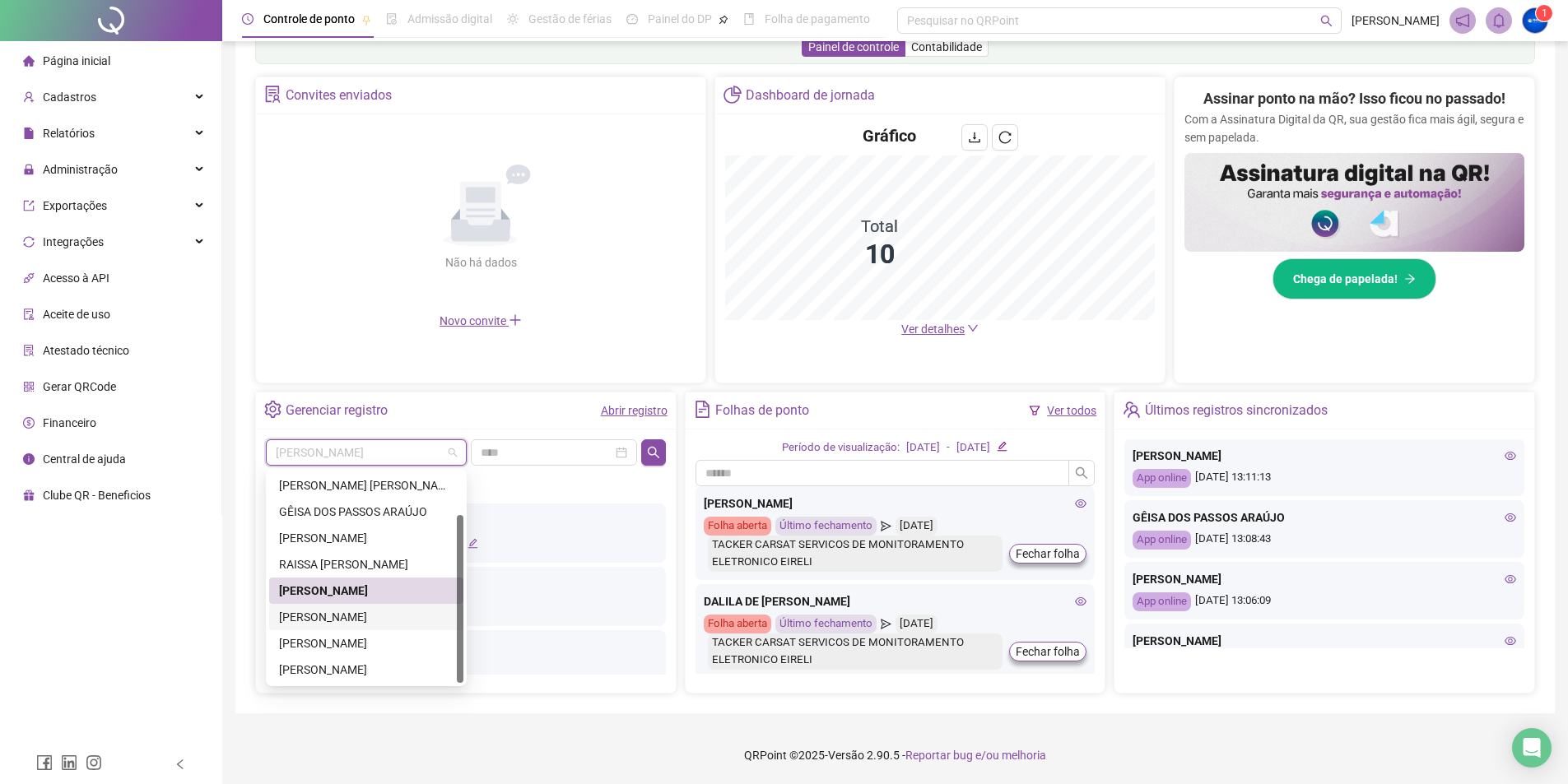
click at [385, 615] on div "[PERSON_NAME] [PERSON_NAME]" at bounding box center [366, 618] width 174 height 18
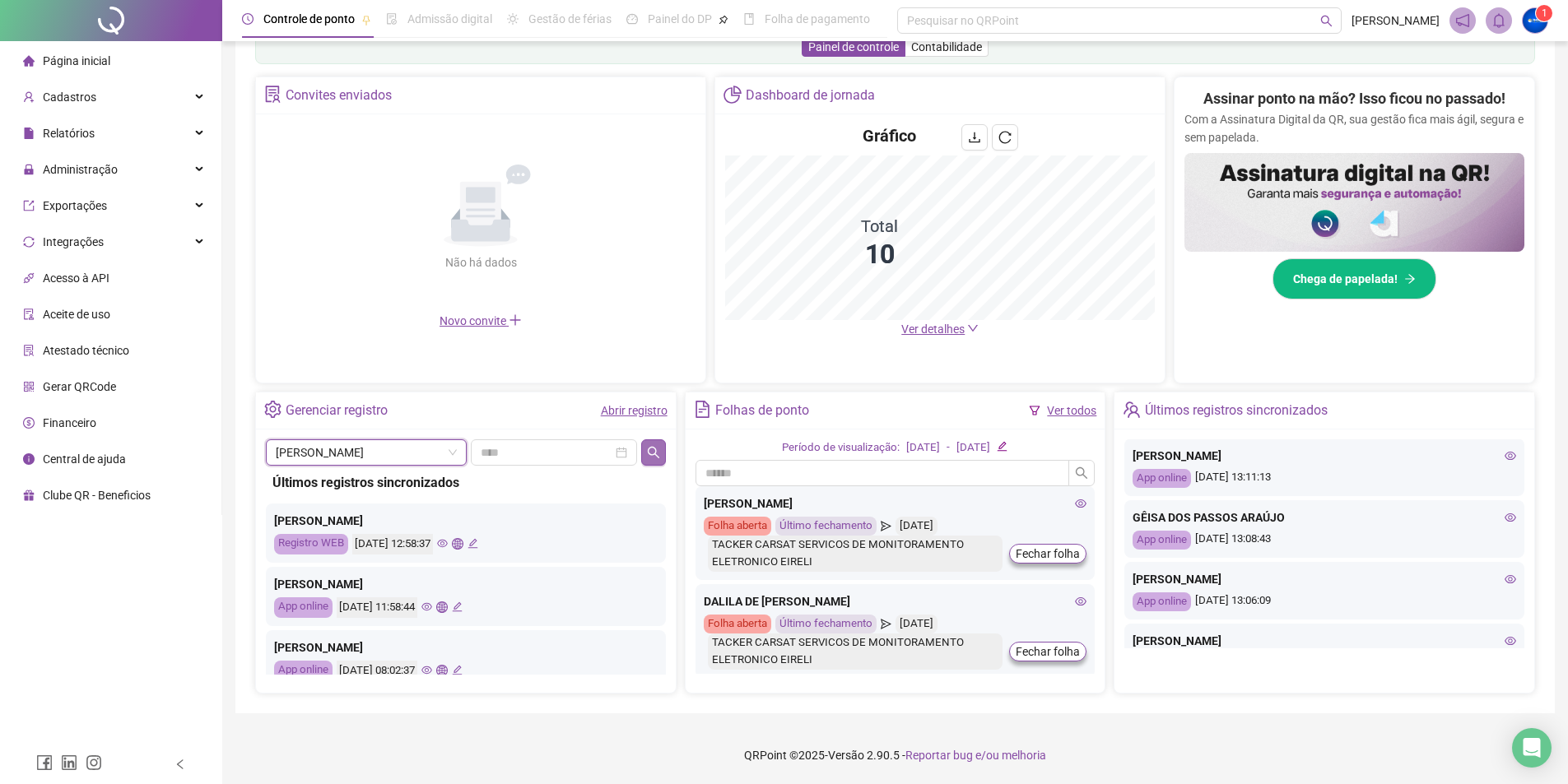
click at [662, 452] on button "button" at bounding box center [653, 452] width 24 height 27
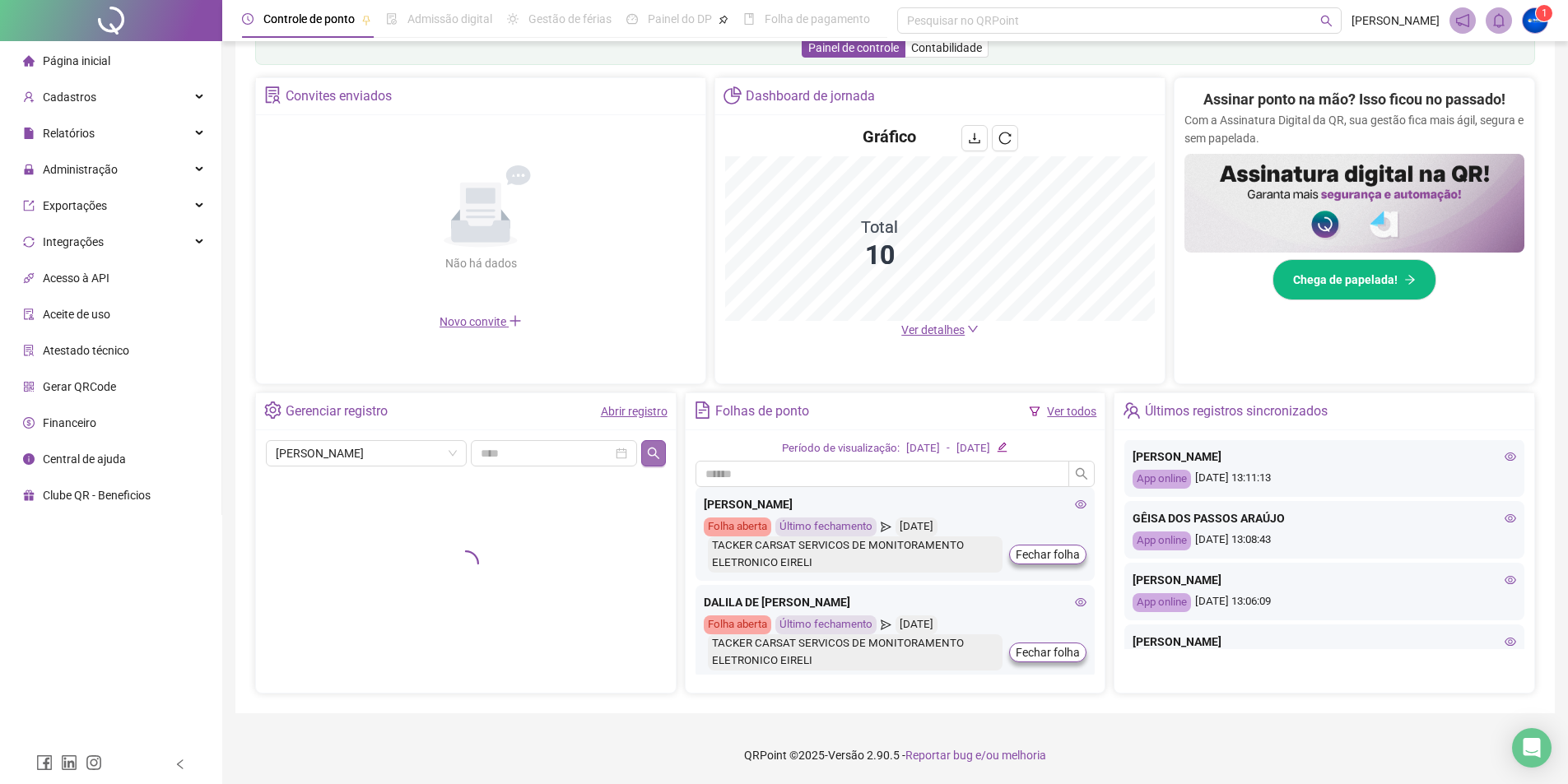
scroll to position [287, 0]
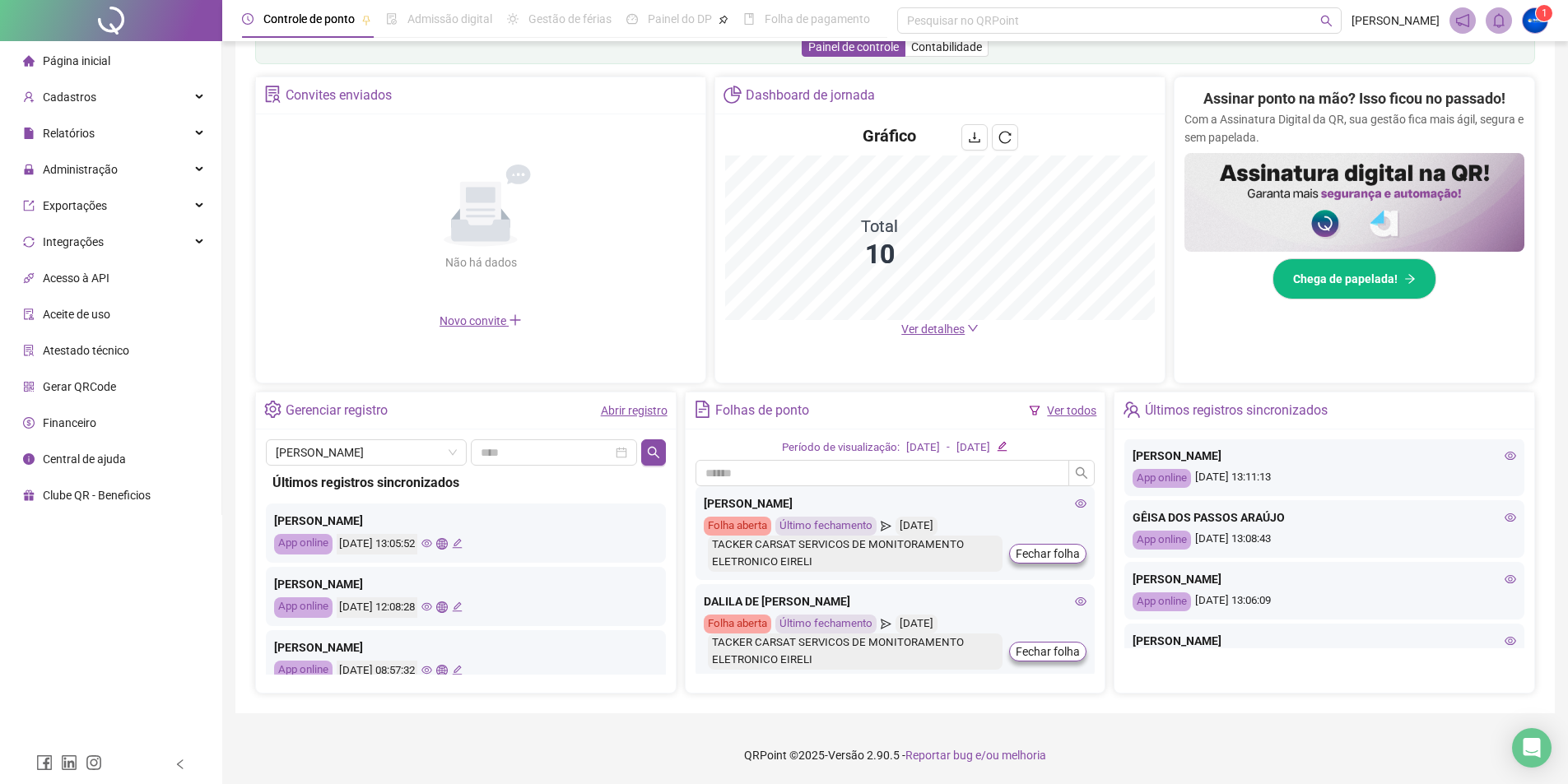
click at [374, 438] on div "TAIS OLIVEIRA DAMASCENO Últimos registros sincronizados Tais Oliveira Damasceno…" at bounding box center [466, 561] width 420 height 263
click at [372, 445] on span "[PERSON_NAME] [PERSON_NAME]" at bounding box center [366, 452] width 181 height 25
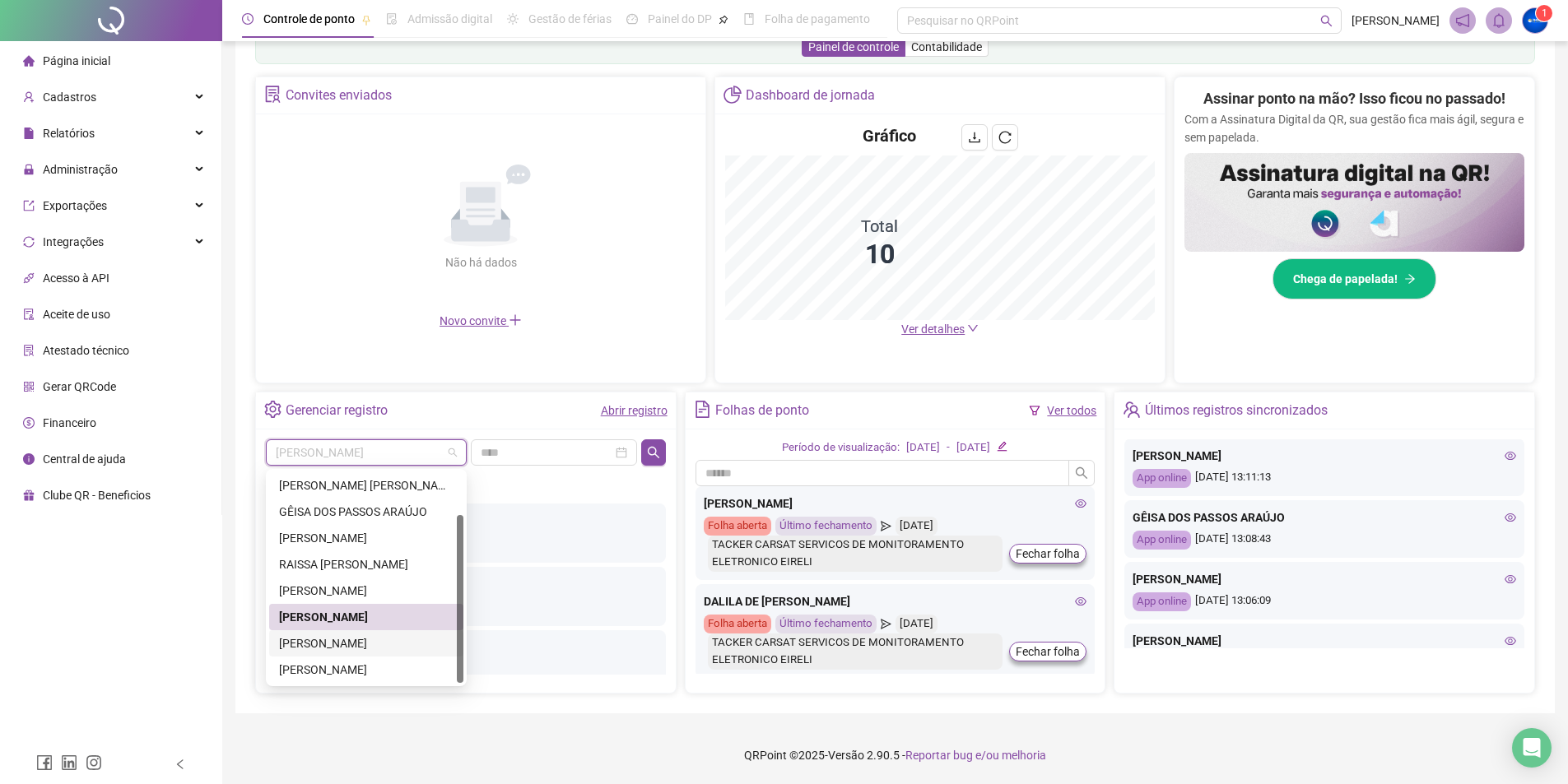
click at [374, 644] on div "[PERSON_NAME]" at bounding box center [366, 643] width 174 height 18
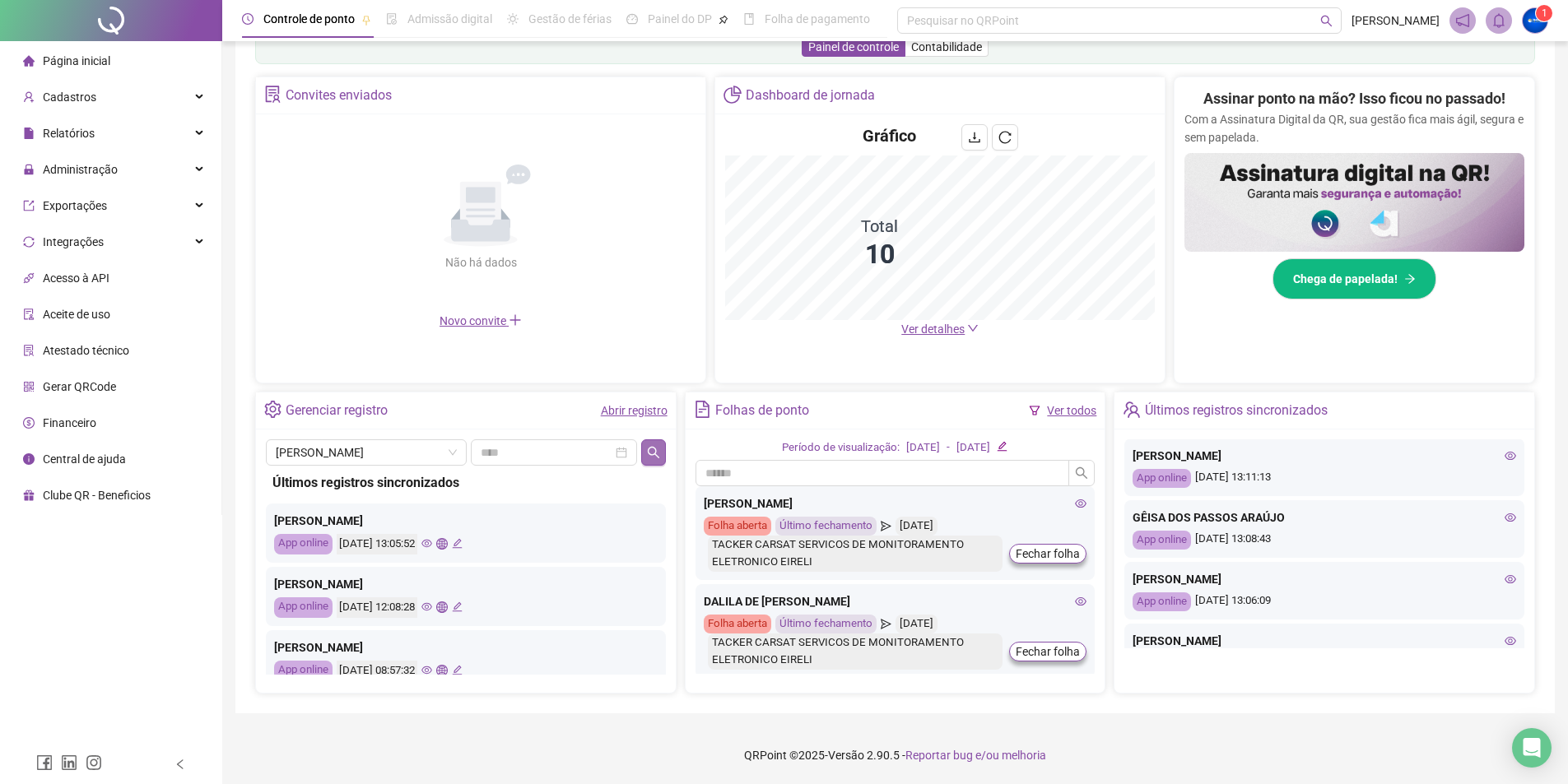
click at [658, 449] on icon "search" at bounding box center [653, 452] width 13 height 13
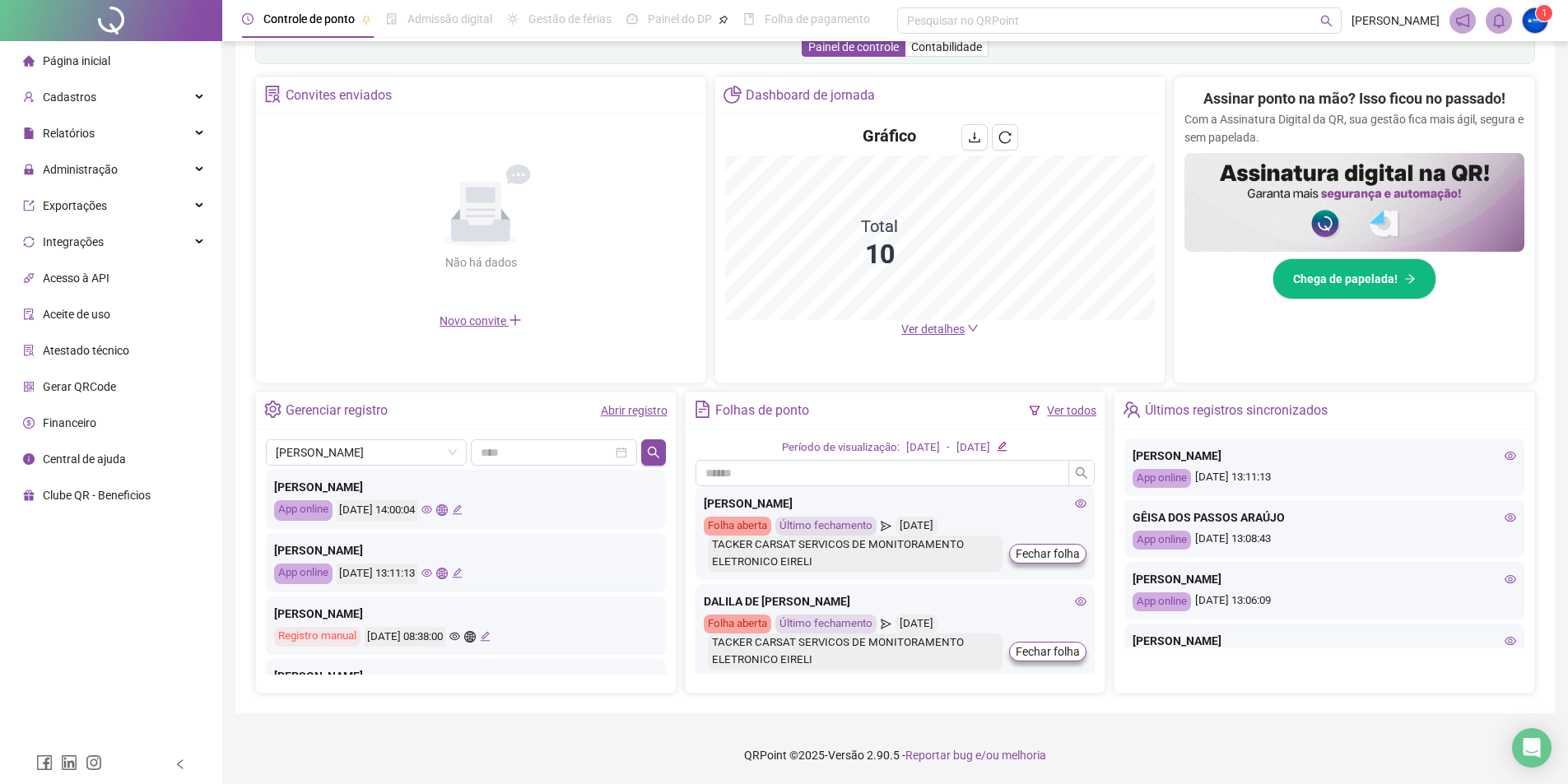
scroll to position [0, 0]
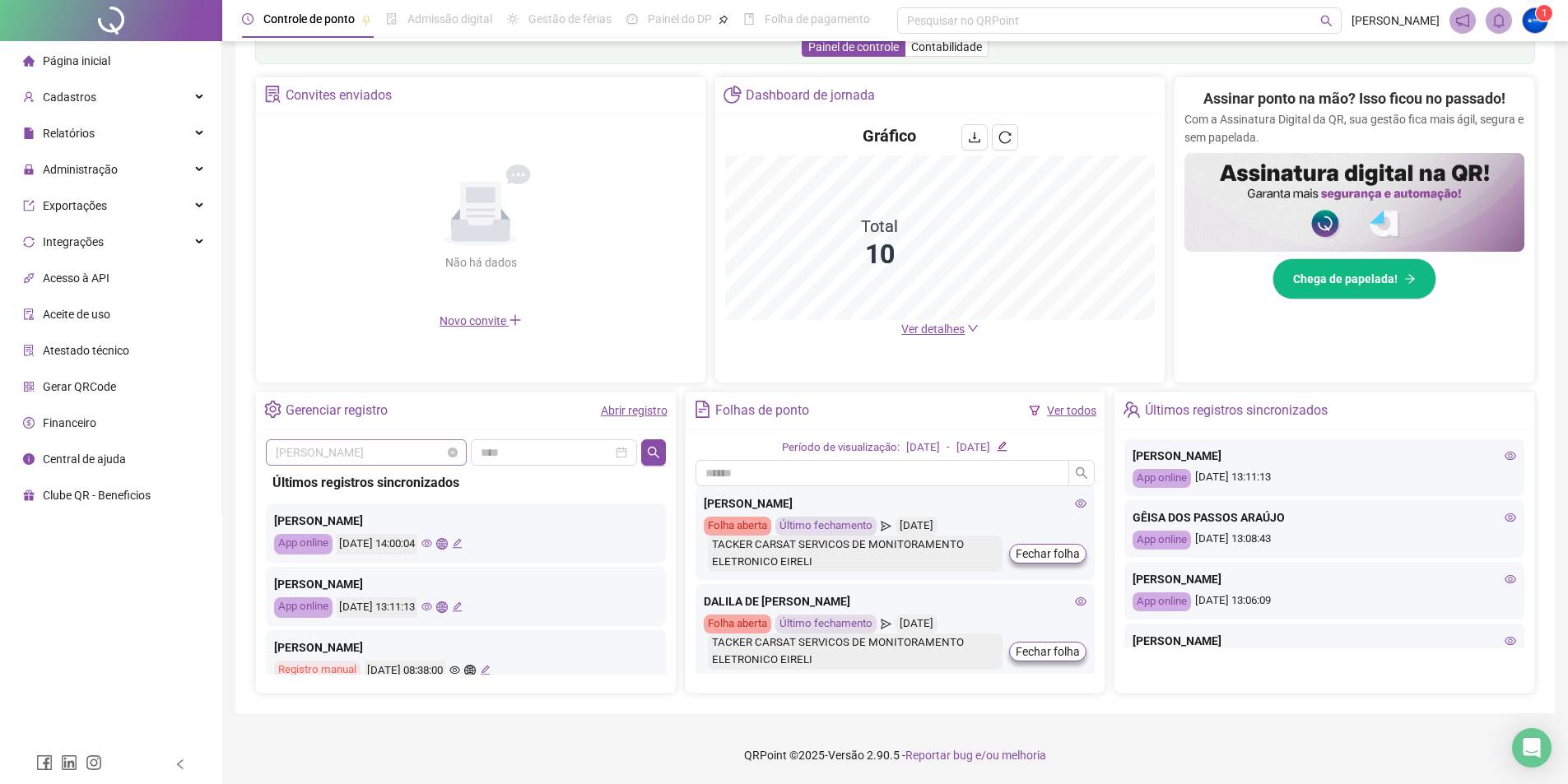
click at [364, 463] on span "[PERSON_NAME]" at bounding box center [366, 452] width 181 height 25
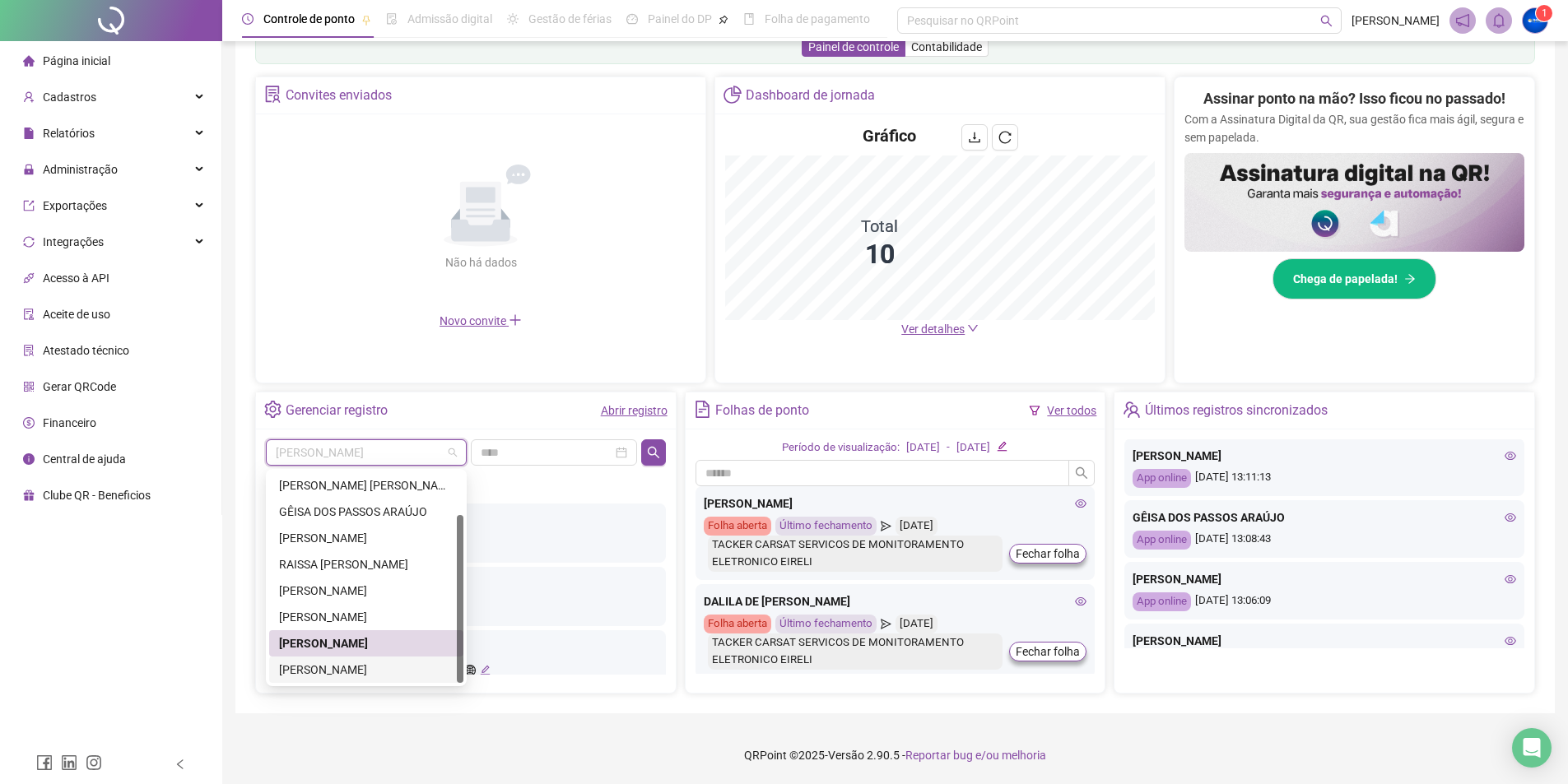
click at [341, 664] on div "[PERSON_NAME] DOS [PERSON_NAME]" at bounding box center [366, 670] width 174 height 18
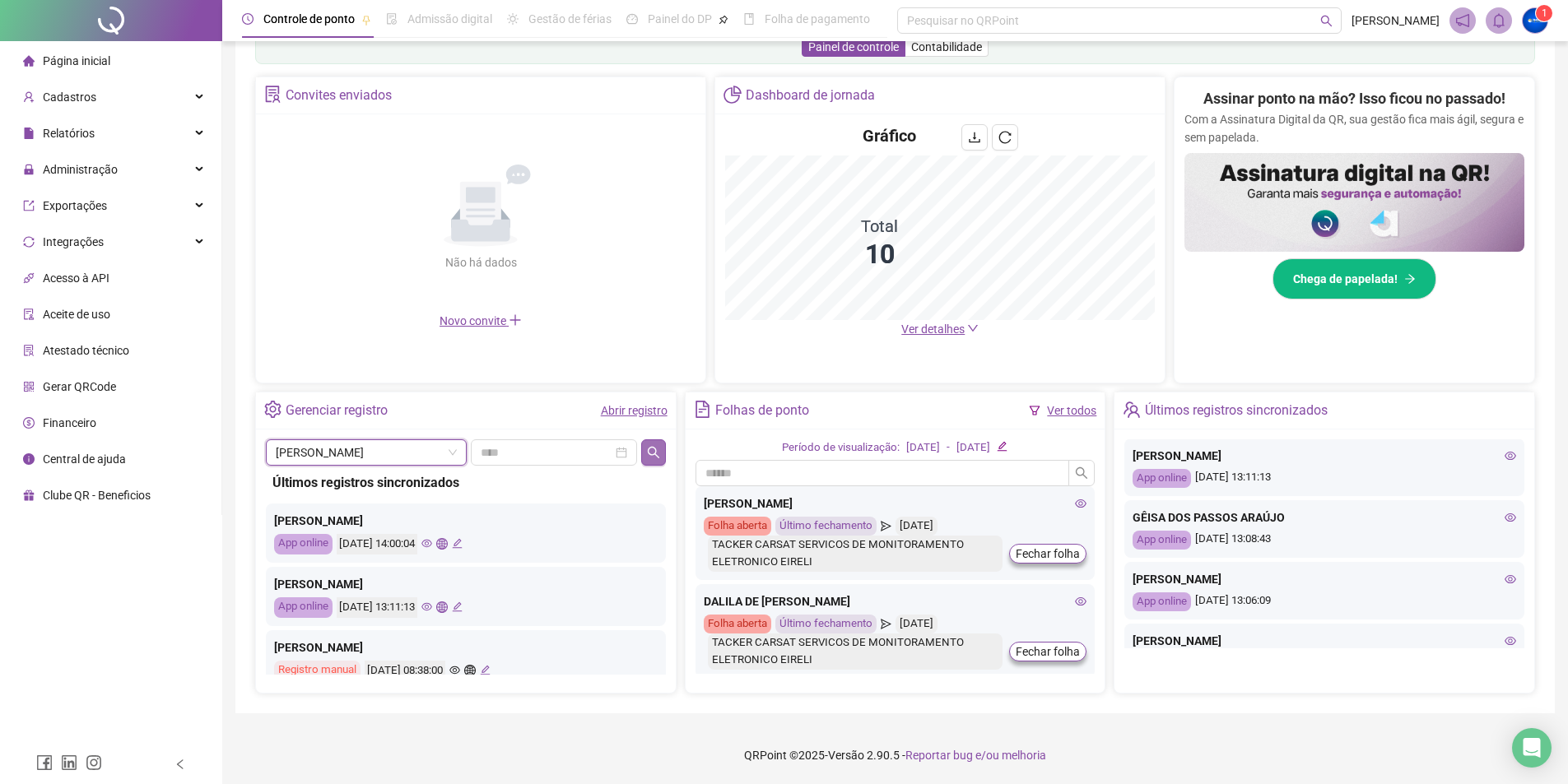
click at [652, 457] on icon "search" at bounding box center [653, 452] width 13 height 13
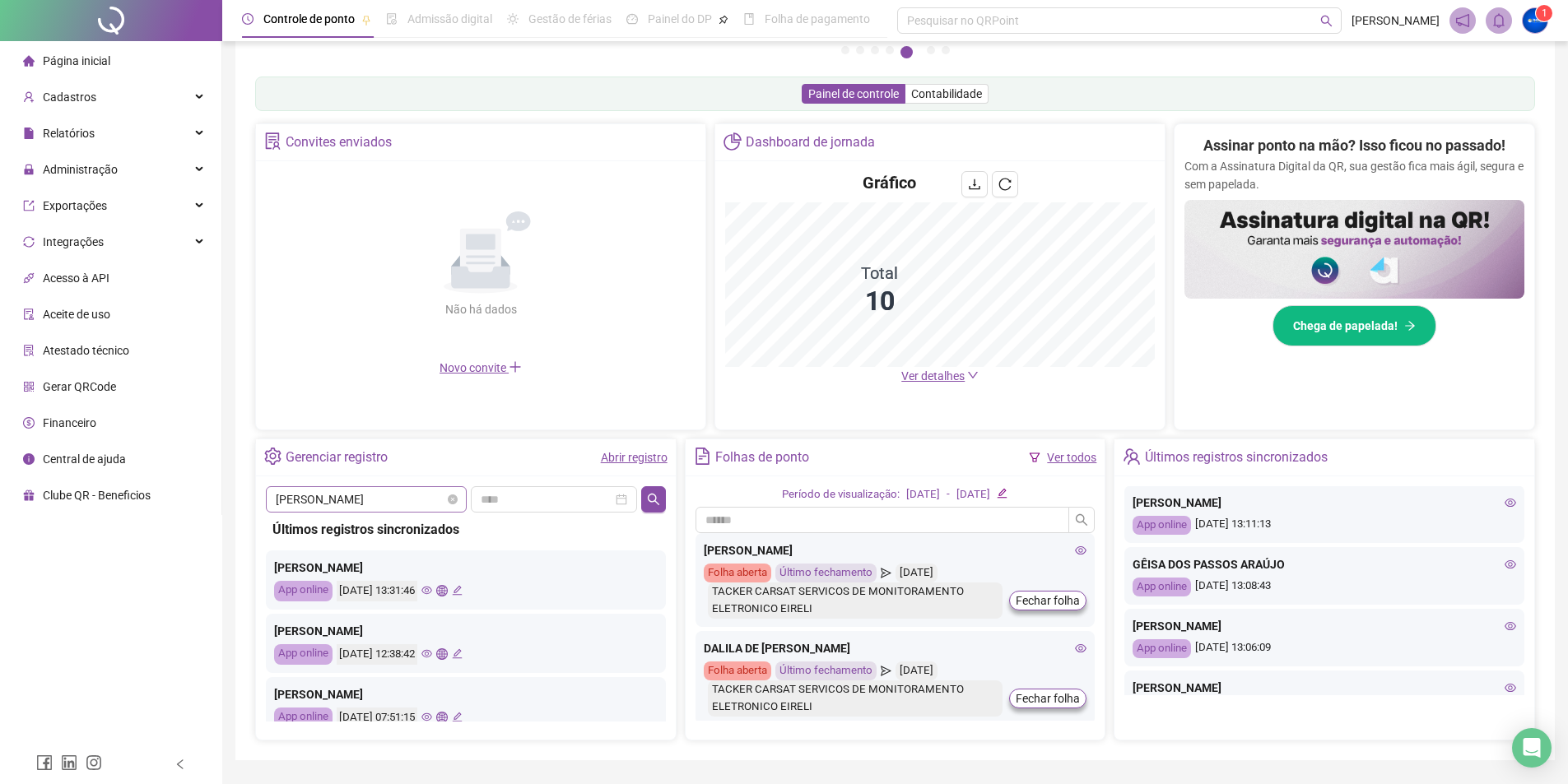
scroll to position [205, 0]
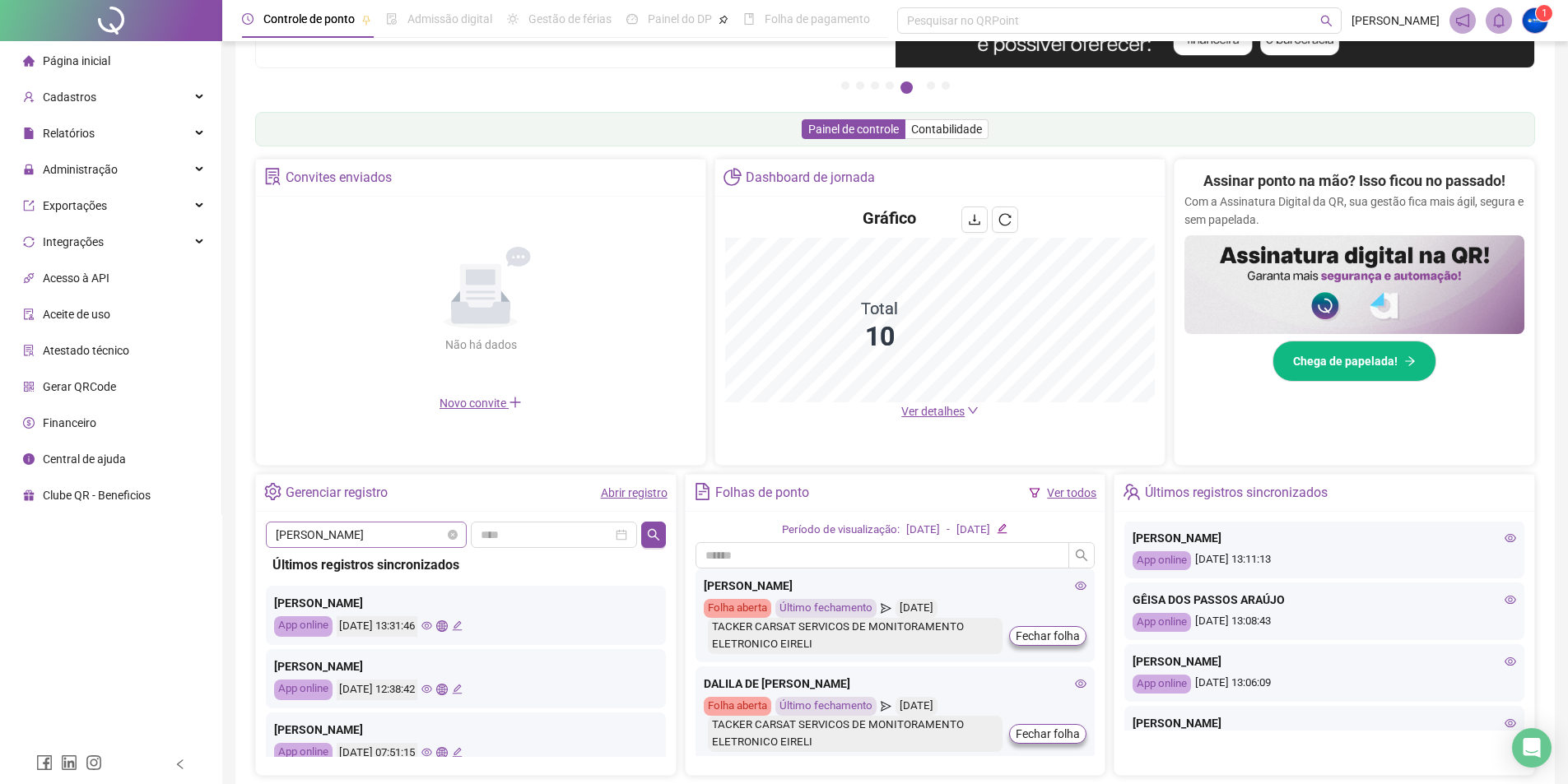
click at [445, 544] on span "[PERSON_NAME] DOS [PERSON_NAME]" at bounding box center [366, 535] width 181 height 25
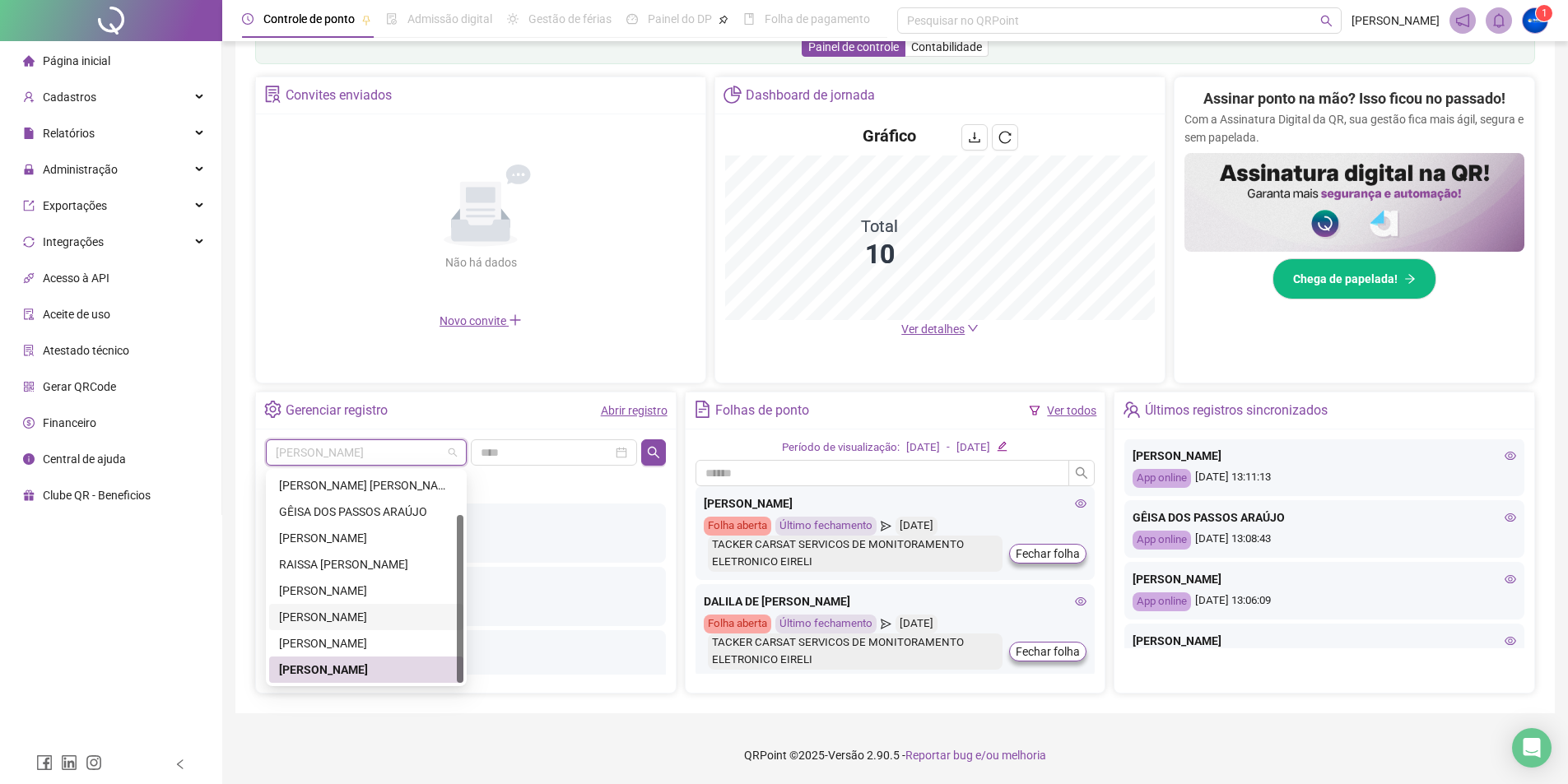
scroll to position [0, 0]
click at [388, 562] on div "GÊISA DOS PASSOS ARAÚJO" at bounding box center [366, 564] width 174 height 18
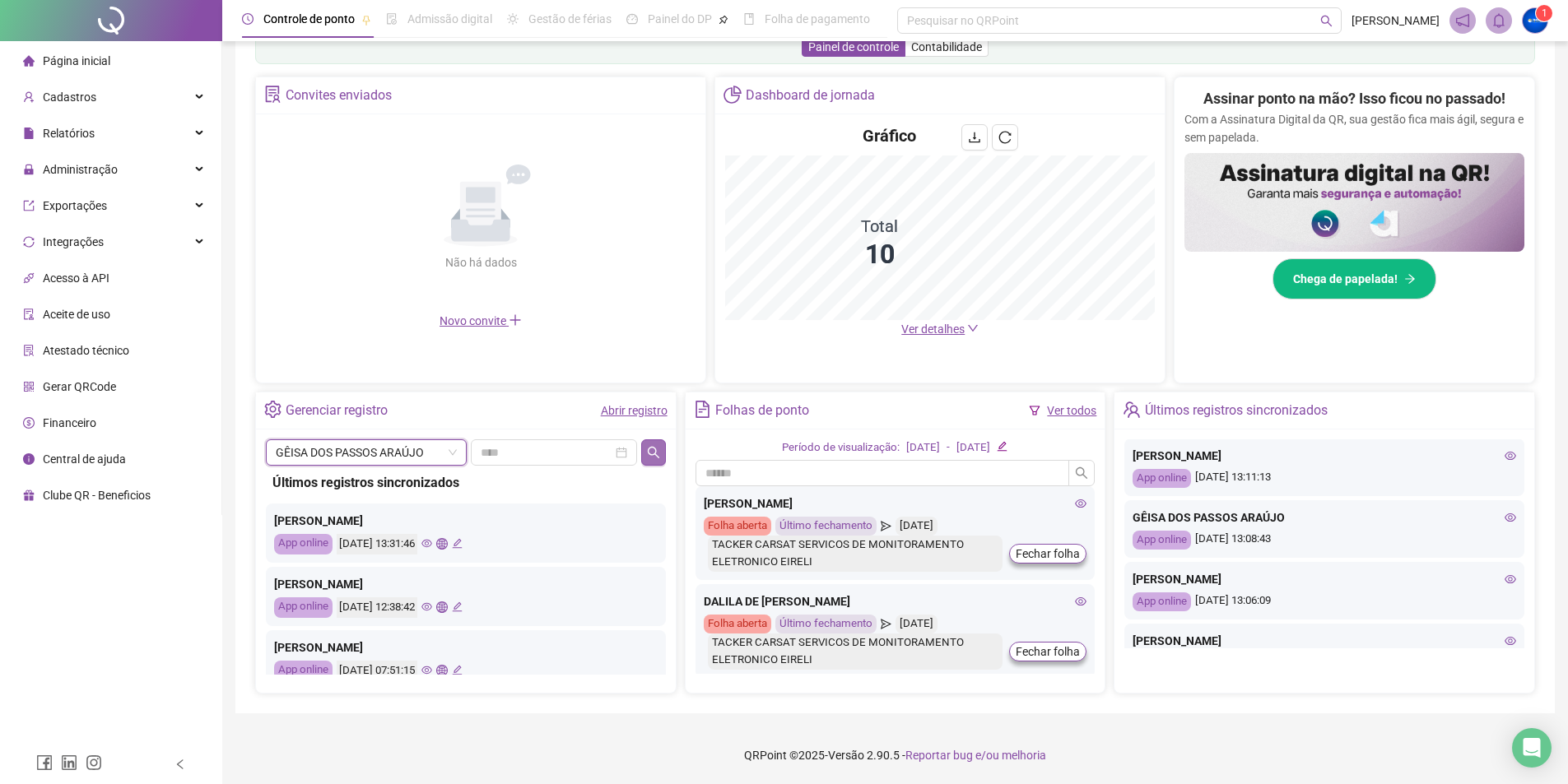
click at [653, 456] on icon "search" at bounding box center [653, 452] width 13 height 13
click at [428, 452] on span "GÊISA DOS PASSOS ARAÚJO" at bounding box center [366, 452] width 181 height 25
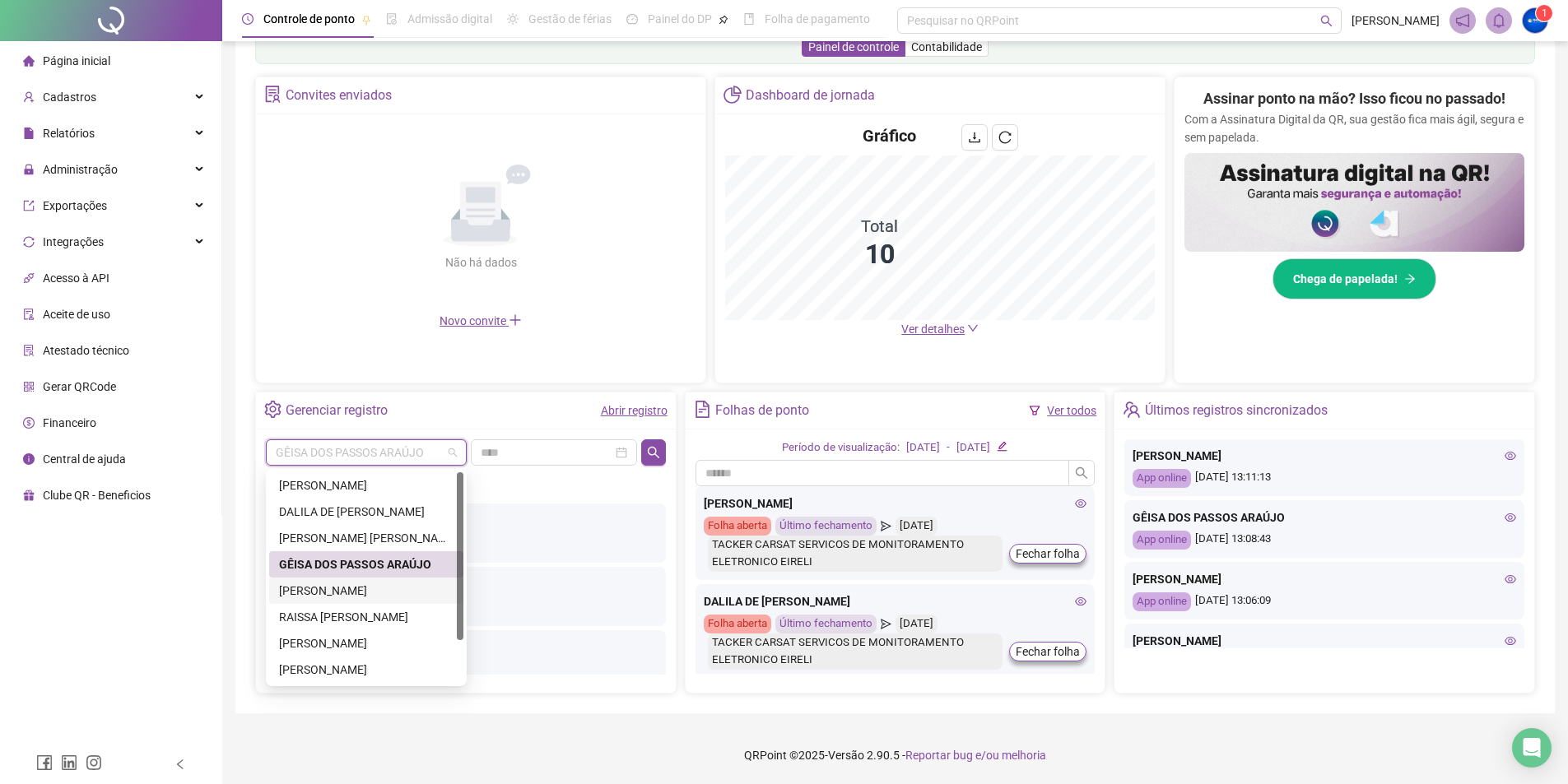
click at [379, 594] on div "[PERSON_NAME] [PERSON_NAME] LIMA" at bounding box center [366, 591] width 174 height 18
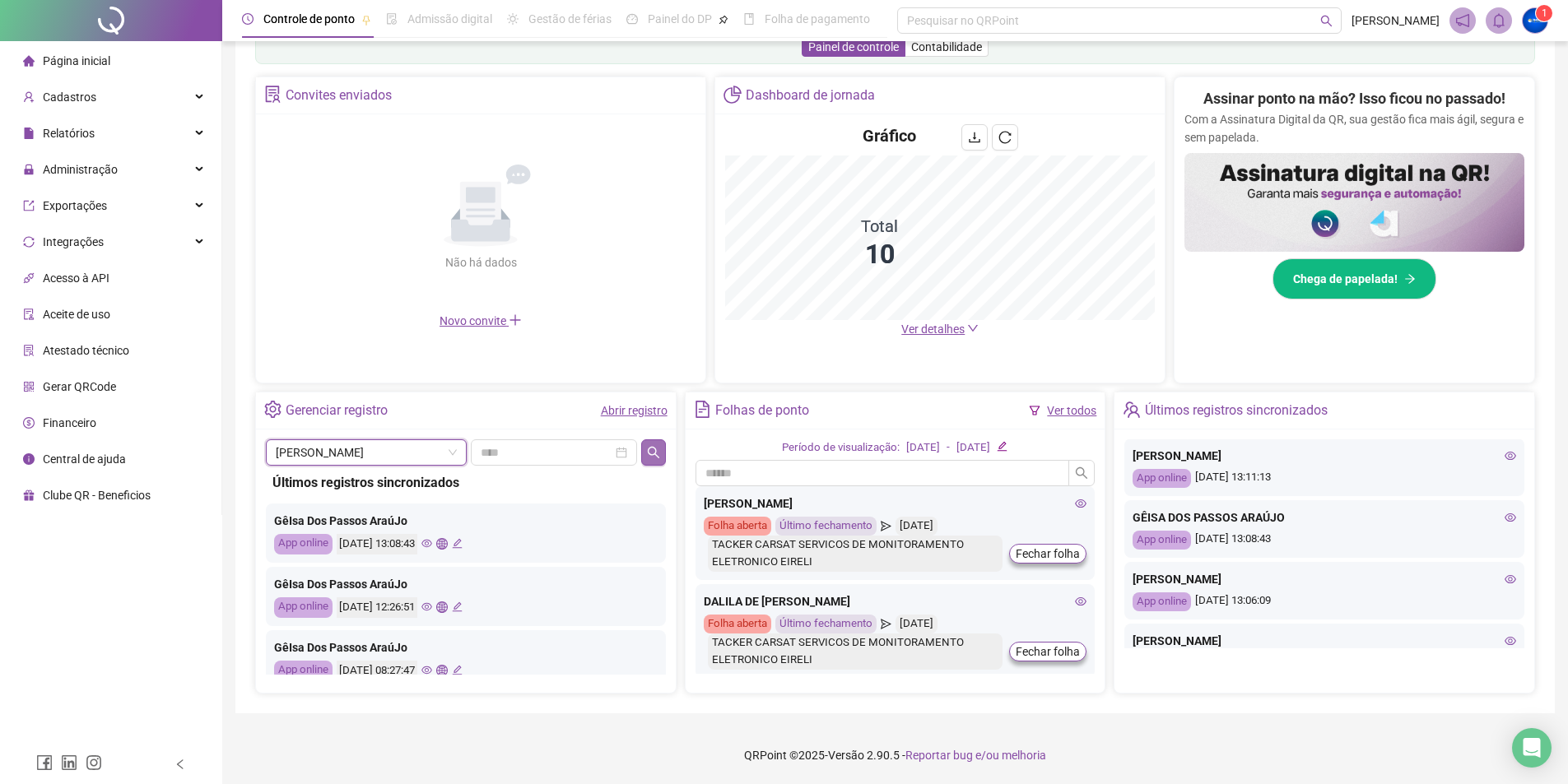
click at [650, 455] on icon "search" at bounding box center [653, 452] width 13 height 13
click at [396, 456] on span "[PERSON_NAME] [PERSON_NAME] LIMA" at bounding box center [366, 452] width 181 height 25
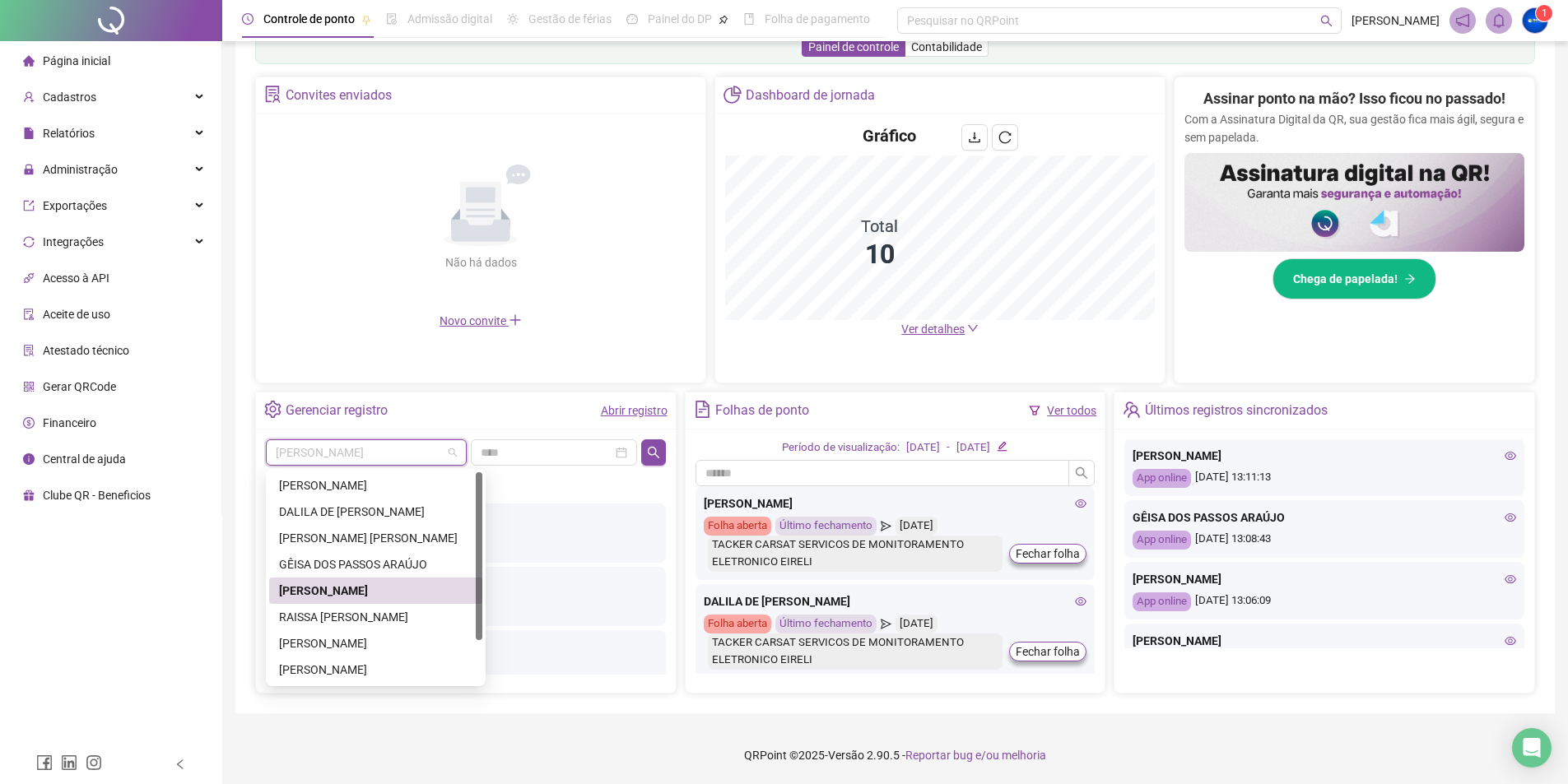
scroll to position [205, 0]
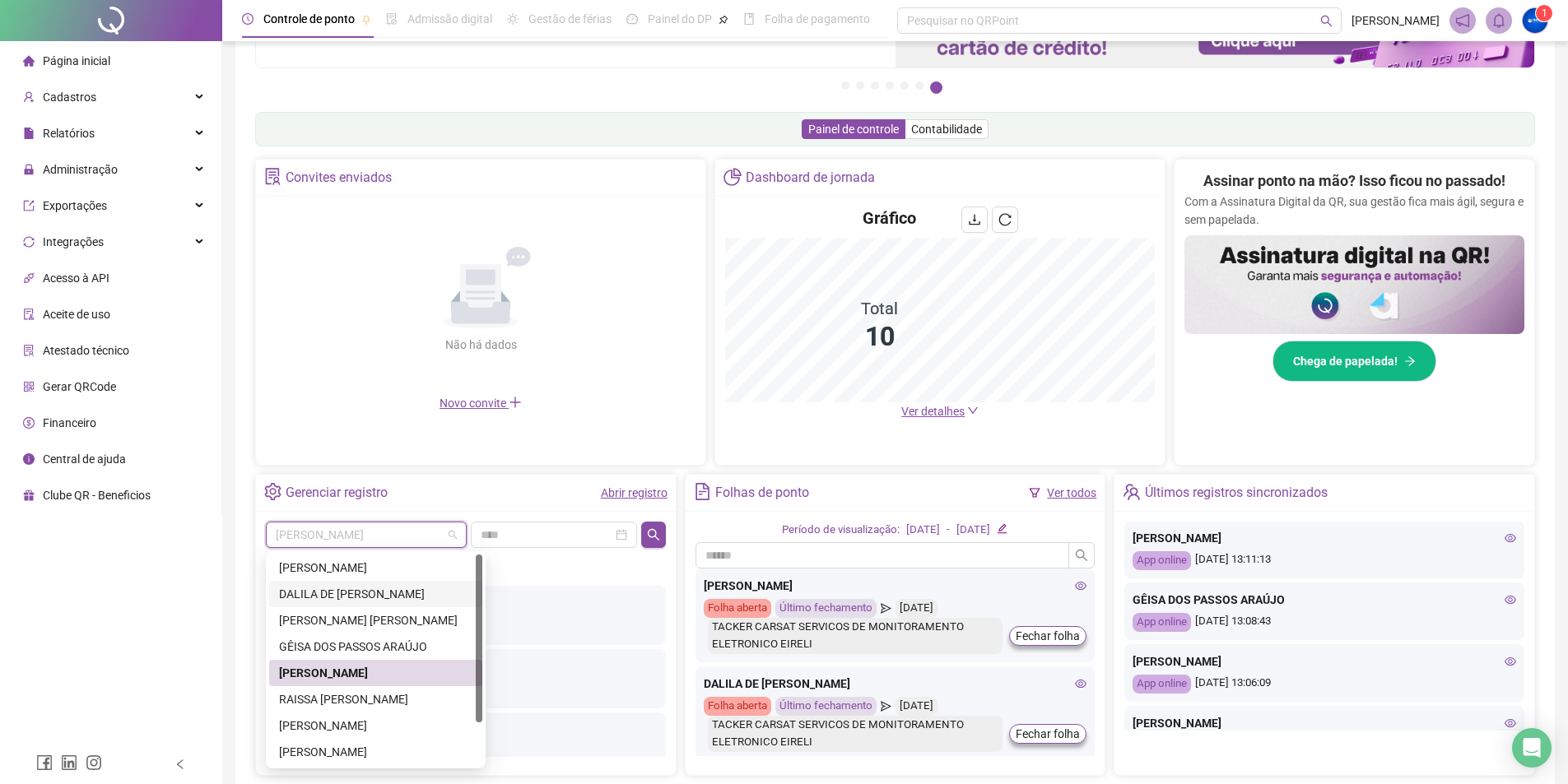
click at [397, 591] on div "[PERSON_NAME] DE [PERSON_NAME]" at bounding box center [375, 594] width 193 height 18
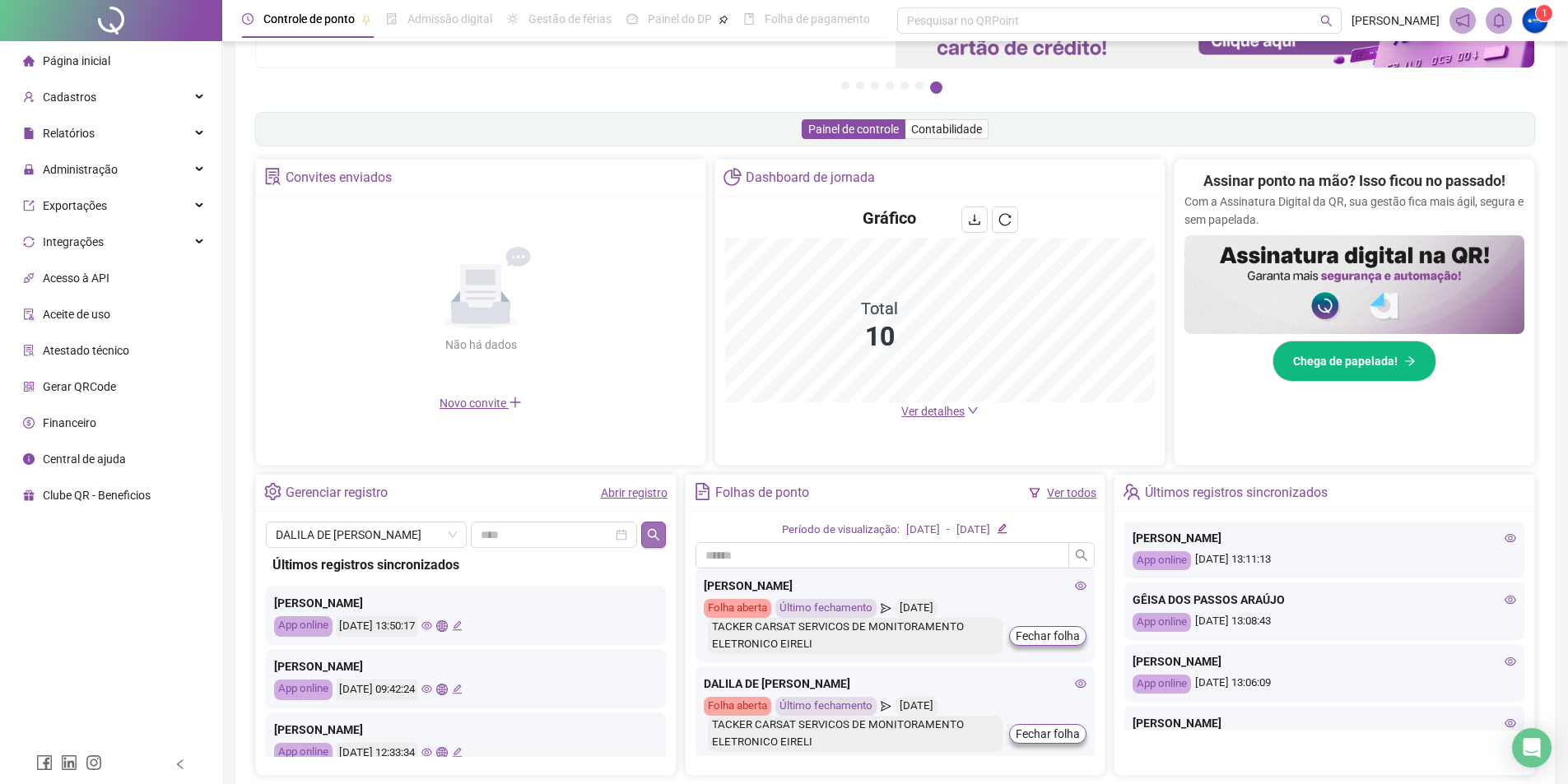
click at [643, 523] on button "button" at bounding box center [653, 535] width 24 height 27
click at [431, 535] on span "[PERSON_NAME] DE [PERSON_NAME]" at bounding box center [366, 535] width 181 height 25
click at [566, 442] on div "Convites enviados Não há dados Não há dados Novo convite" at bounding box center [481, 312] width 451 height 307
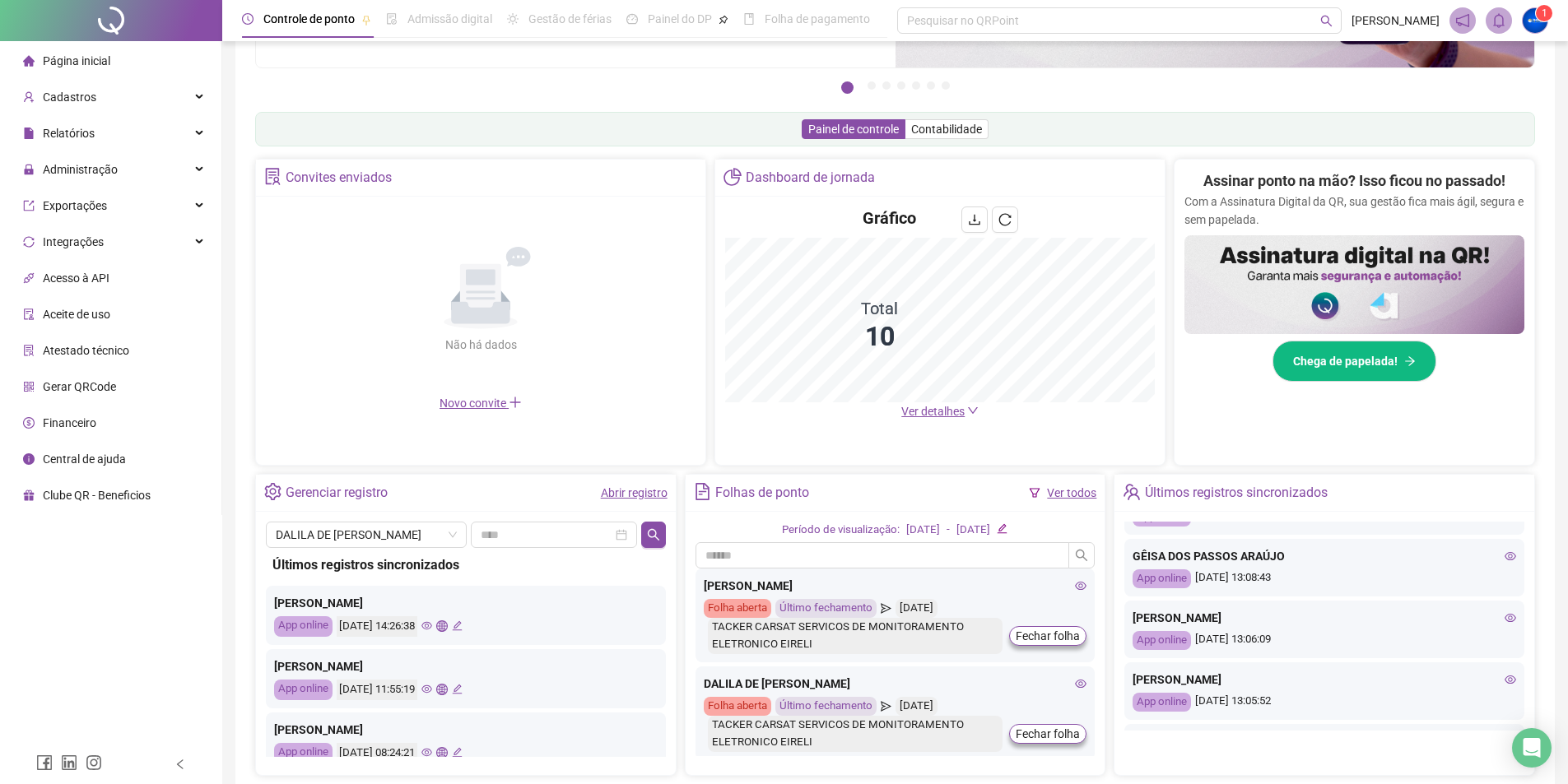
scroll to position [136, 0]
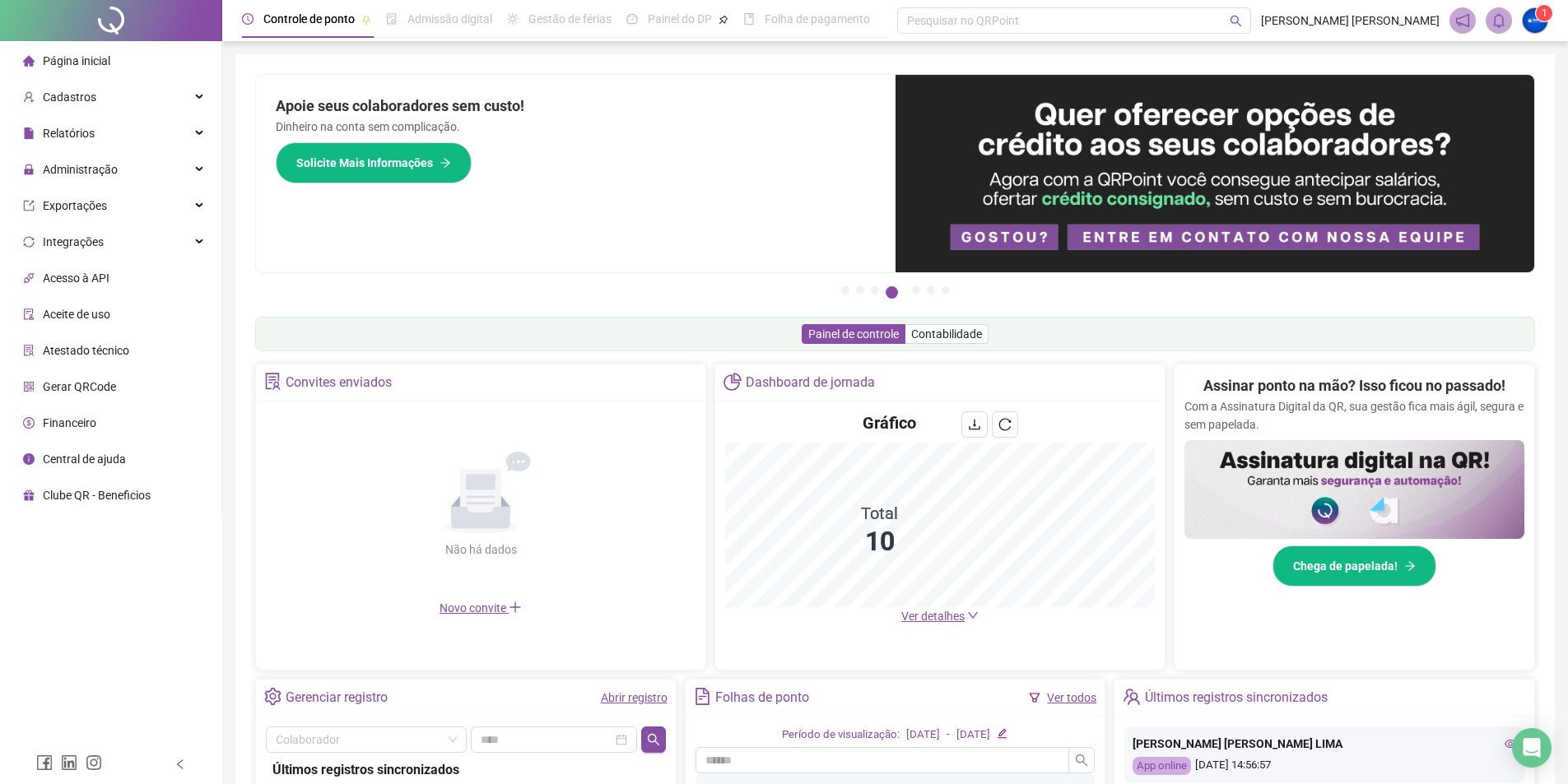
scroll to position [287, 0]
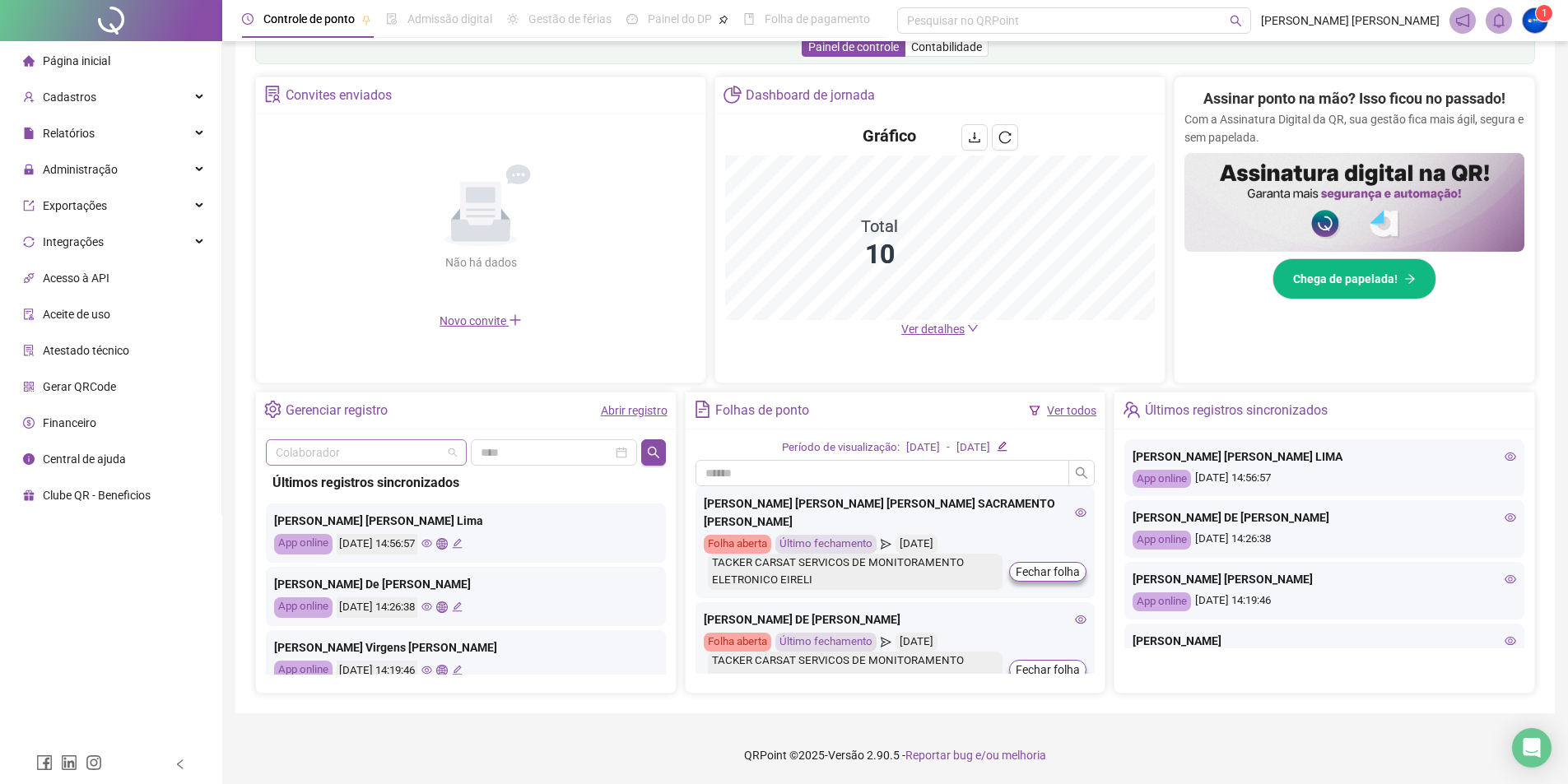
click at [394, 453] on input "search" at bounding box center [359, 452] width 166 height 25
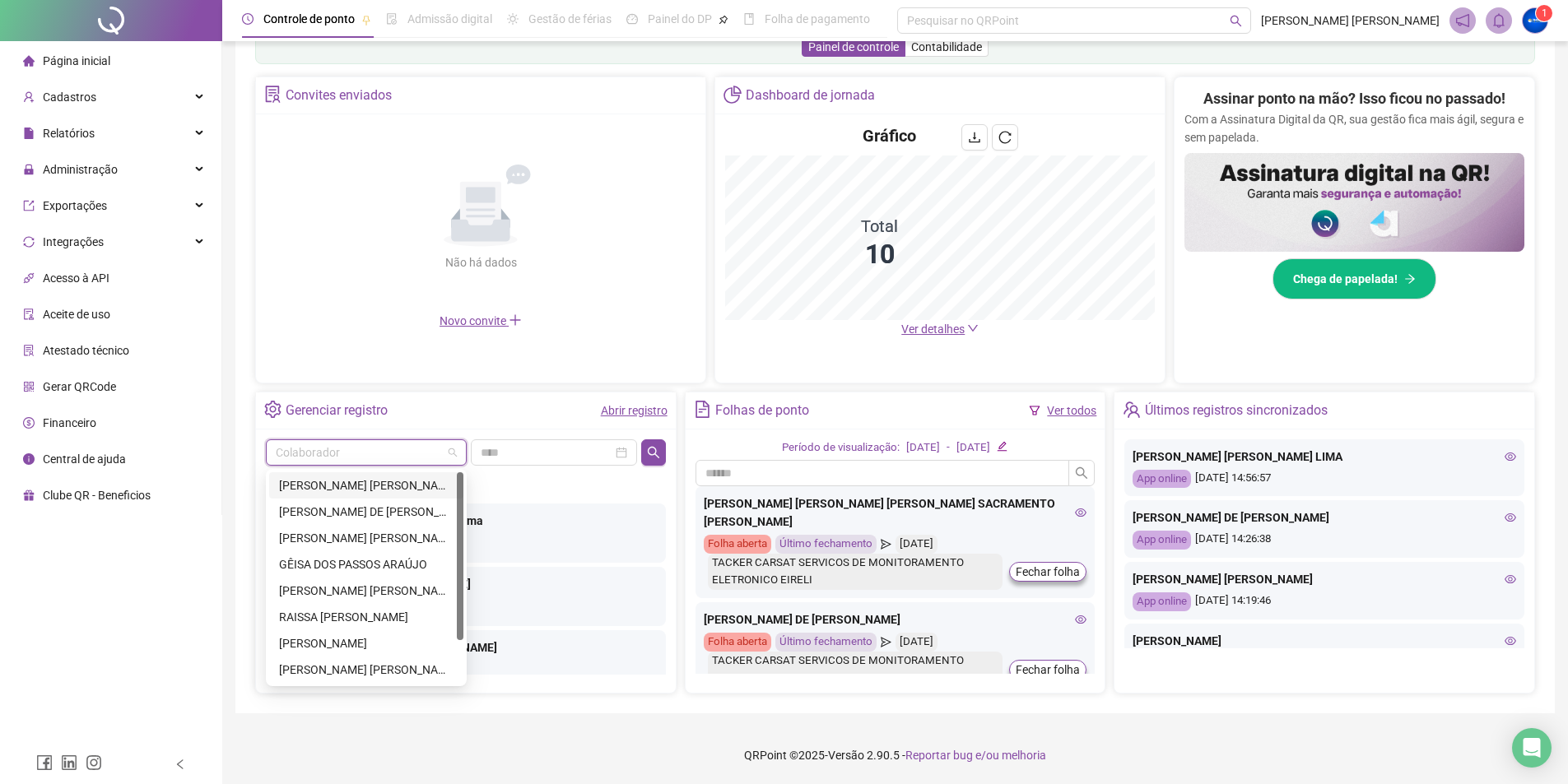
click at [389, 492] on div "[PERSON_NAME] [PERSON_NAME] [PERSON_NAME] SACRAMENTO [PERSON_NAME]" at bounding box center [366, 485] width 174 height 18
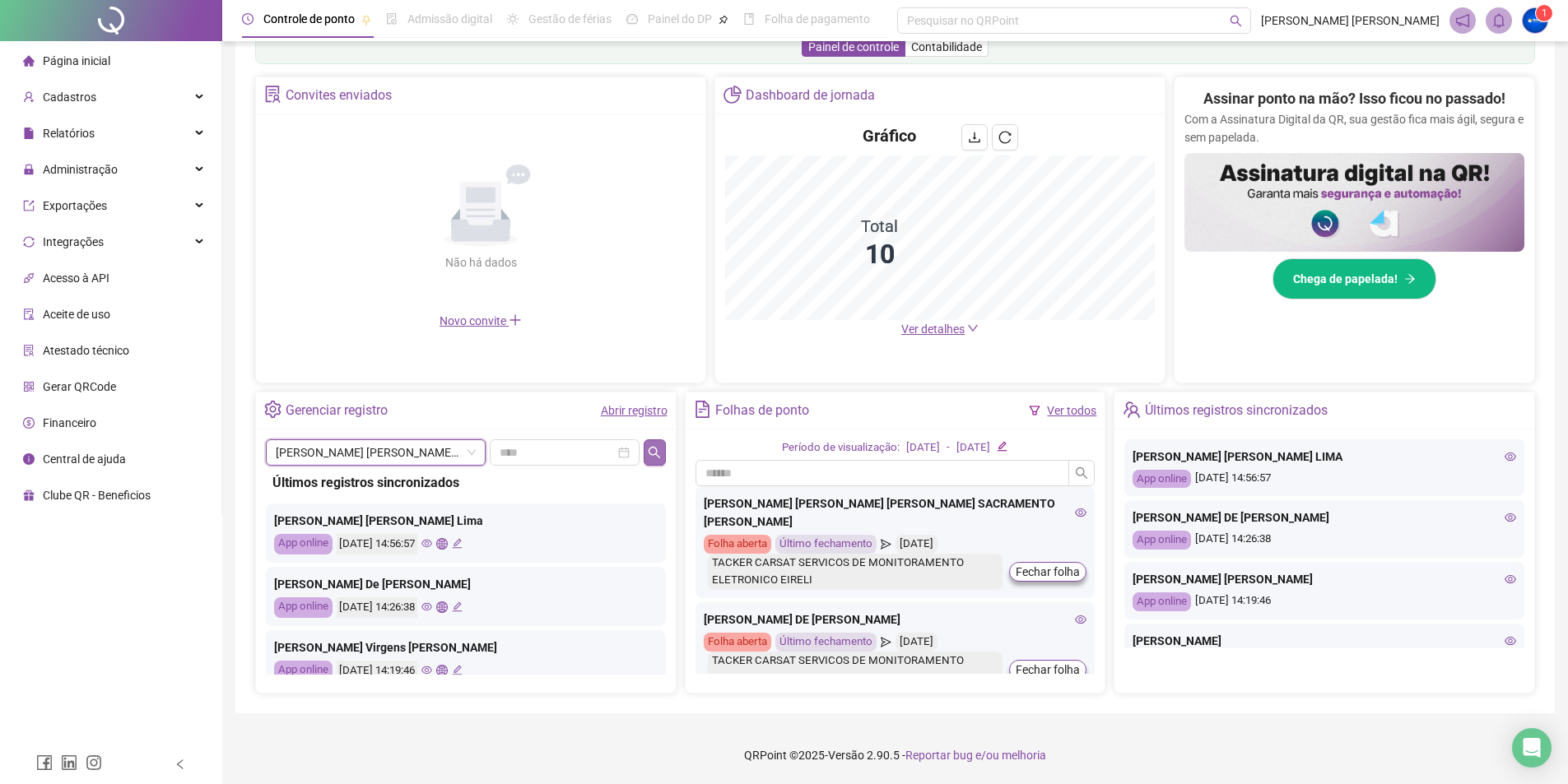
click at [655, 448] on icon "search" at bounding box center [653, 452] width 13 height 13
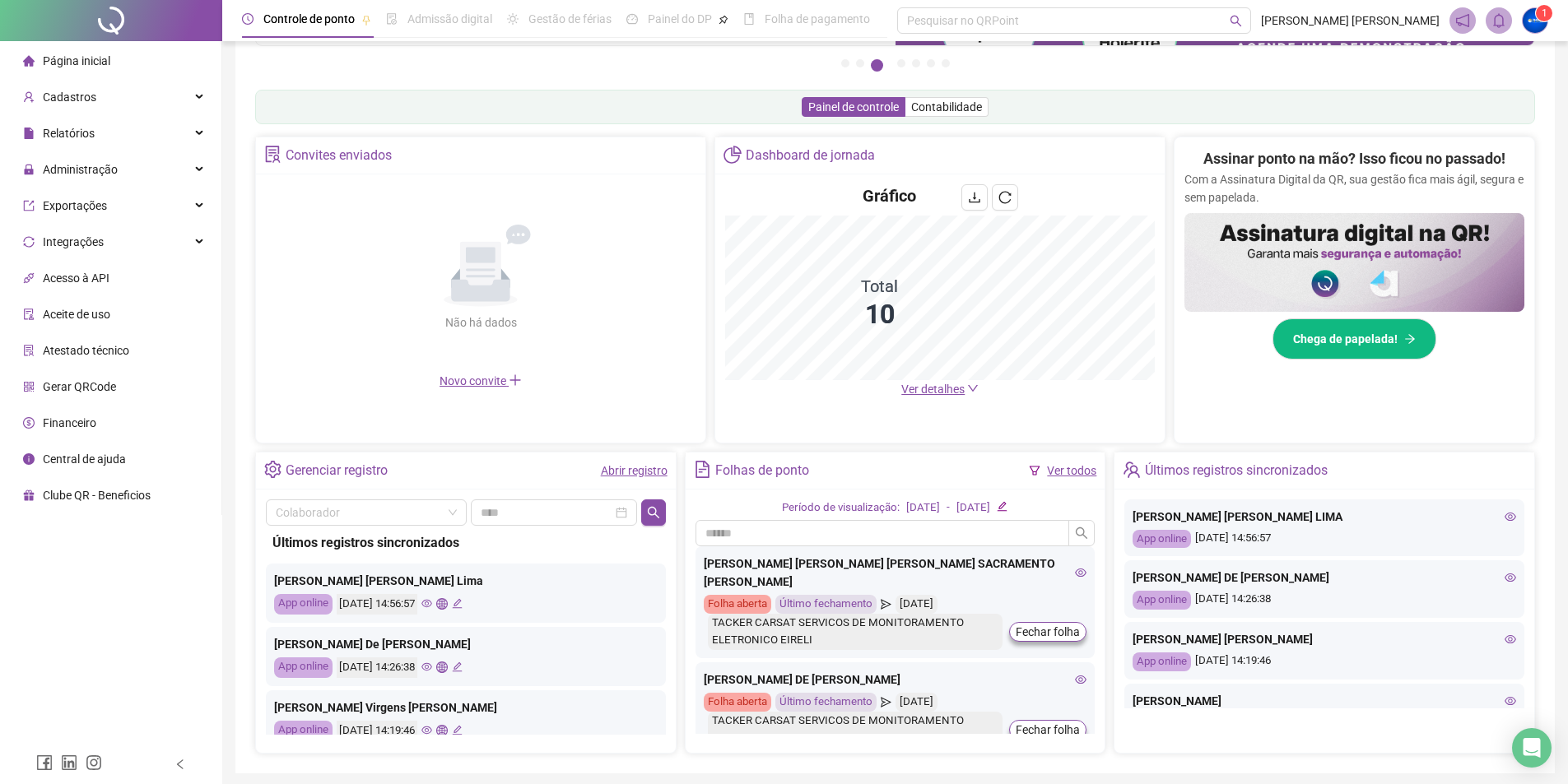
scroll to position [287, 0]
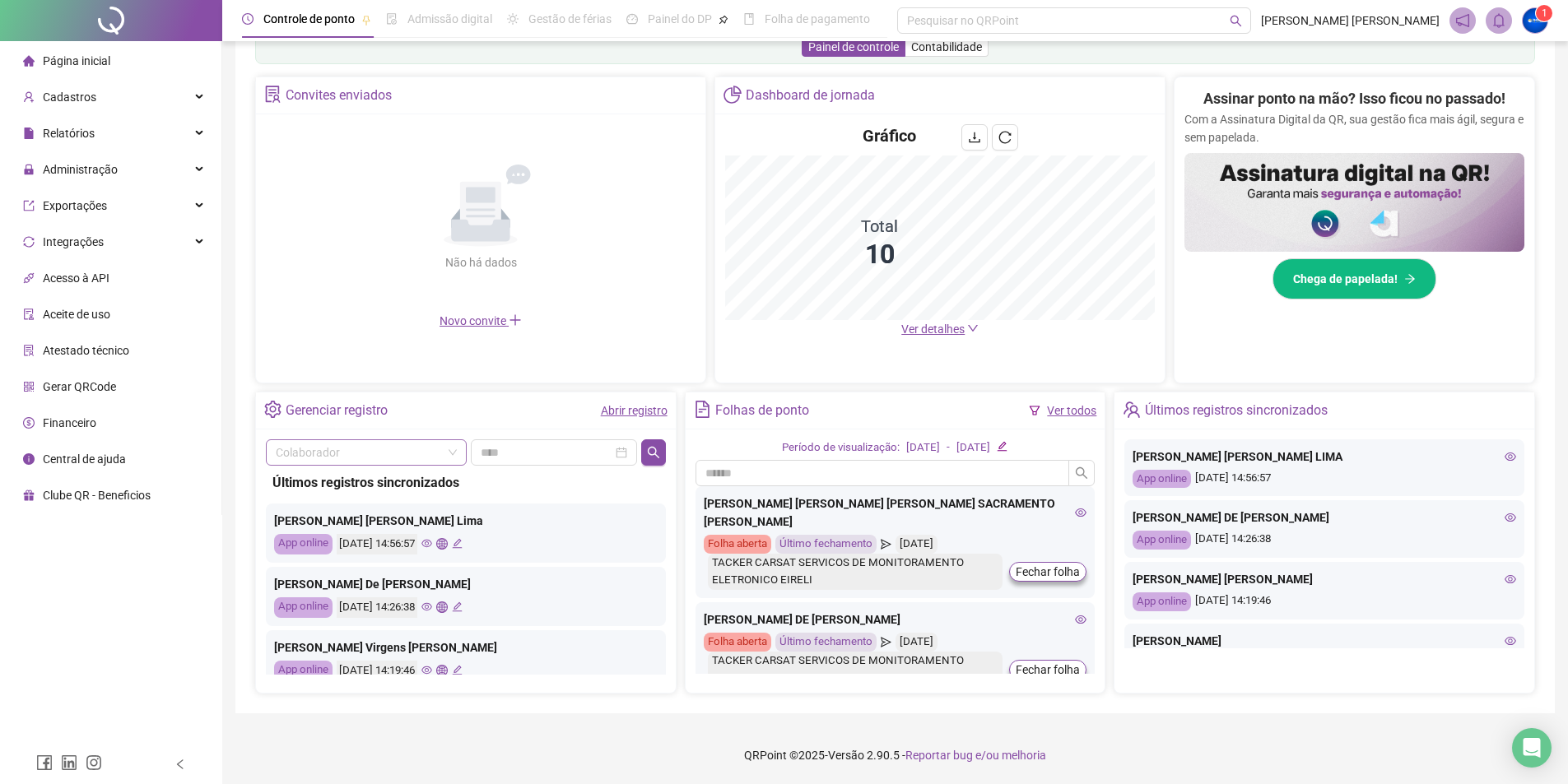
click at [392, 443] on input "search" at bounding box center [359, 452] width 166 height 25
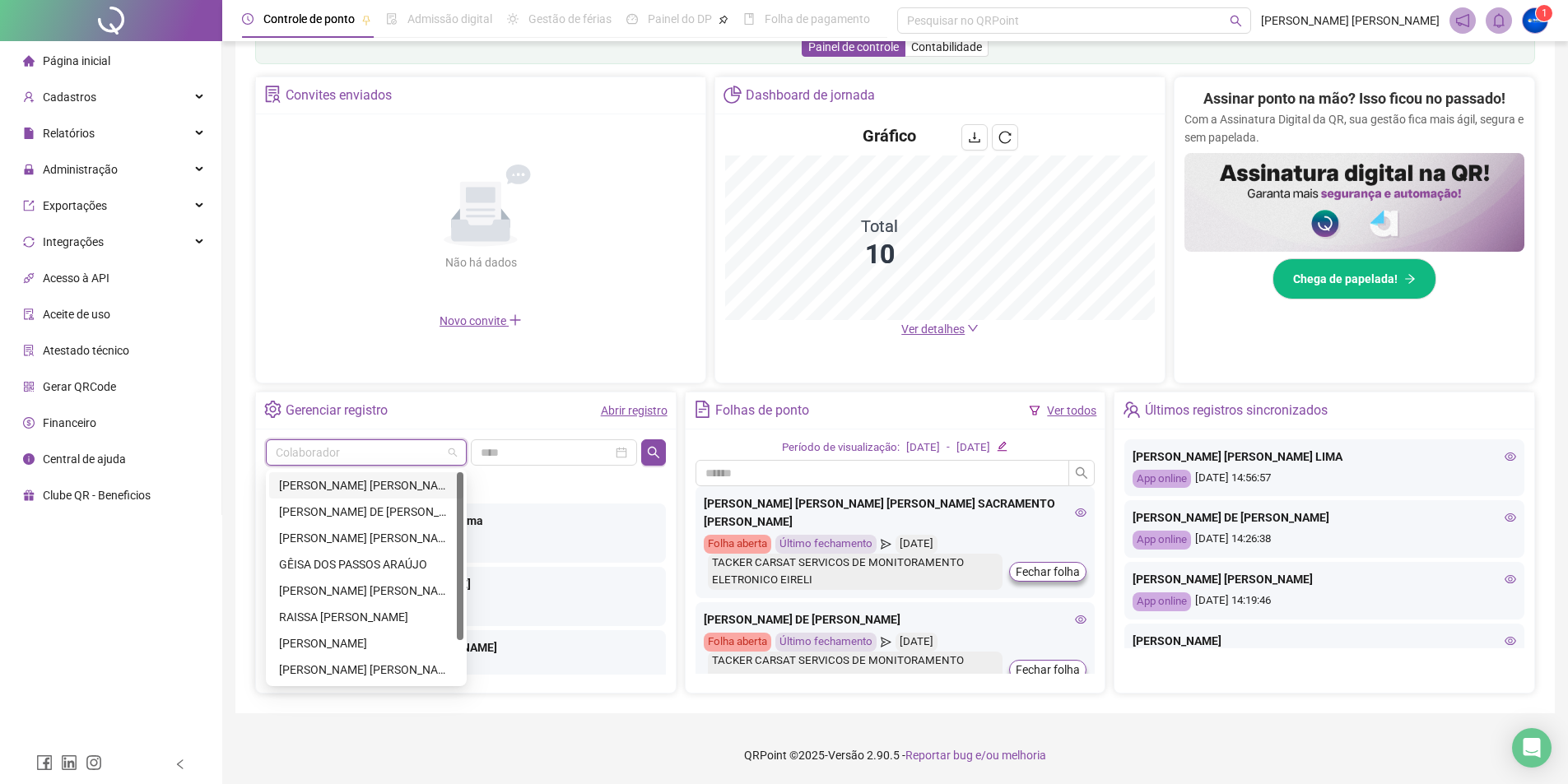
click at [365, 484] on div "[PERSON_NAME] [PERSON_NAME] [PERSON_NAME] SACRAMENTO [PERSON_NAME]" at bounding box center [366, 485] width 174 height 18
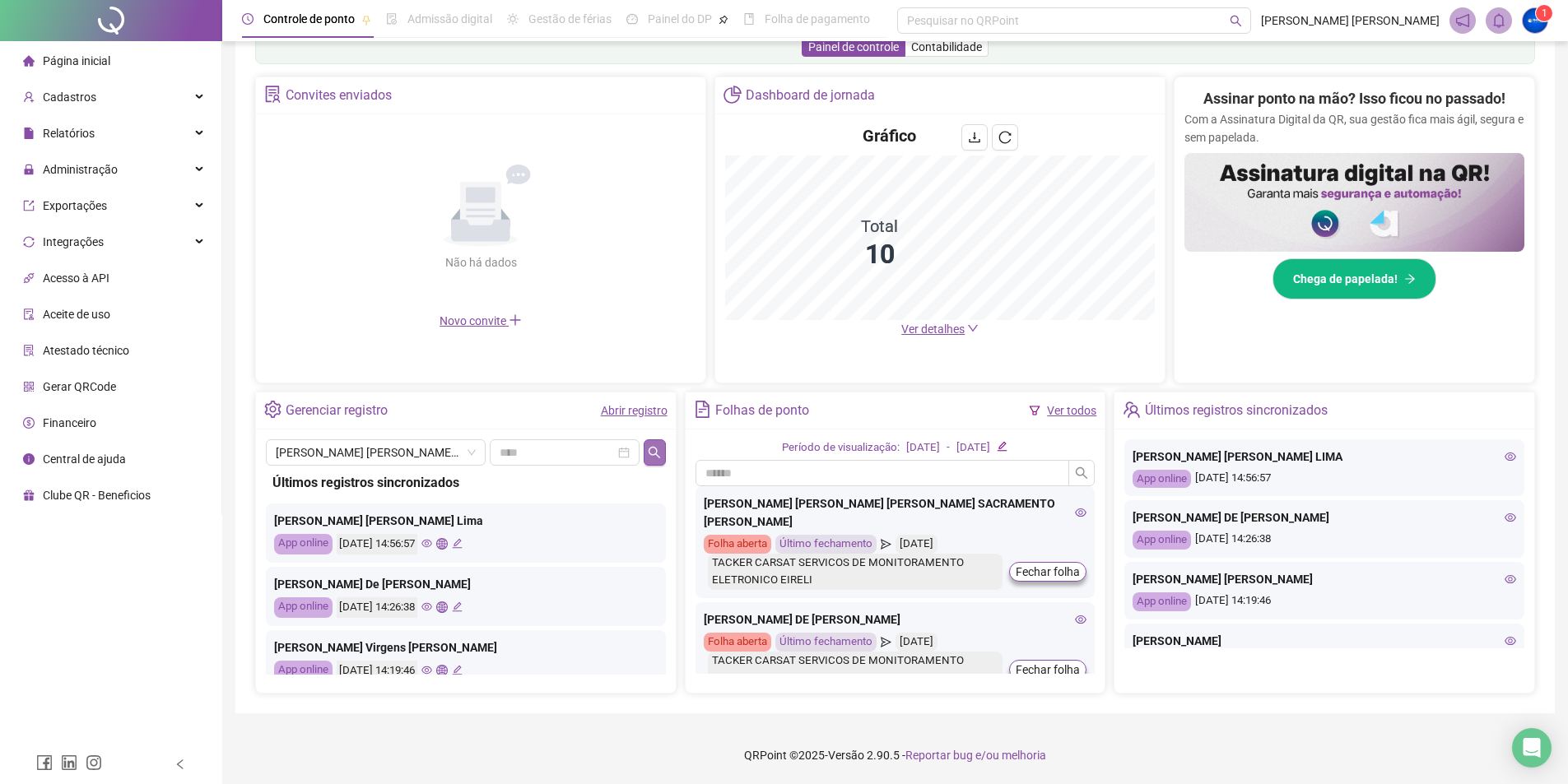
click at [651, 450] on icon "search" at bounding box center [653, 452] width 13 height 13
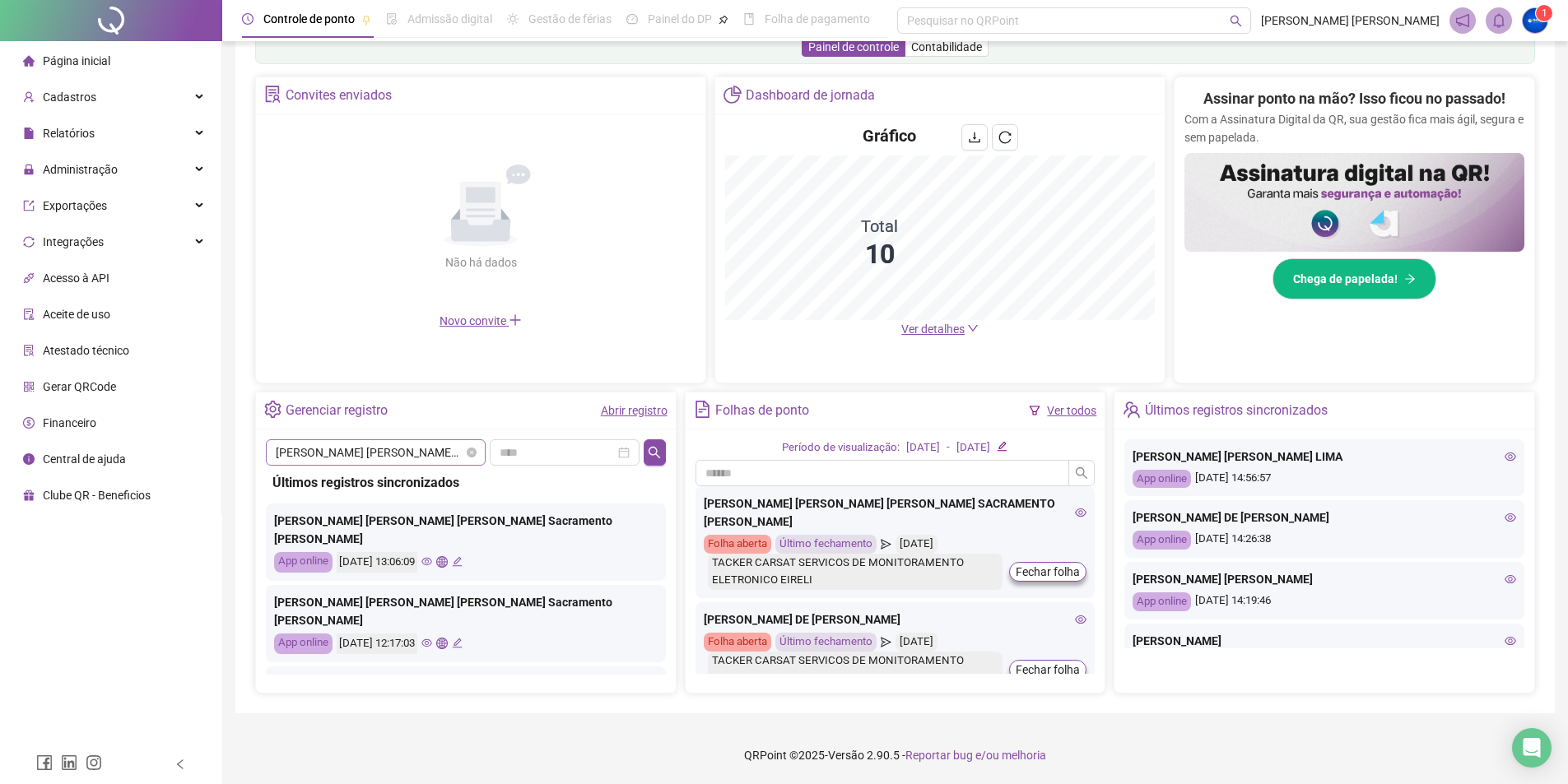
click at [366, 465] on div "[PERSON_NAME] [PERSON_NAME] [PERSON_NAME] SACRAMENTO [PERSON_NAME]" at bounding box center [376, 452] width 220 height 27
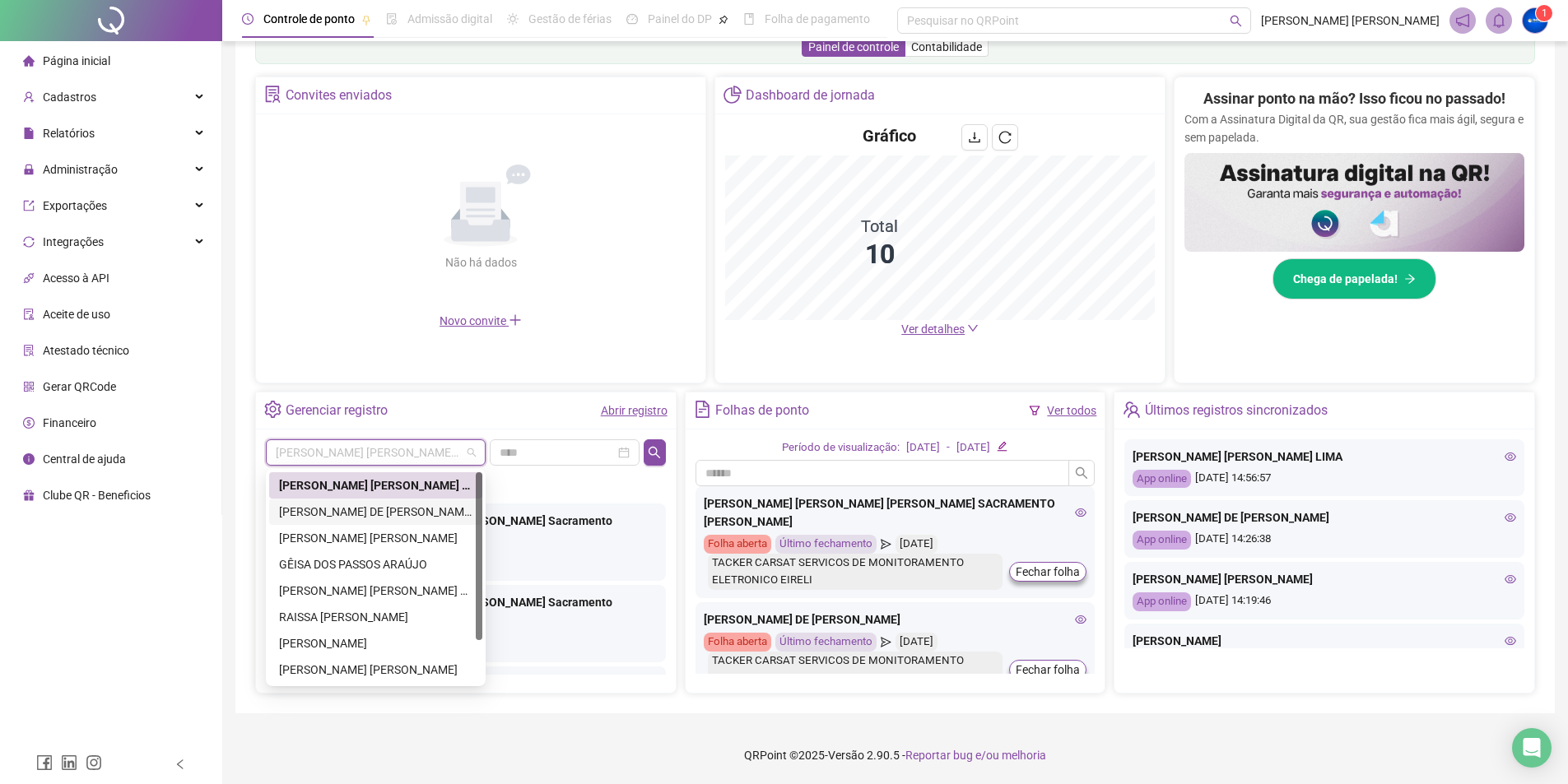
click at [358, 506] on div "[PERSON_NAME] DE [PERSON_NAME]" at bounding box center [375, 512] width 193 height 18
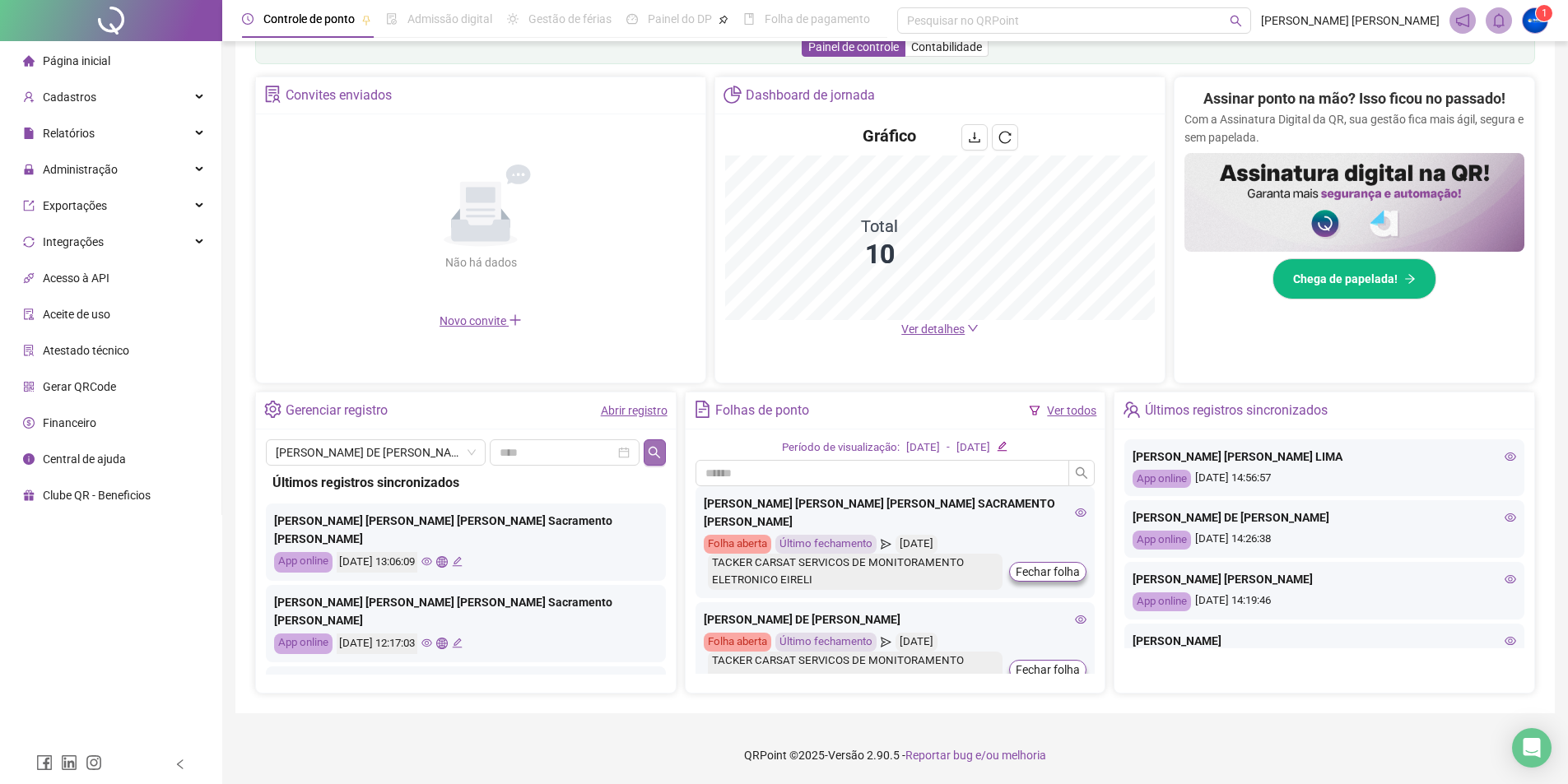
click at [657, 457] on icon "search" at bounding box center [653, 452] width 13 height 13
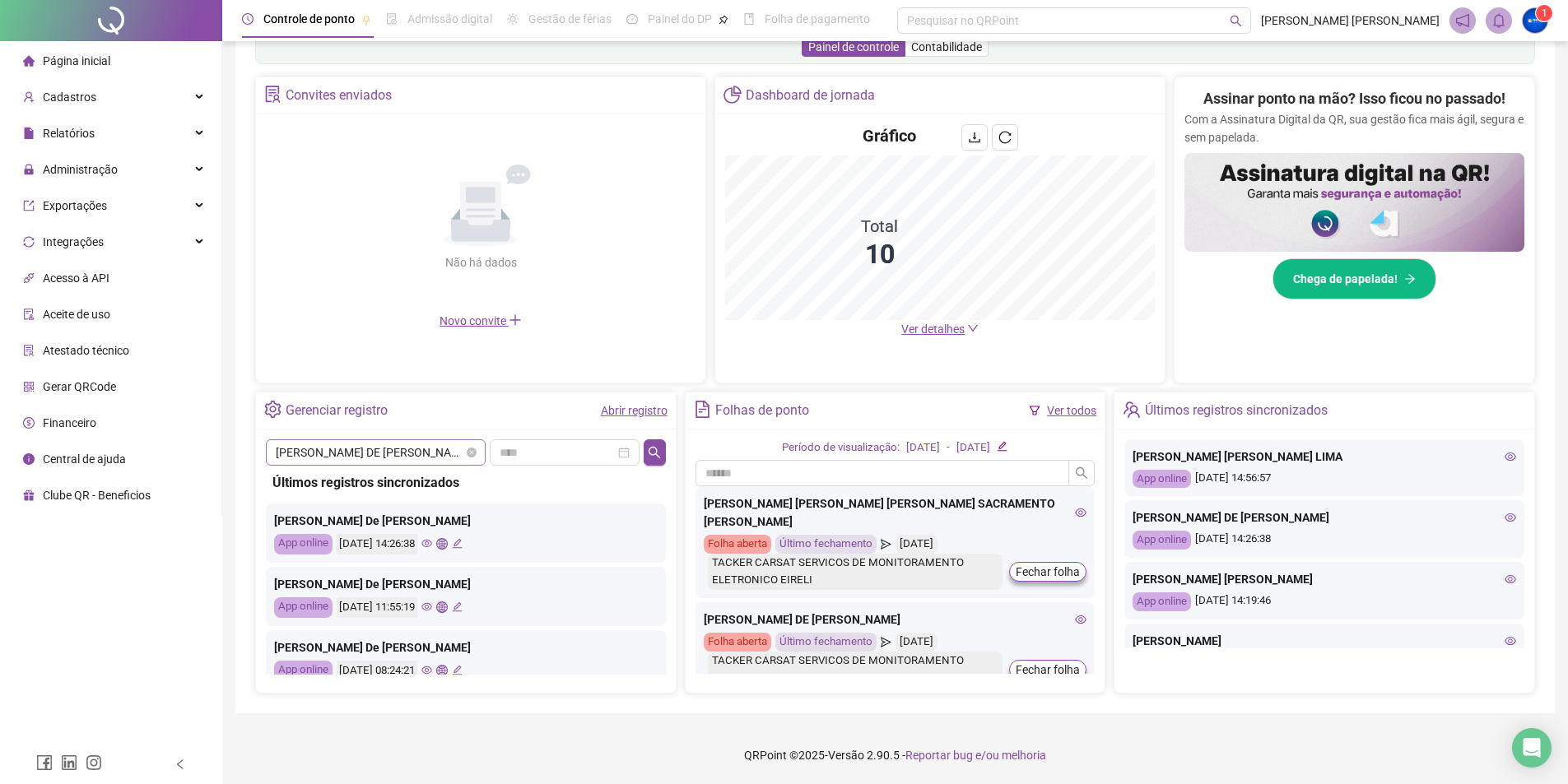
click at [377, 454] on span "[PERSON_NAME] DE [PERSON_NAME]" at bounding box center [376, 452] width 200 height 25
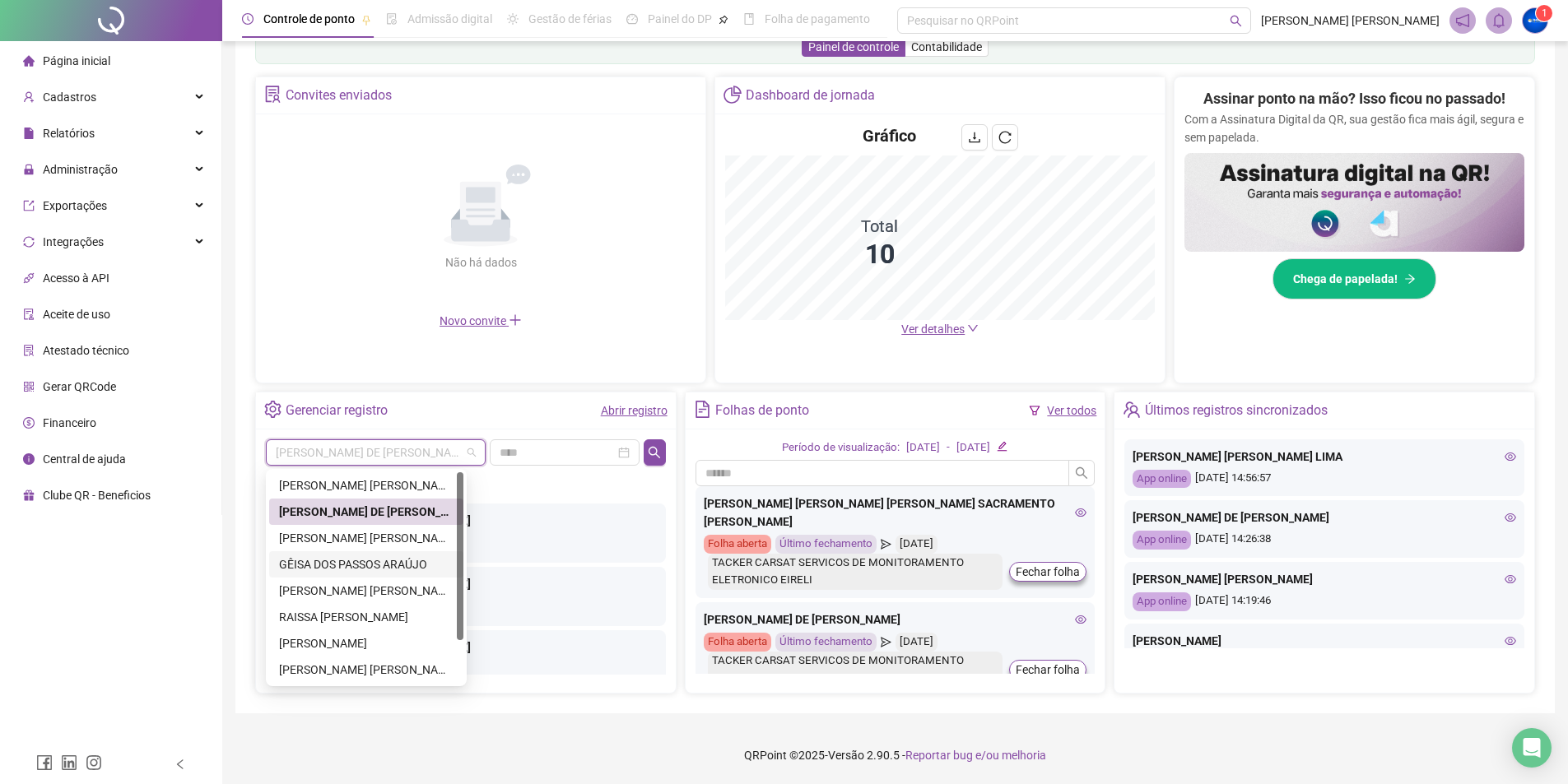
click at [362, 545] on div "[PERSON_NAME] [PERSON_NAME]" at bounding box center [366, 539] width 174 height 18
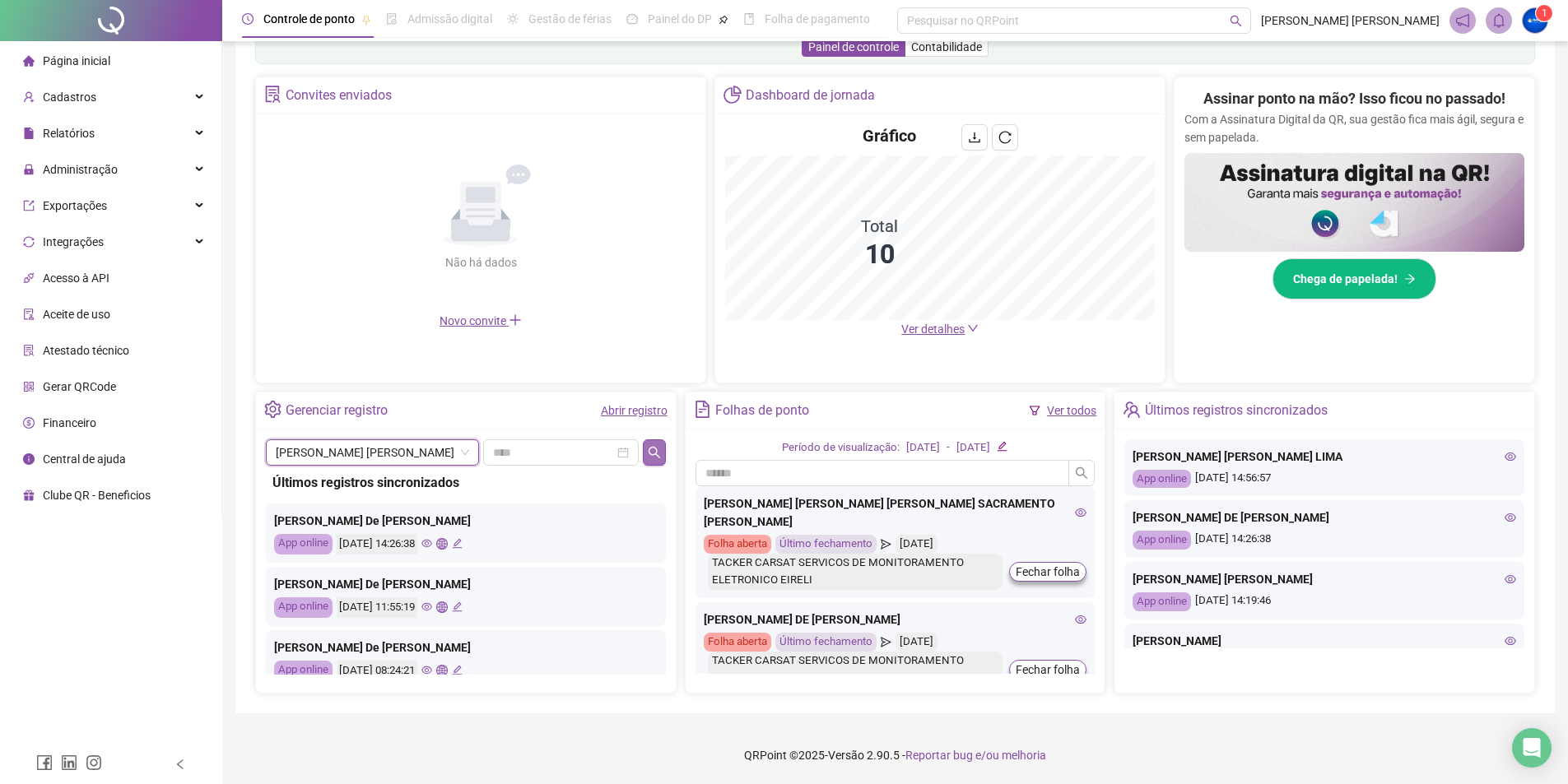
click at [662, 445] on button "button" at bounding box center [653, 452] width 22 height 27
click at [415, 451] on span "[PERSON_NAME] [PERSON_NAME]" at bounding box center [372, 452] width 193 height 25
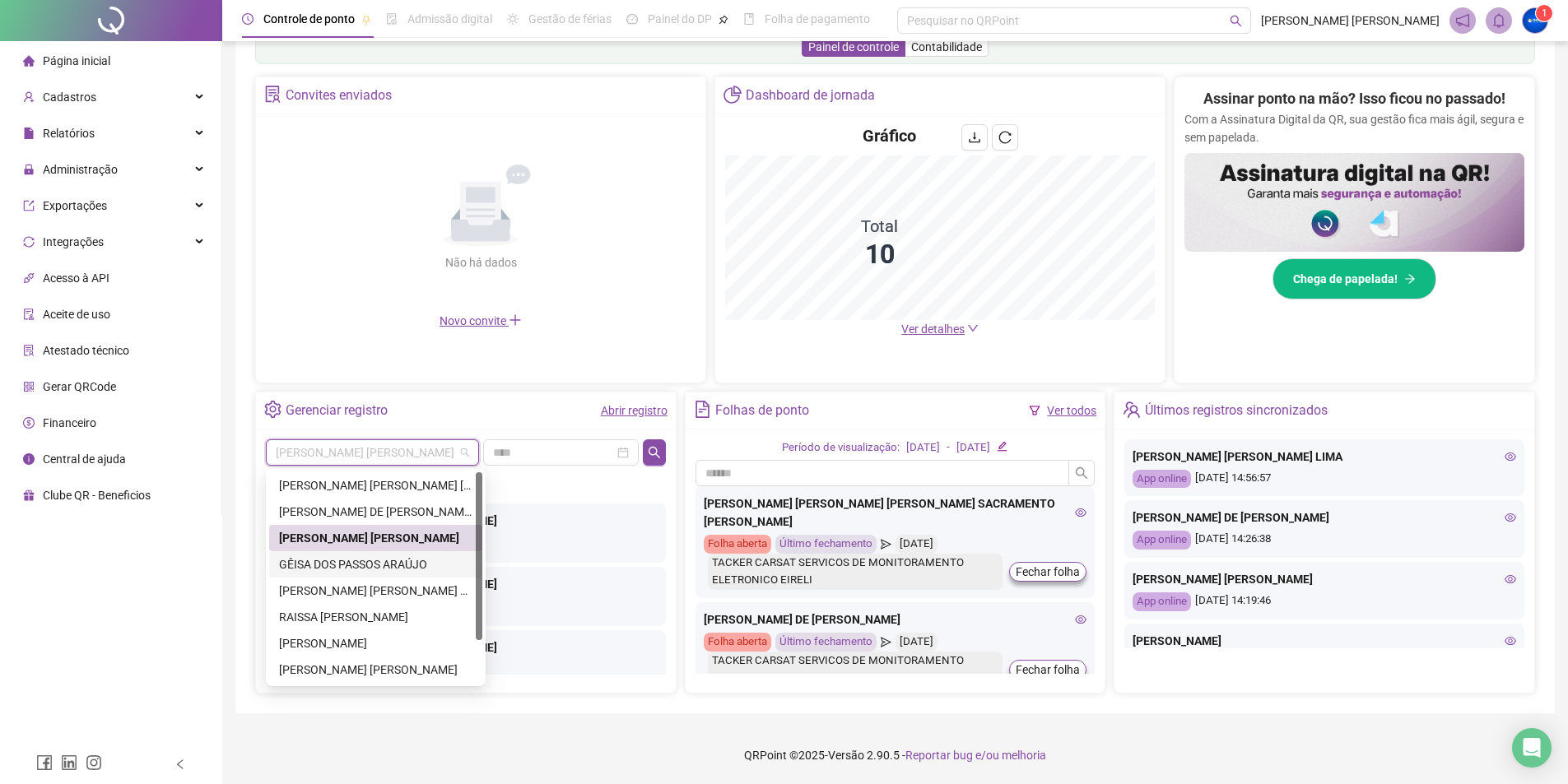
click at [349, 558] on div "GÊISA DOS PASSOS ARAÚJO" at bounding box center [375, 564] width 193 height 18
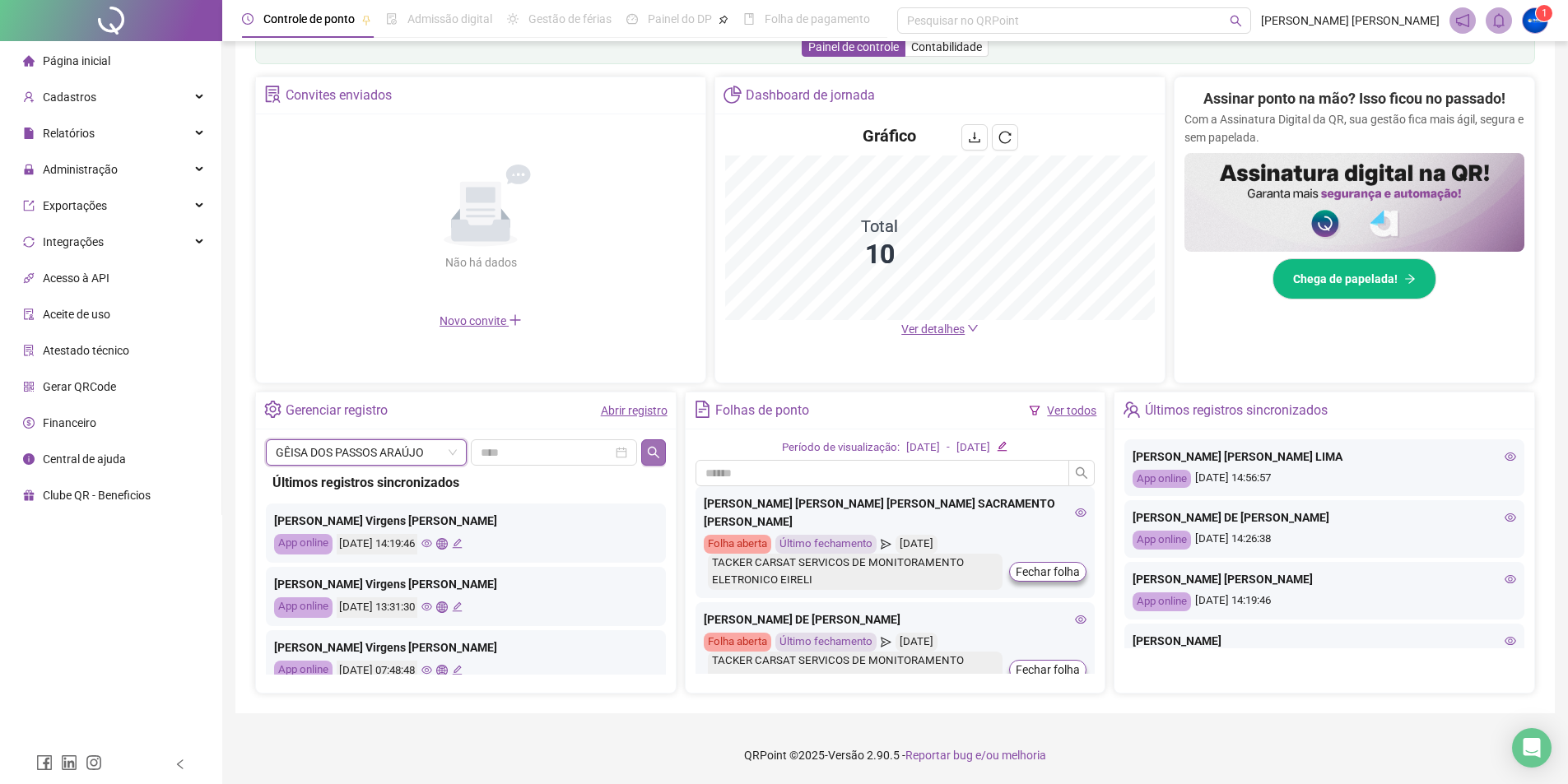
click at [659, 457] on icon "search" at bounding box center [653, 452] width 13 height 13
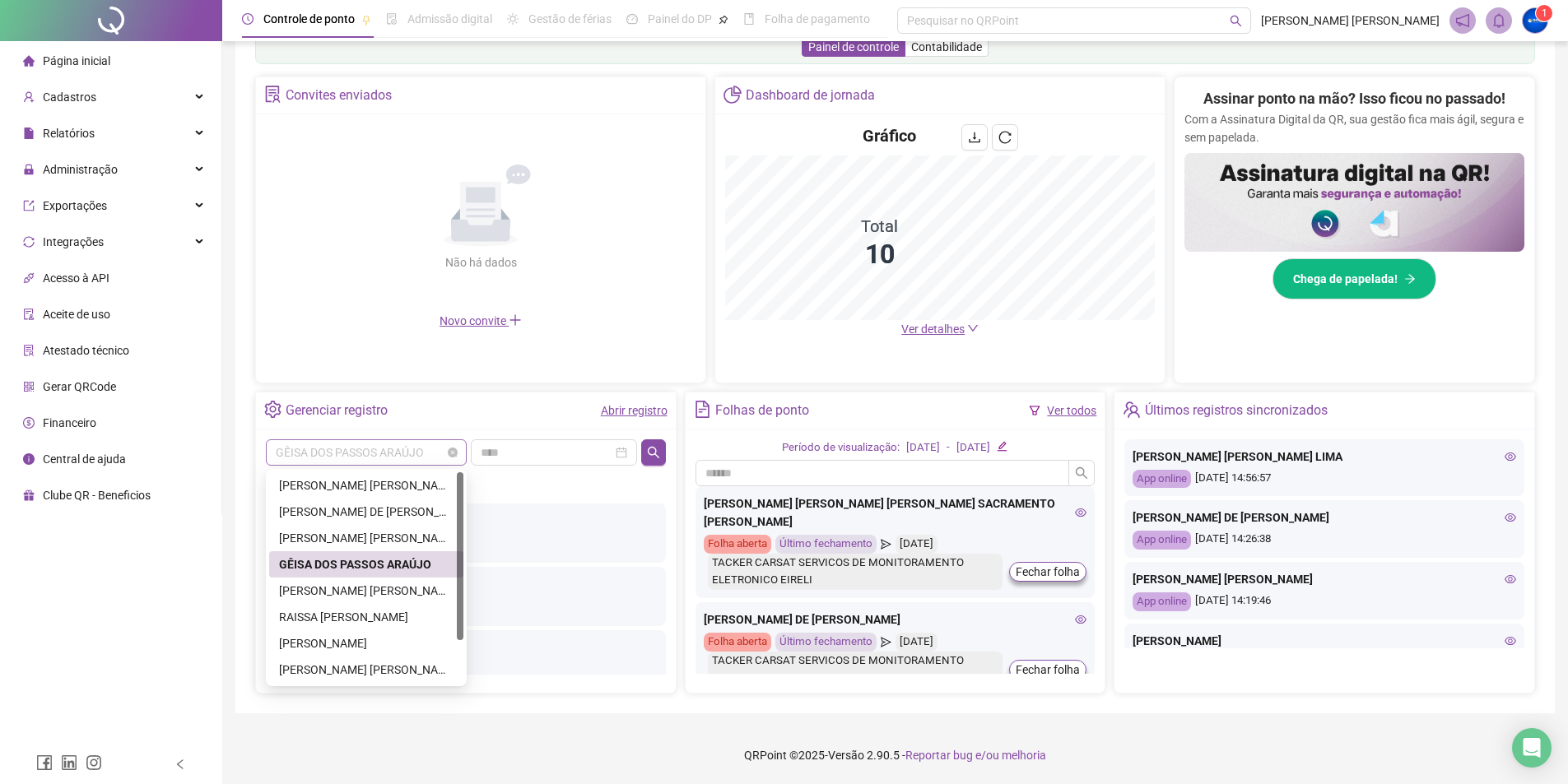
click at [387, 444] on span "GÊISA DOS PASSOS ARAÚJO" at bounding box center [366, 452] width 181 height 25
click at [312, 590] on div "[PERSON_NAME] [PERSON_NAME] LIMA" at bounding box center [366, 591] width 174 height 18
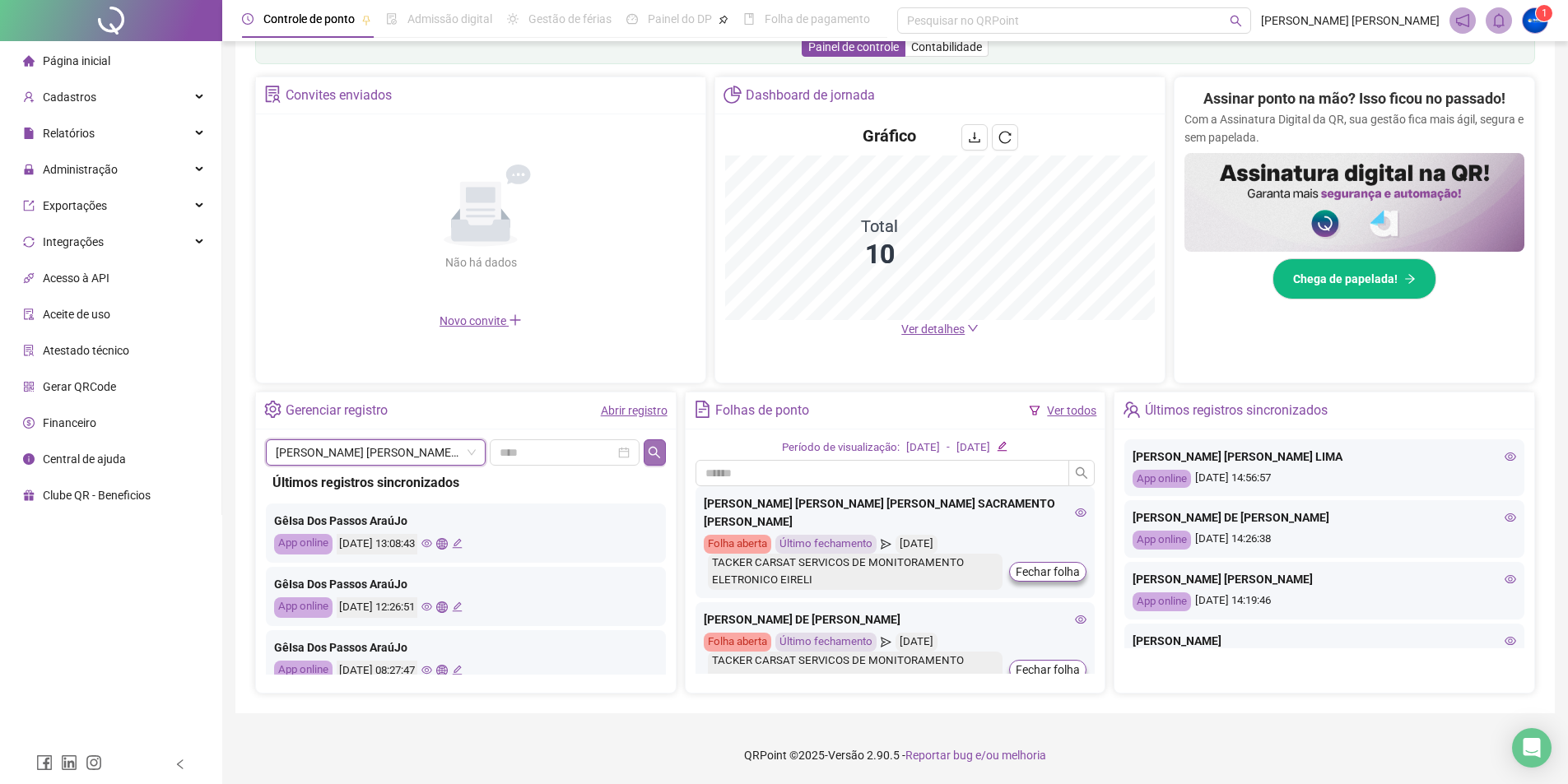
click at [655, 455] on icon "search" at bounding box center [653, 452] width 13 height 13
click at [413, 446] on span "[PERSON_NAME] [PERSON_NAME] LIMA" at bounding box center [376, 452] width 200 height 25
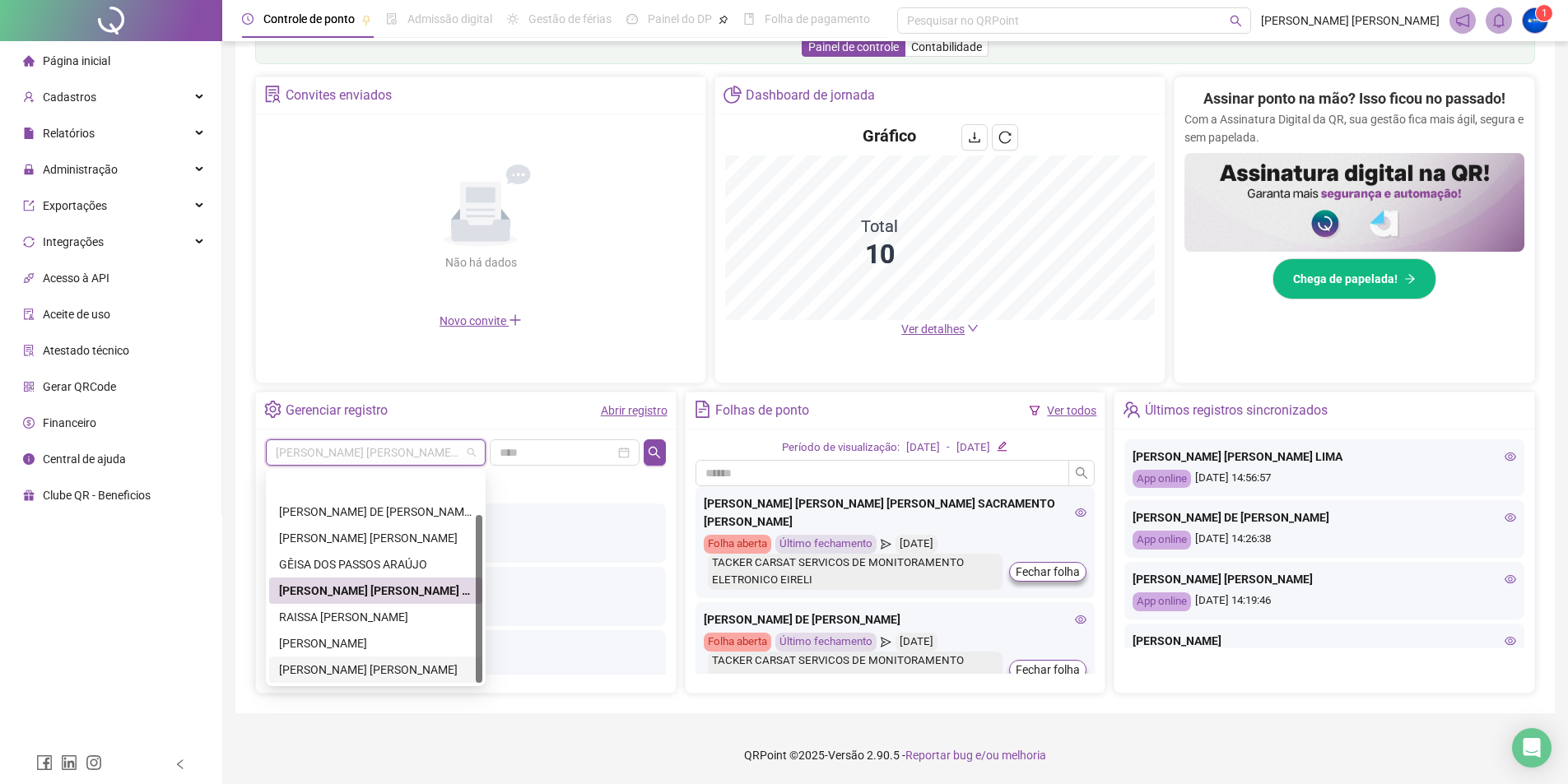
scroll to position [52, 0]
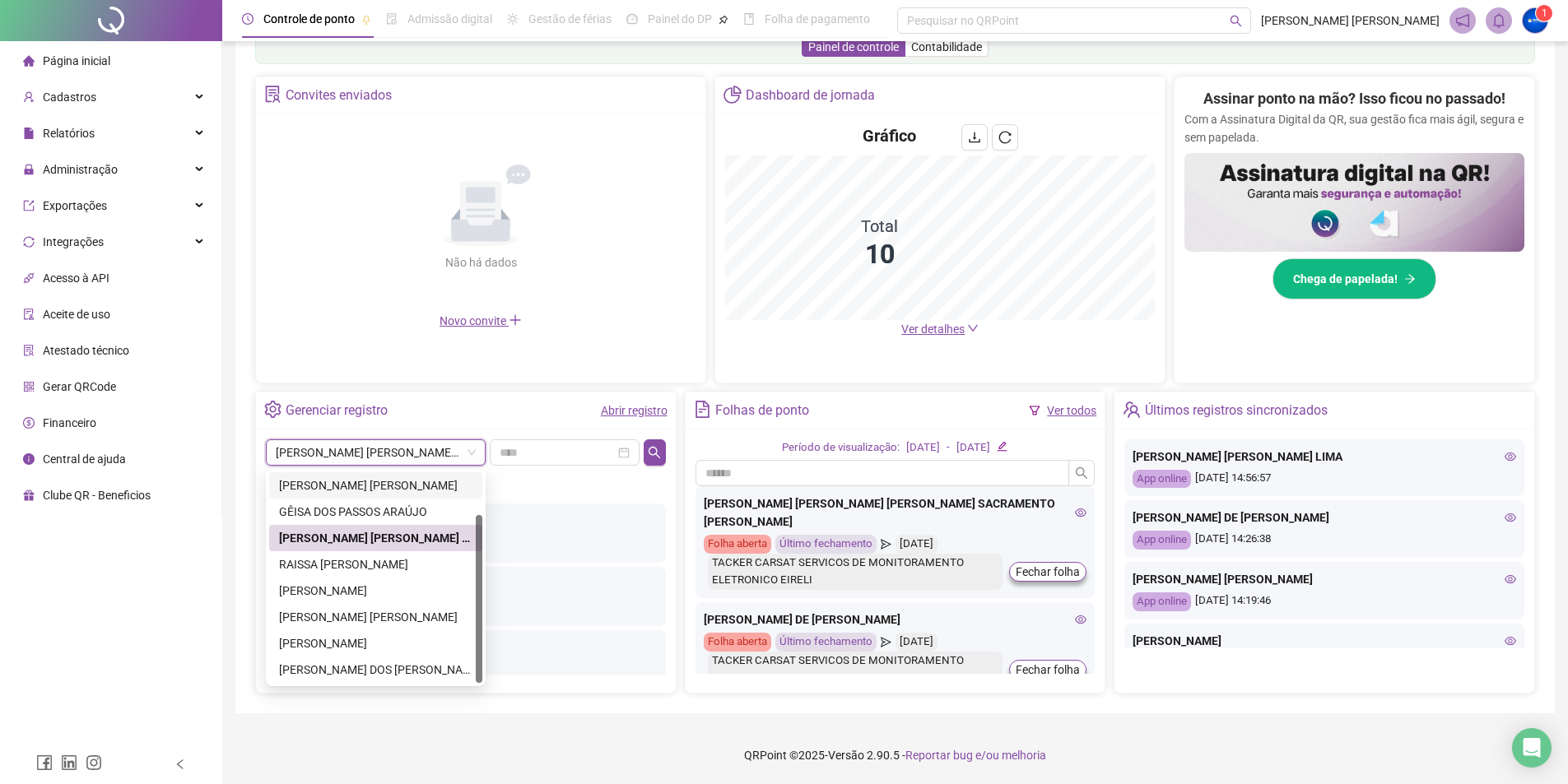
click at [1441, 397] on div "Últimos registros sincronizados" at bounding box center [1324, 411] width 420 height 37
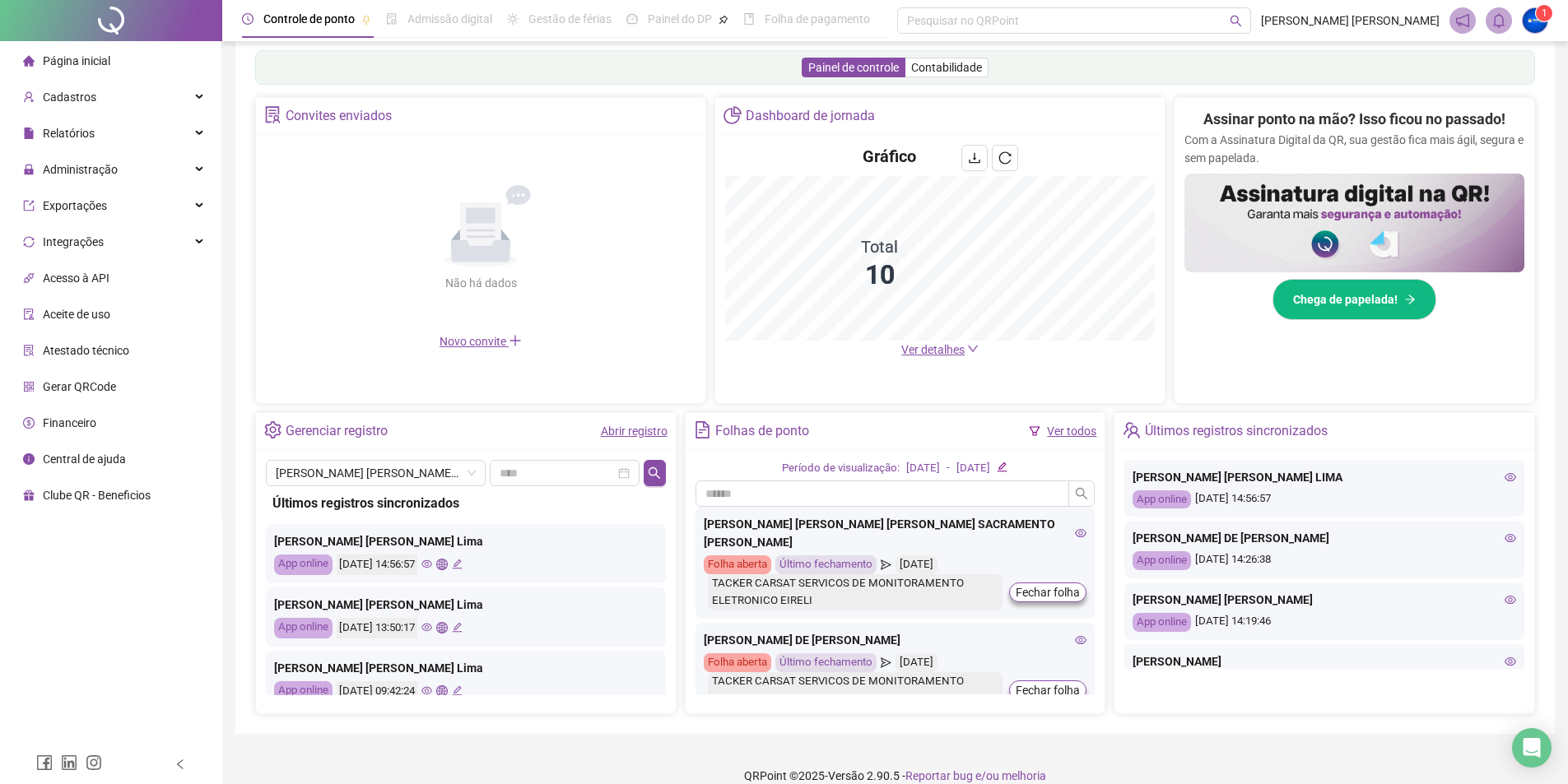
scroll to position [287, 0]
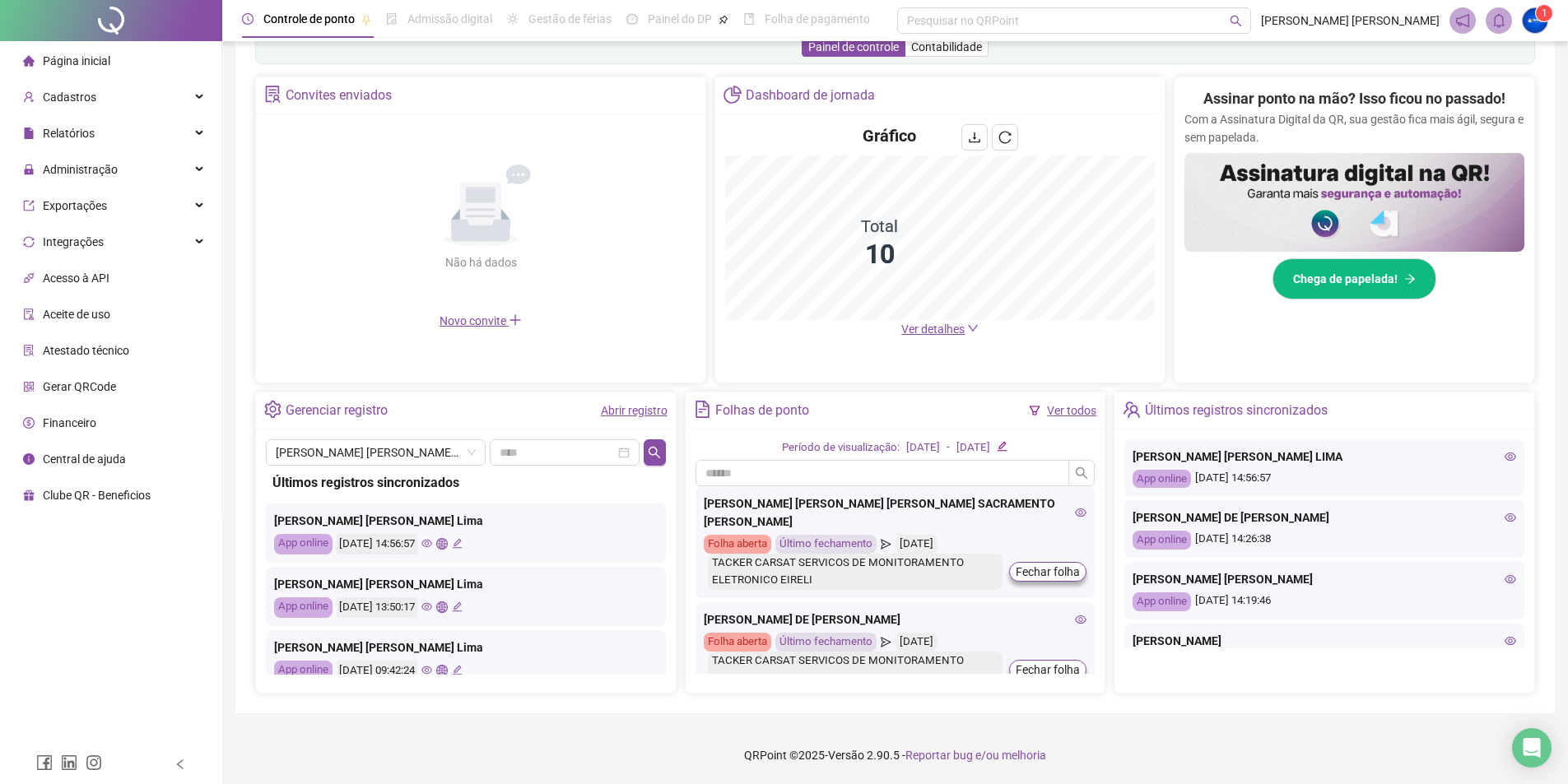
drag, startPoint x: 1554, startPoint y: 502, endPoint x: 1580, endPoint y: 624, distance: 124.7
click at [1568, 497] on html "Página inicial Cadastros Relatórios Administração Exportações Integrações Acess…" at bounding box center [784, 105] width 1568 height 784
click at [1237, 368] on div "Assinar ponto na mão? Isso ficou no passado! Com a Assinatura Digital da QR, su…" at bounding box center [1354, 224] width 359 height 293
